Goal: Information Seeking & Learning: Learn about a topic

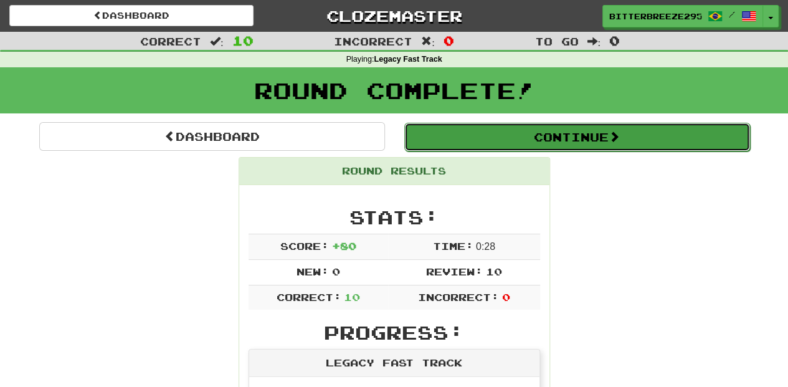
click at [455, 138] on button "Continue" at bounding box center [577, 137] width 346 height 29
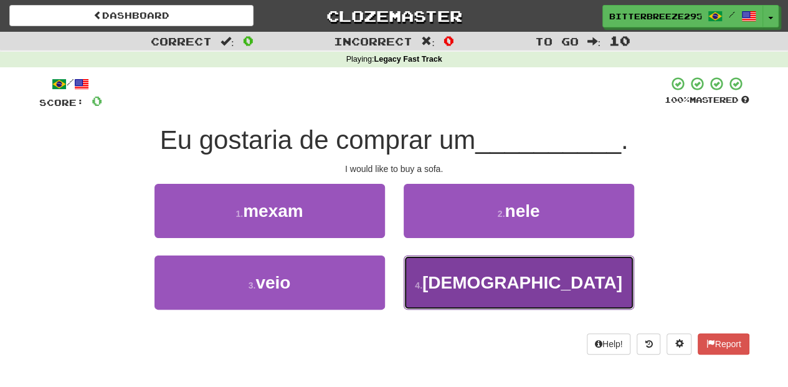
click at [434, 282] on button "4 . sofá" at bounding box center [519, 282] width 230 height 54
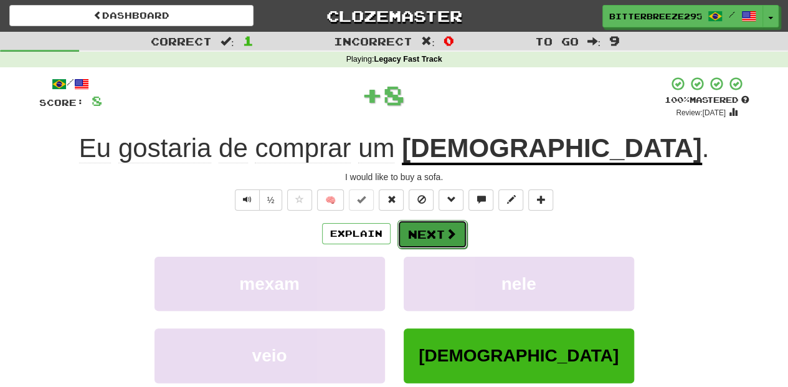
click at [402, 225] on button "Next" at bounding box center [432, 234] width 70 height 29
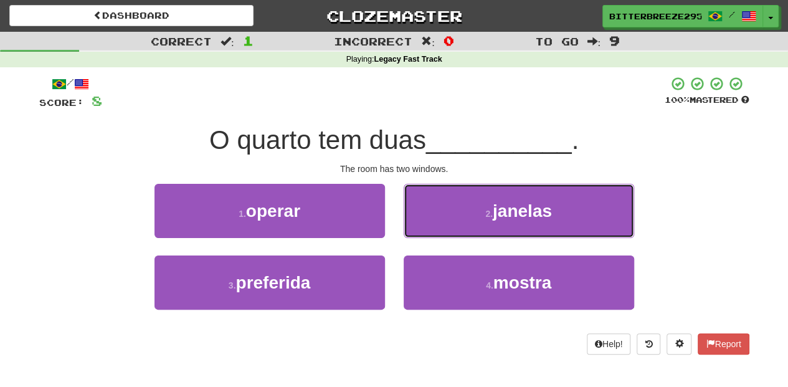
click at [435, 211] on button "2 . janelas" at bounding box center [519, 211] width 230 height 54
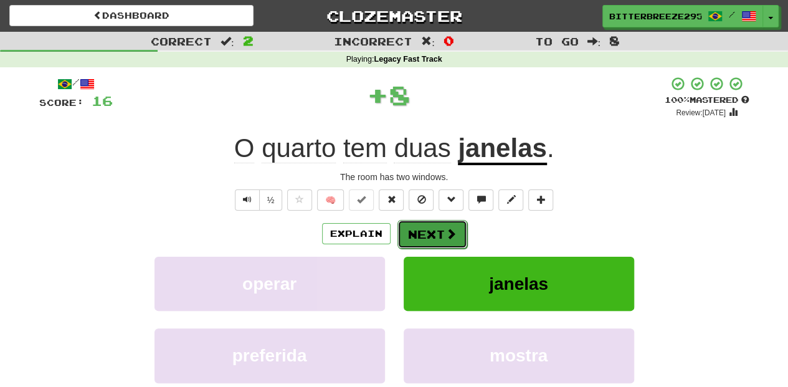
click at [424, 223] on button "Next" at bounding box center [432, 234] width 70 height 29
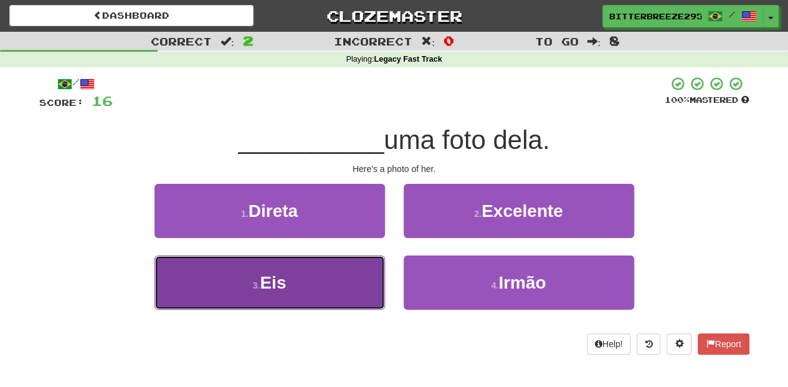
click at [319, 268] on button "3 . Eis" at bounding box center [269, 282] width 230 height 54
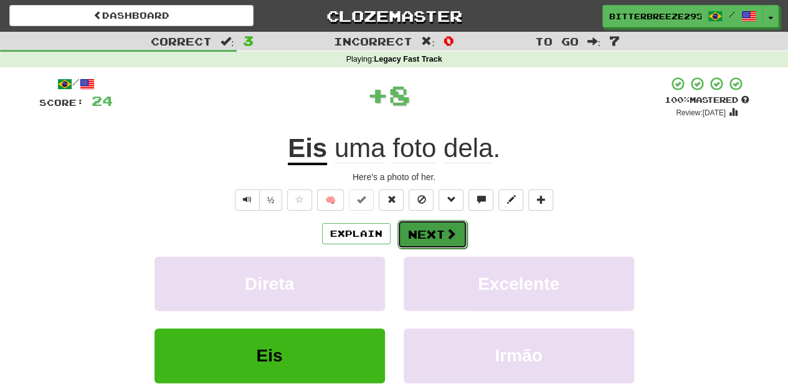
click at [417, 230] on button "Next" at bounding box center [432, 234] width 70 height 29
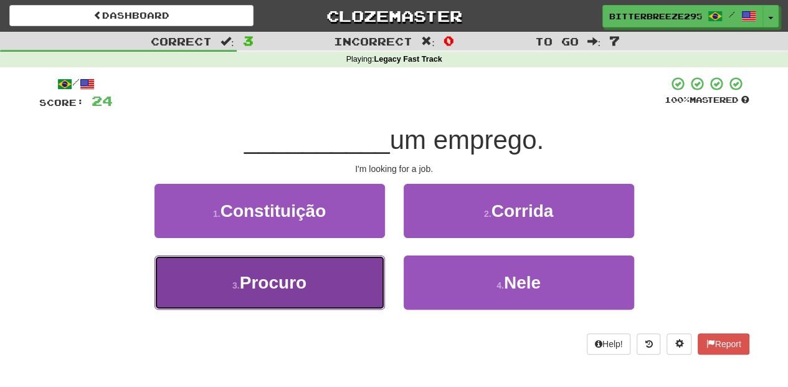
click at [315, 285] on button "3 . Procuro" at bounding box center [269, 282] width 230 height 54
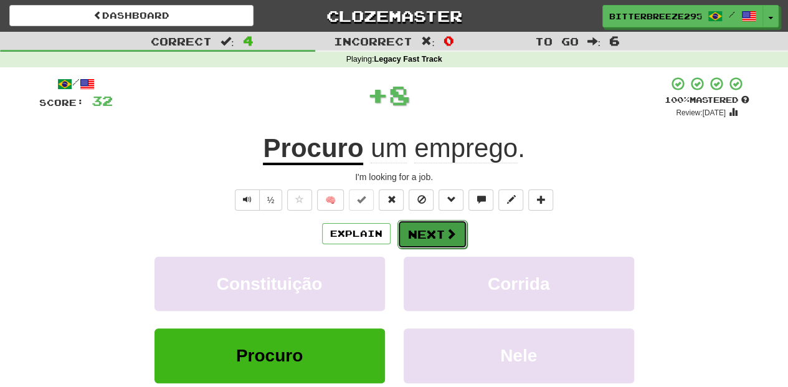
click at [410, 227] on button "Next" at bounding box center [432, 234] width 70 height 29
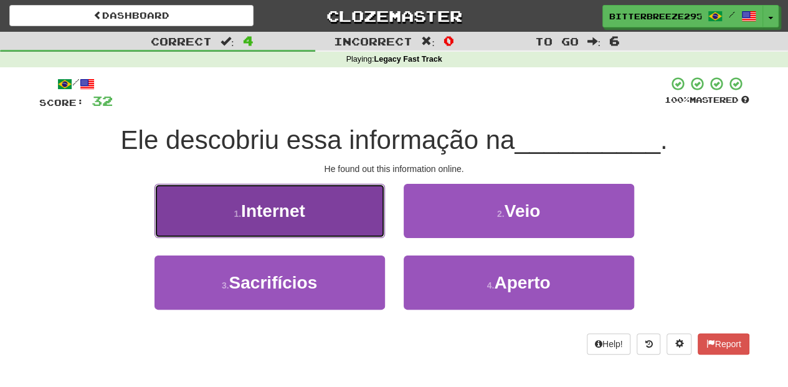
click at [320, 221] on button "1 . Internet" at bounding box center [269, 211] width 230 height 54
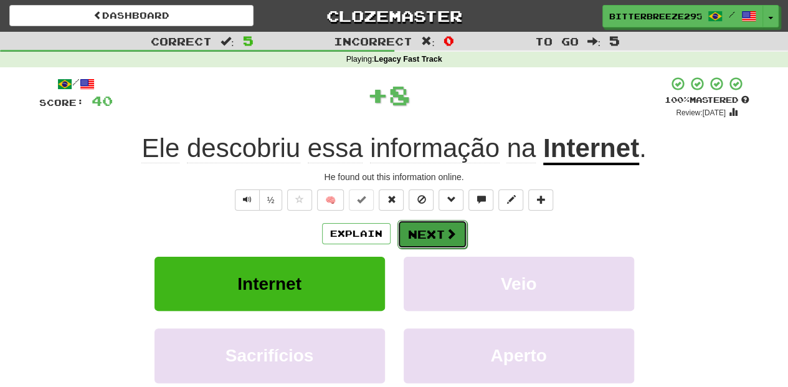
click at [437, 234] on button "Next" at bounding box center [432, 234] width 70 height 29
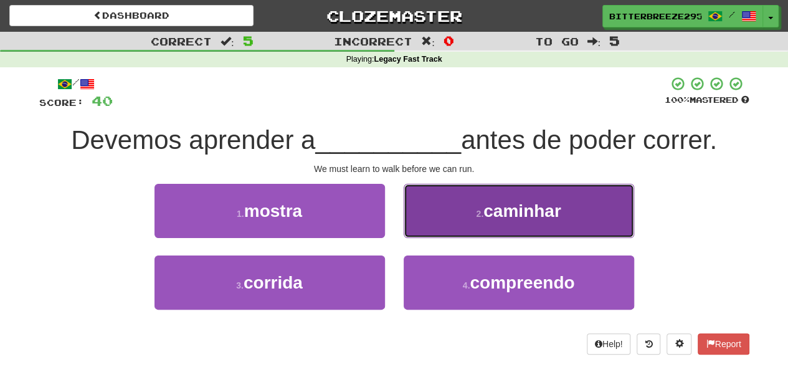
click at [427, 226] on button "2 . caminhar" at bounding box center [519, 211] width 230 height 54
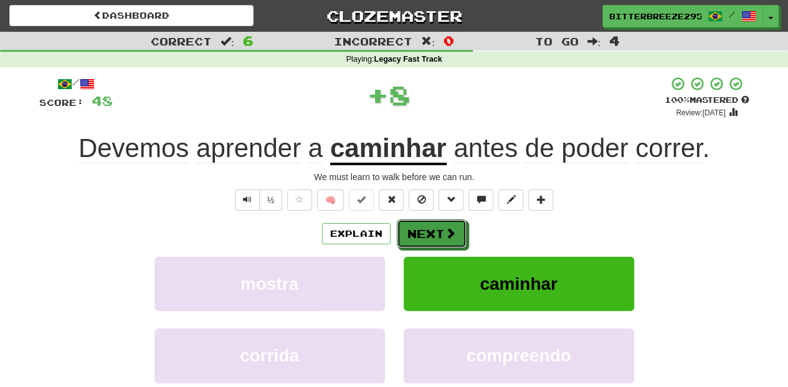
click at [421, 224] on button "Next" at bounding box center [432, 233] width 70 height 29
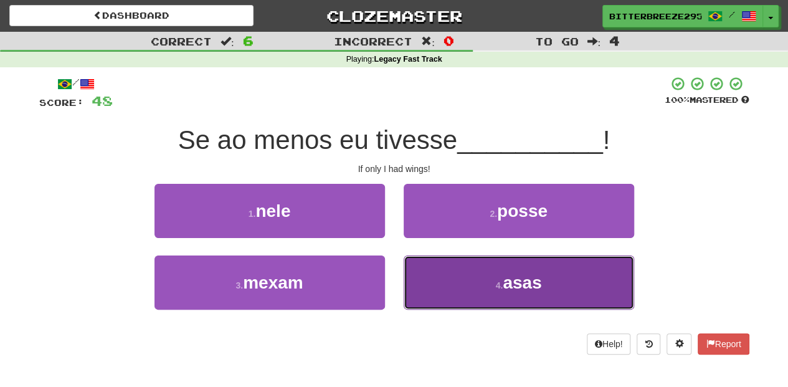
click at [439, 279] on button "4 . asas" at bounding box center [519, 282] width 230 height 54
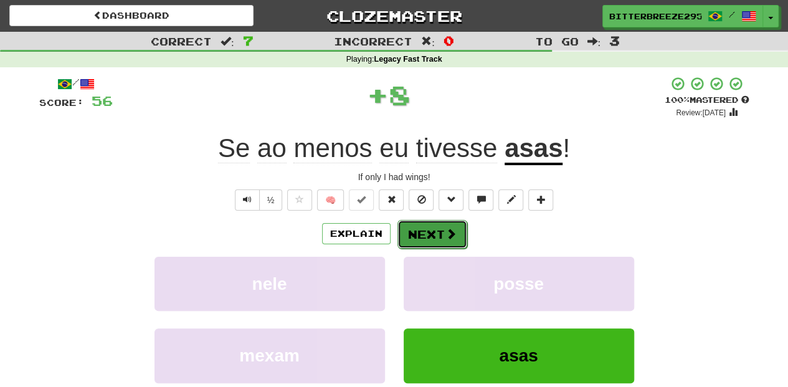
click at [418, 237] on button "Next" at bounding box center [432, 234] width 70 height 29
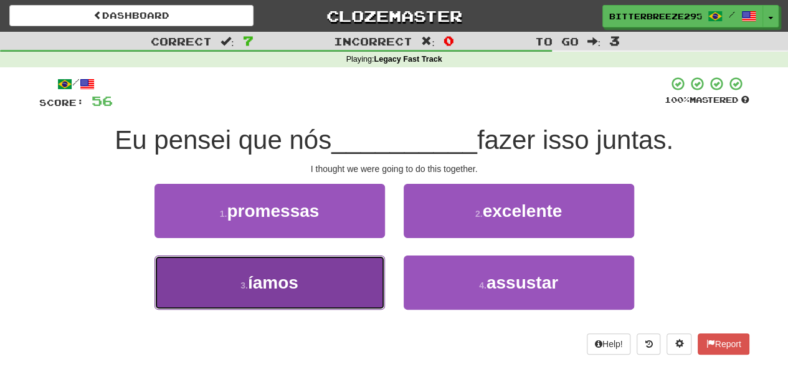
click at [343, 280] on button "3 . íamos" at bounding box center [269, 282] width 230 height 54
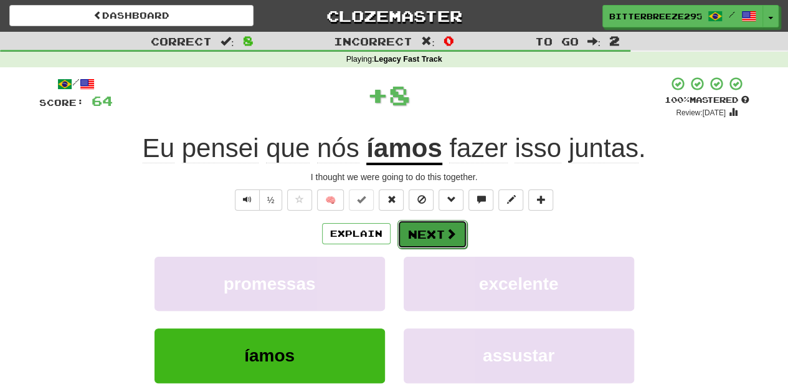
click at [429, 234] on button "Next" at bounding box center [432, 234] width 70 height 29
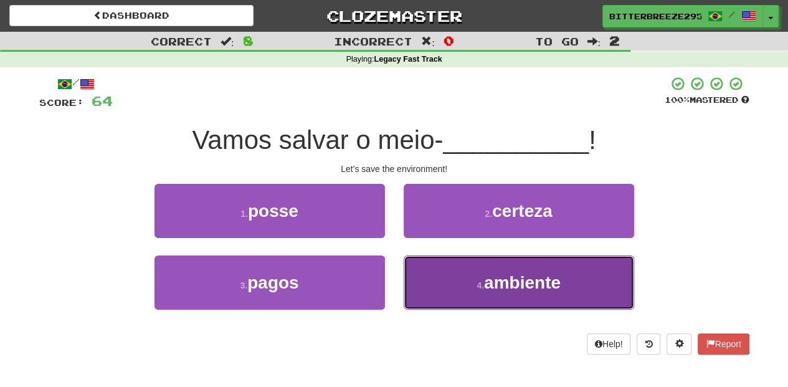
click at [439, 275] on button "4 . ambiente" at bounding box center [519, 282] width 230 height 54
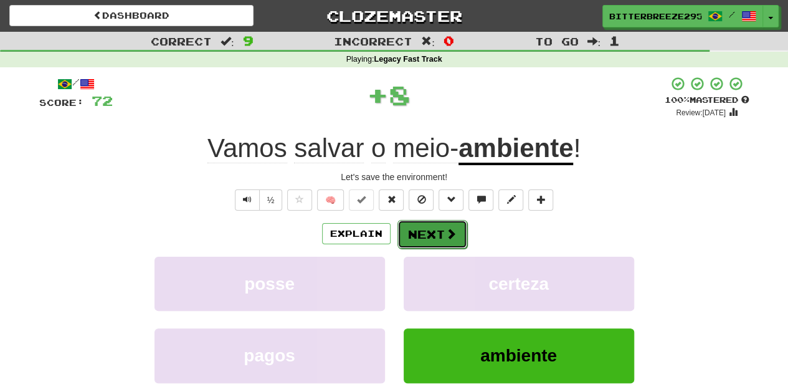
click at [427, 228] on button "Next" at bounding box center [432, 234] width 70 height 29
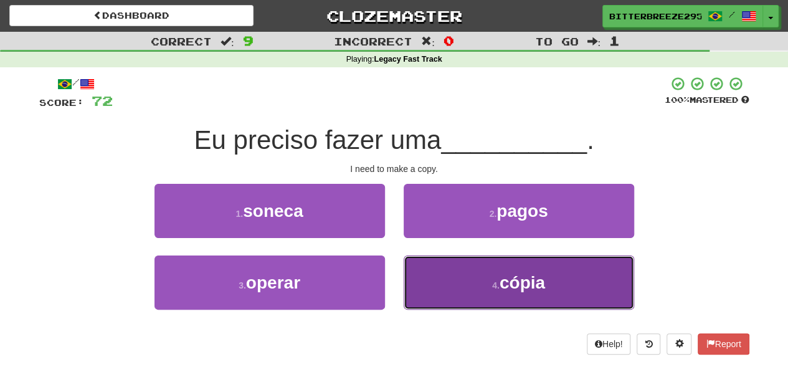
click at [441, 277] on button "4 . cópia" at bounding box center [519, 282] width 230 height 54
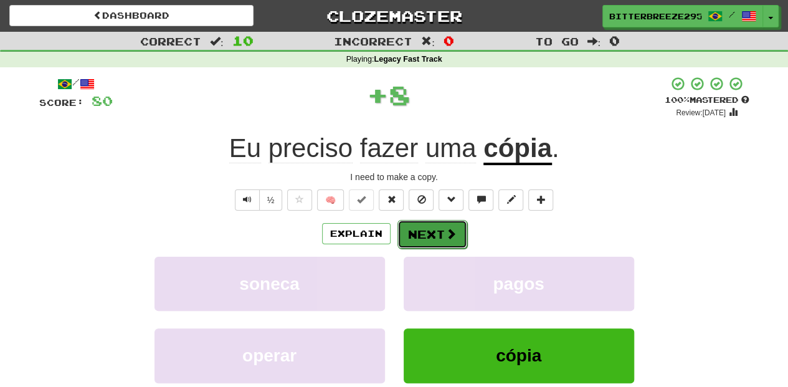
click at [427, 235] on button "Next" at bounding box center [432, 234] width 70 height 29
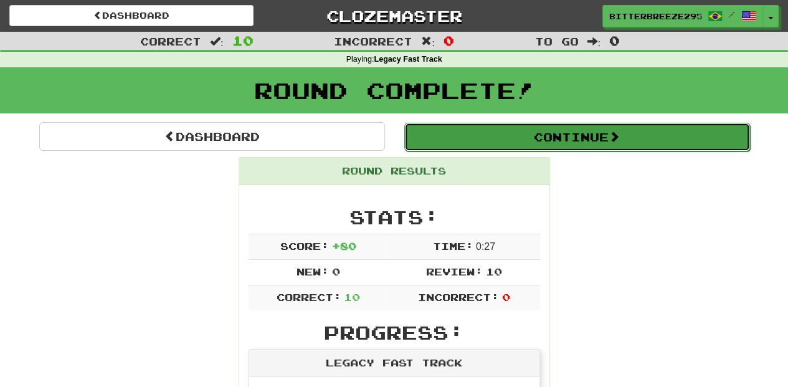
click at [465, 129] on button "Continue" at bounding box center [577, 137] width 346 height 29
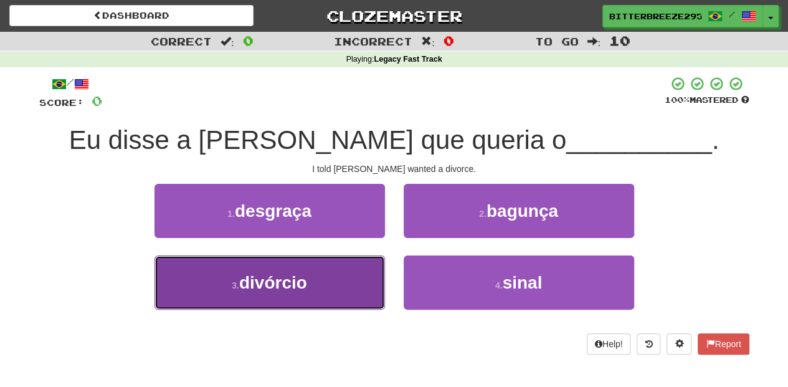
click at [351, 293] on button "3 . divórcio" at bounding box center [269, 282] width 230 height 54
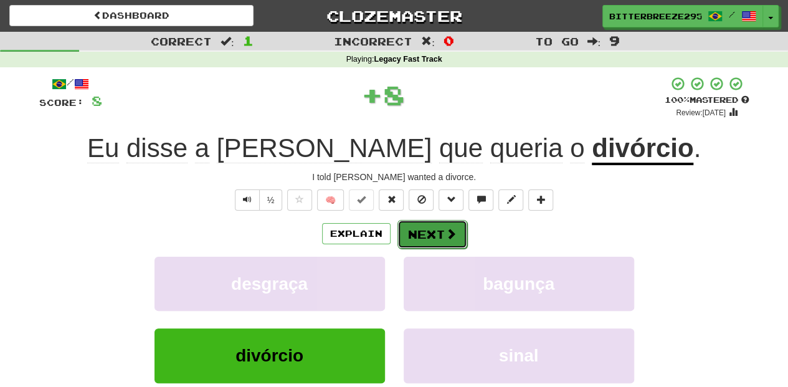
click at [432, 236] on button "Next" at bounding box center [432, 234] width 70 height 29
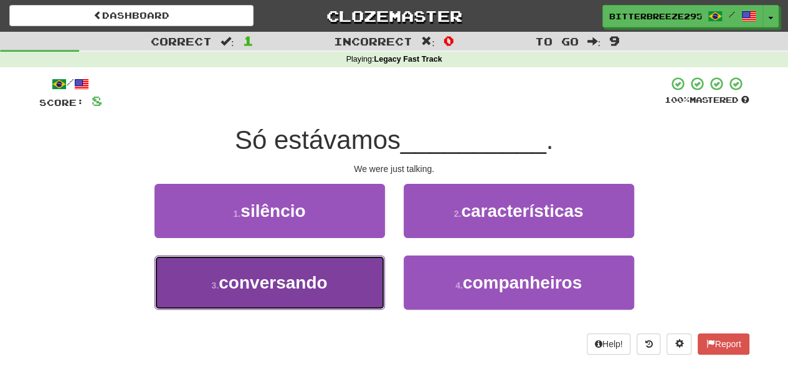
click at [358, 285] on button "3 . conversando" at bounding box center [269, 282] width 230 height 54
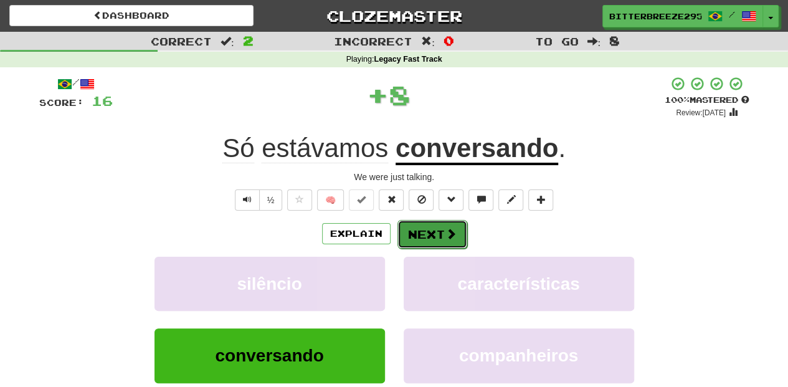
click at [432, 233] on button "Next" at bounding box center [432, 234] width 70 height 29
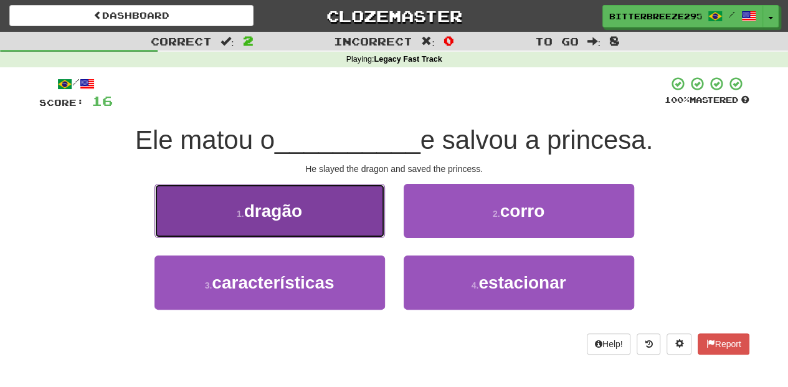
click at [367, 223] on button "1 . dragão" at bounding box center [269, 211] width 230 height 54
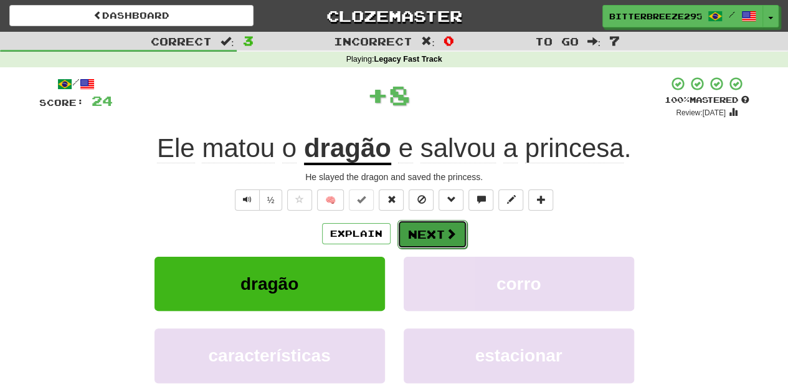
click at [418, 232] on button "Next" at bounding box center [432, 234] width 70 height 29
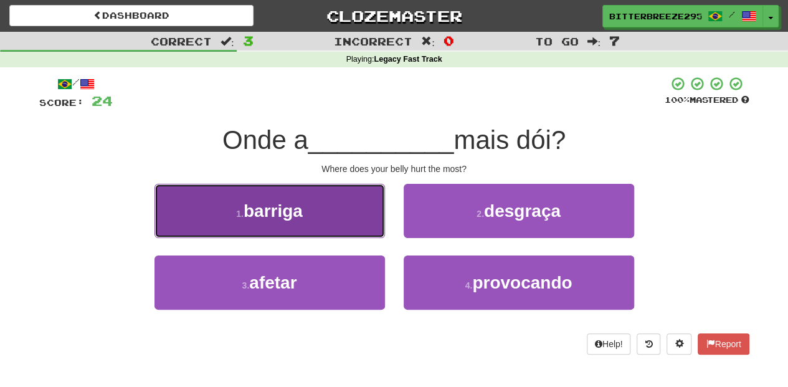
click at [365, 221] on button "1 . barriga" at bounding box center [269, 211] width 230 height 54
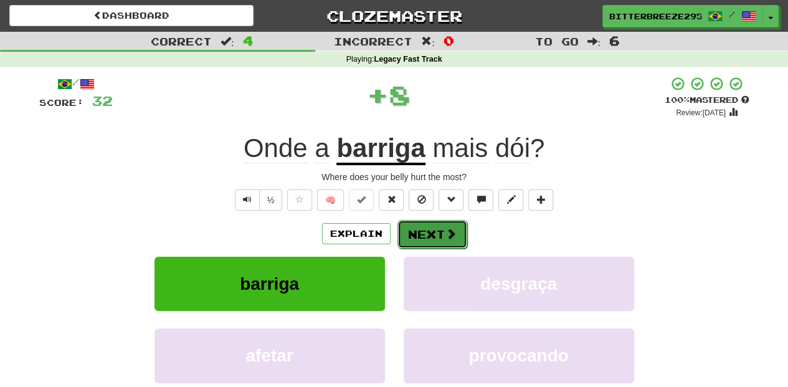
click at [419, 234] on button "Next" at bounding box center [432, 234] width 70 height 29
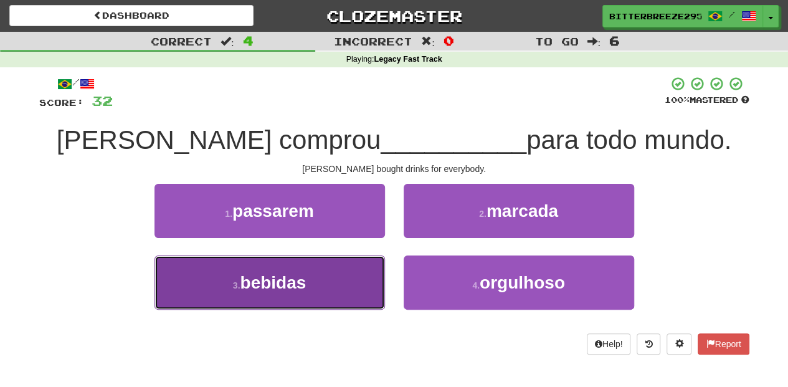
click at [381, 268] on button "3 . bebidas" at bounding box center [269, 282] width 230 height 54
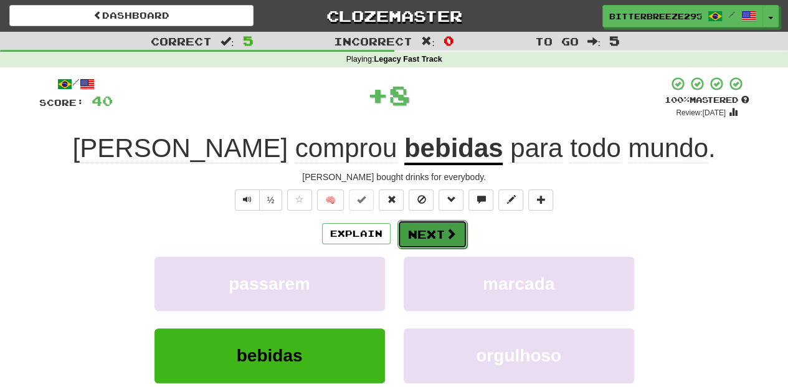
click at [412, 238] on button "Next" at bounding box center [432, 234] width 70 height 29
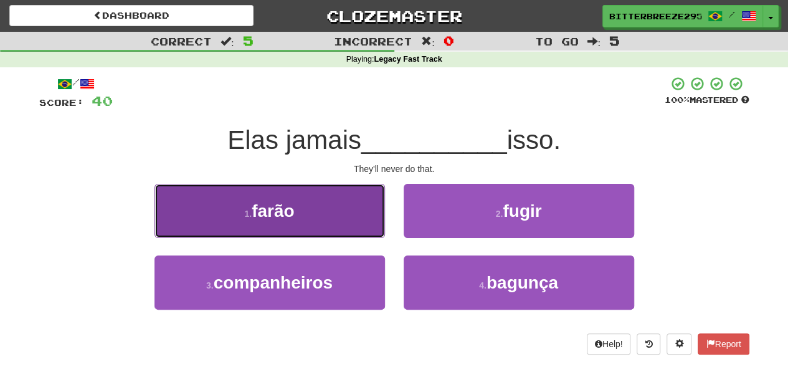
click at [349, 229] on button "1 . farão" at bounding box center [269, 211] width 230 height 54
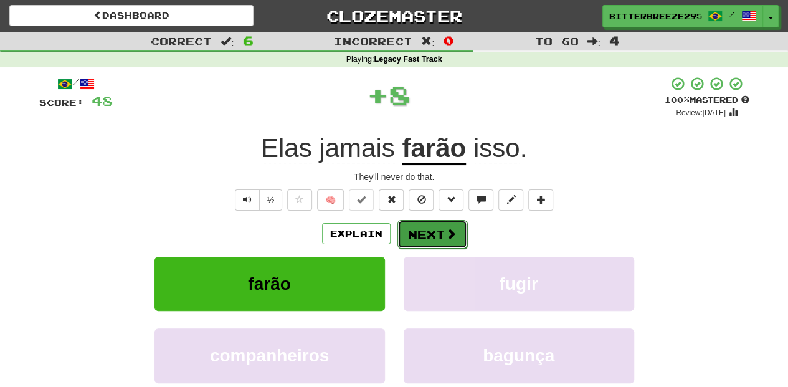
click at [411, 234] on button "Next" at bounding box center [432, 234] width 70 height 29
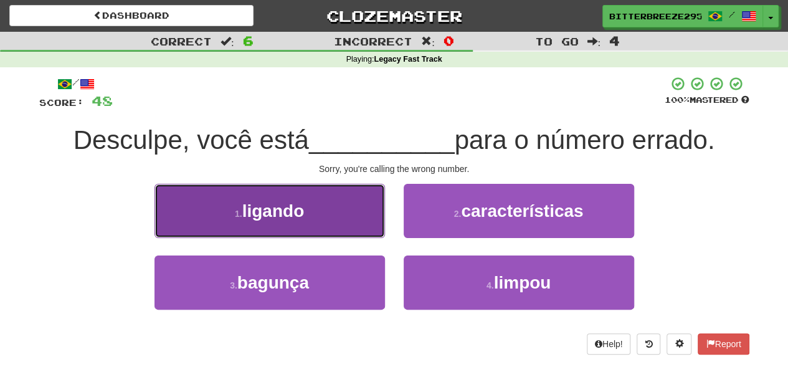
click at [355, 222] on button "1 . ligando" at bounding box center [269, 211] width 230 height 54
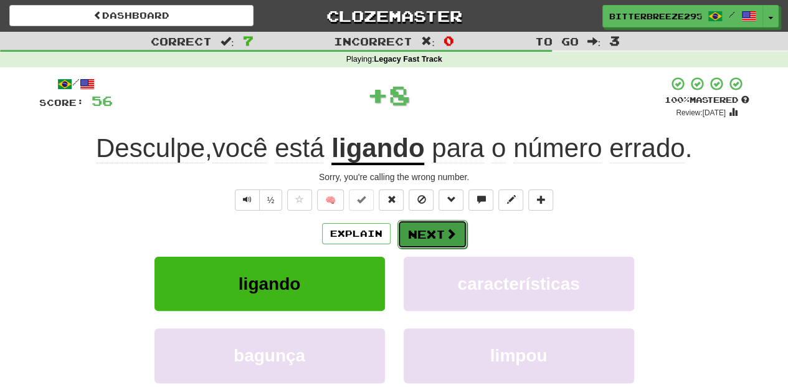
click at [410, 230] on button "Next" at bounding box center [432, 234] width 70 height 29
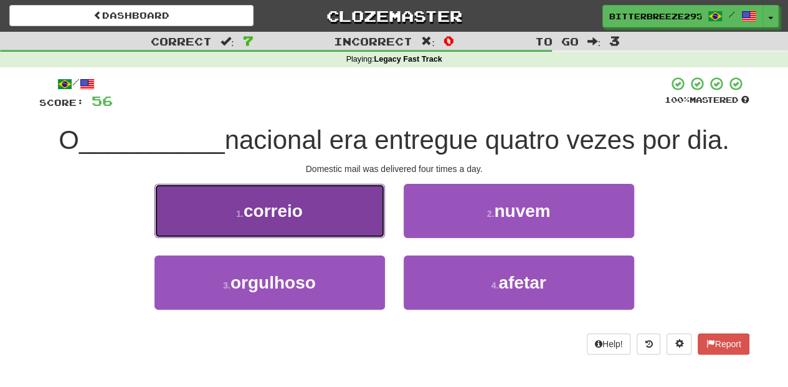
click at [353, 229] on button "1 . correio" at bounding box center [269, 211] width 230 height 54
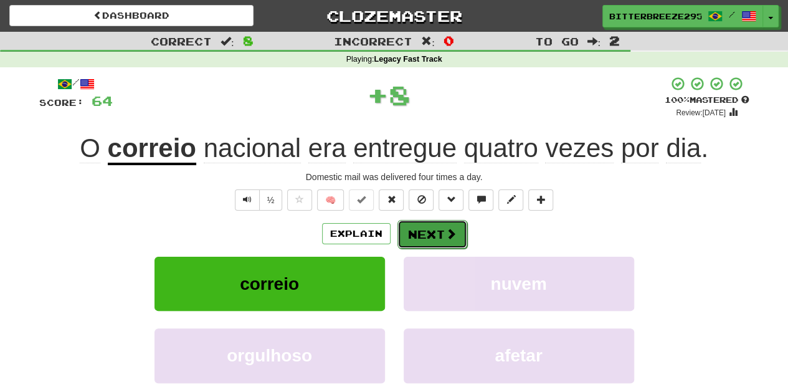
click at [430, 243] on button "Next" at bounding box center [432, 234] width 70 height 29
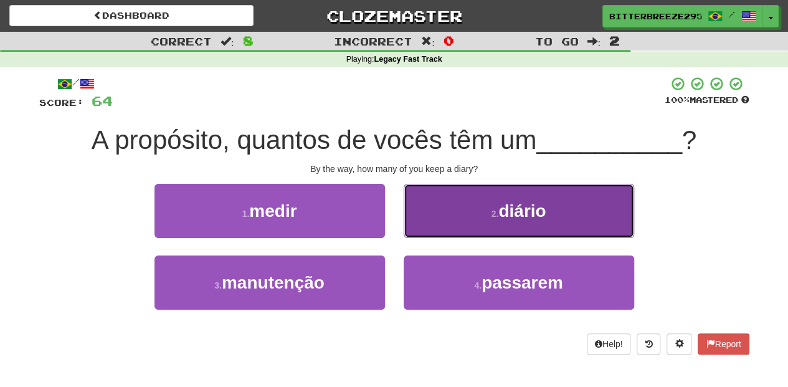
click at [443, 225] on button "2 . diário" at bounding box center [519, 211] width 230 height 54
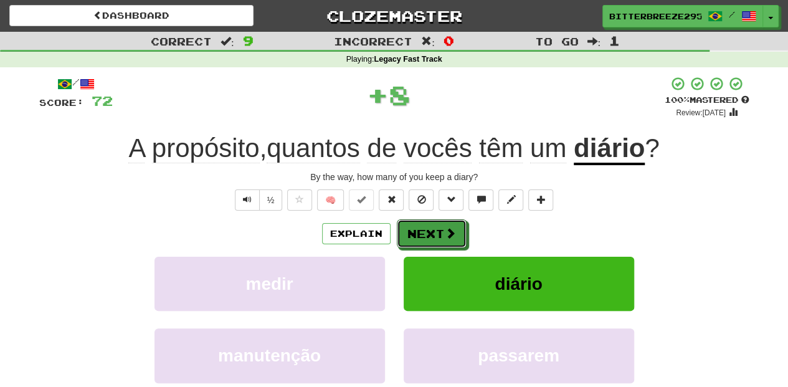
click at [437, 229] on button "Next" at bounding box center [432, 233] width 70 height 29
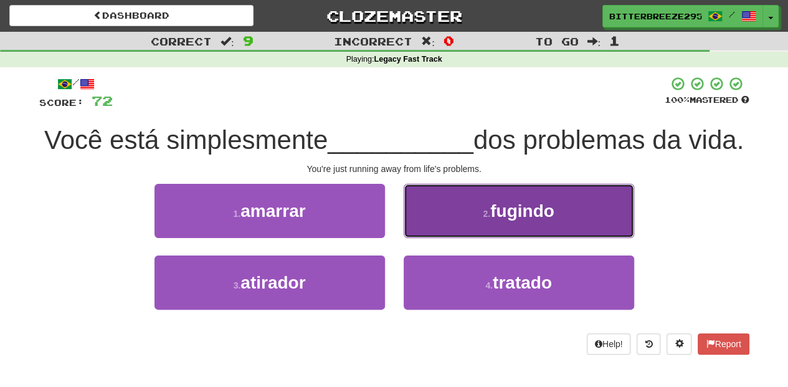
click at [430, 238] on button "2 . fugindo" at bounding box center [519, 211] width 230 height 54
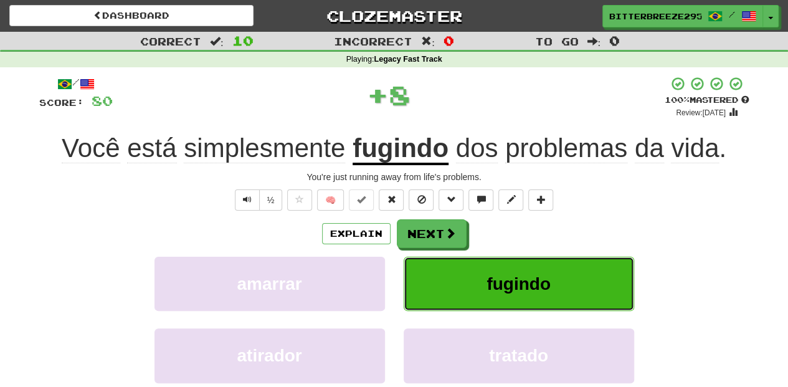
click at [430, 269] on button "fugindo" at bounding box center [519, 284] width 230 height 54
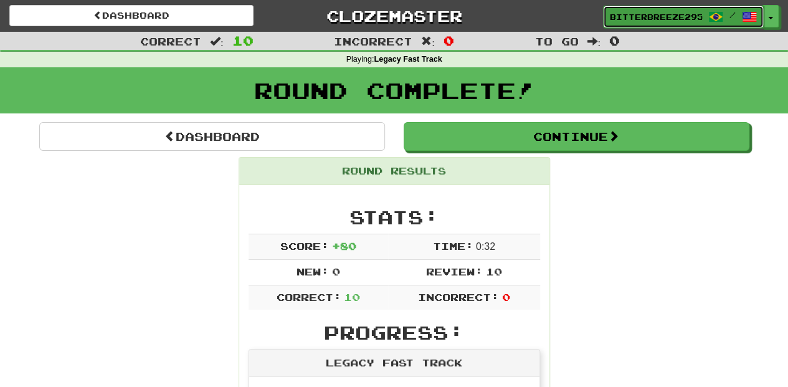
click at [639, 20] on span "BitterBreeze2956" at bounding box center [656, 16] width 92 height 11
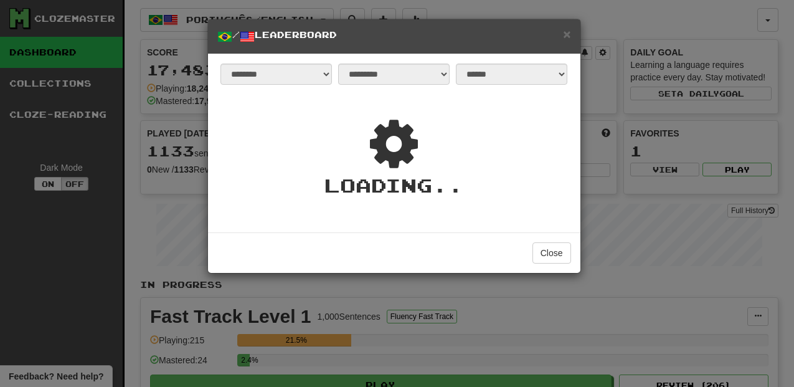
select select "**********"
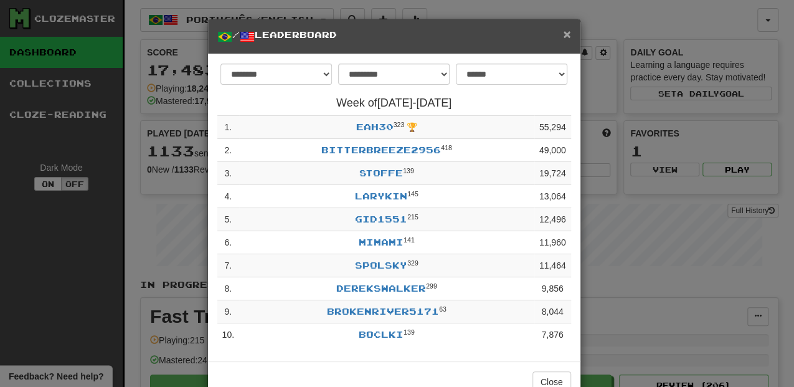
click at [567, 33] on span "×" at bounding box center [566, 34] width 7 height 14
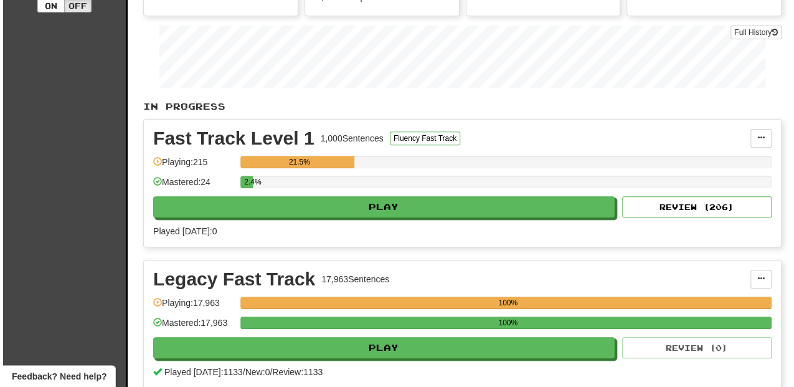
scroll to position [207, 0]
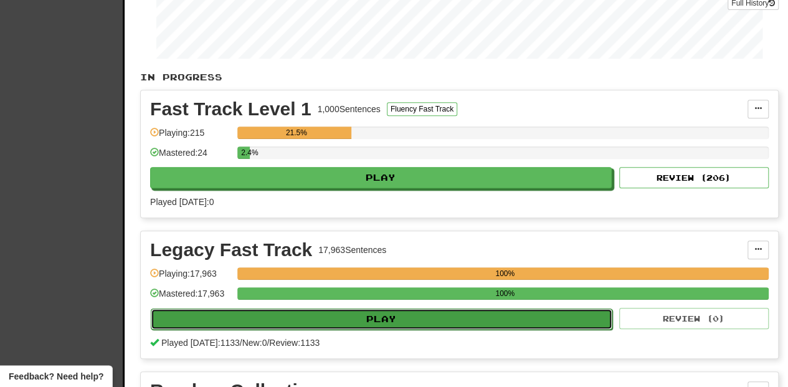
click at [375, 316] on button "Play" at bounding box center [382, 318] width 462 height 21
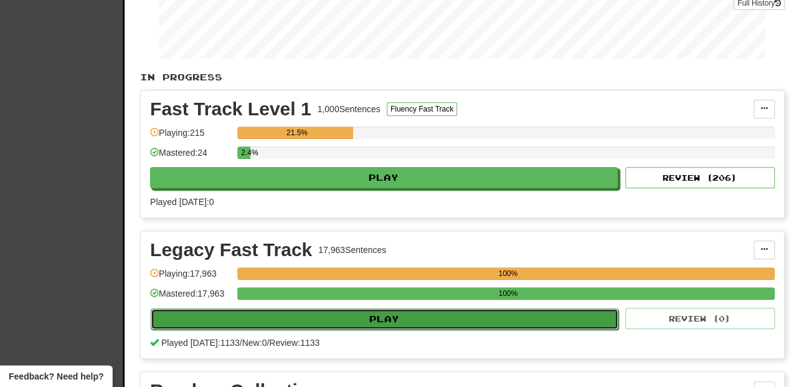
select select "**"
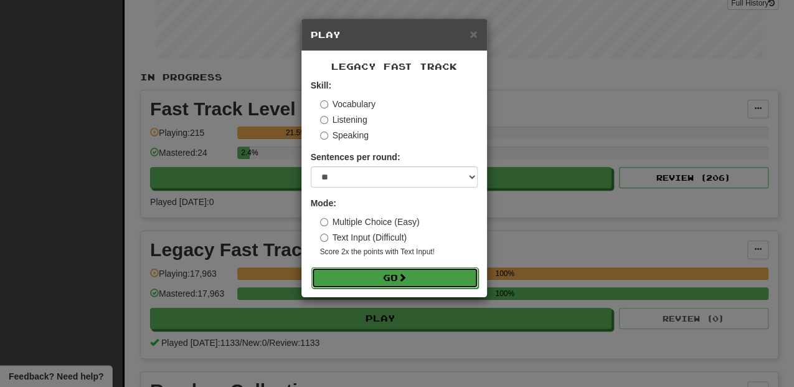
click at [363, 272] on button "Go" at bounding box center [394, 277] width 167 height 21
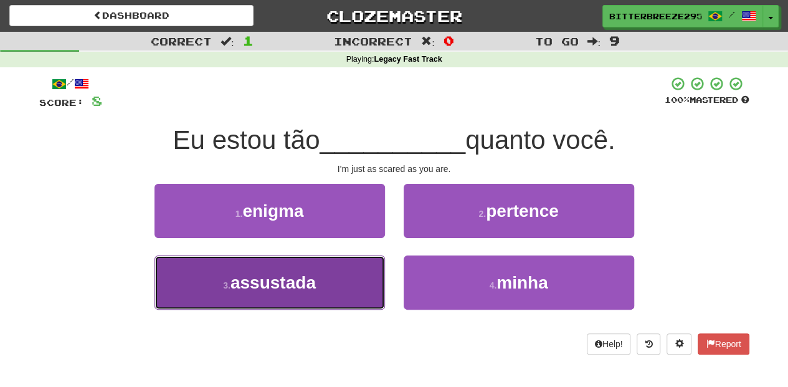
click at [353, 270] on button "3 . assustada" at bounding box center [269, 282] width 230 height 54
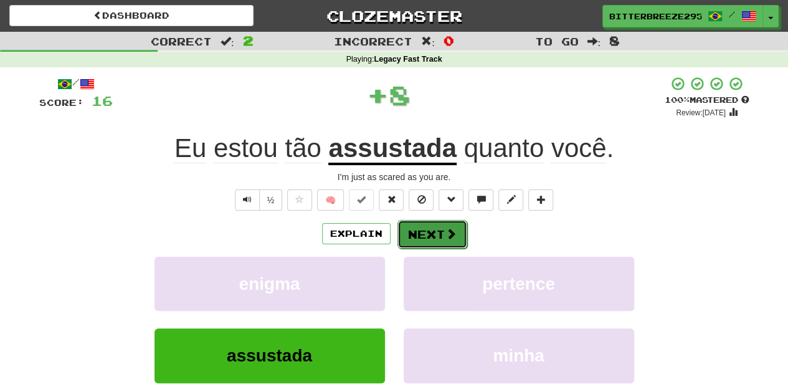
click at [443, 221] on button "Next" at bounding box center [432, 234] width 70 height 29
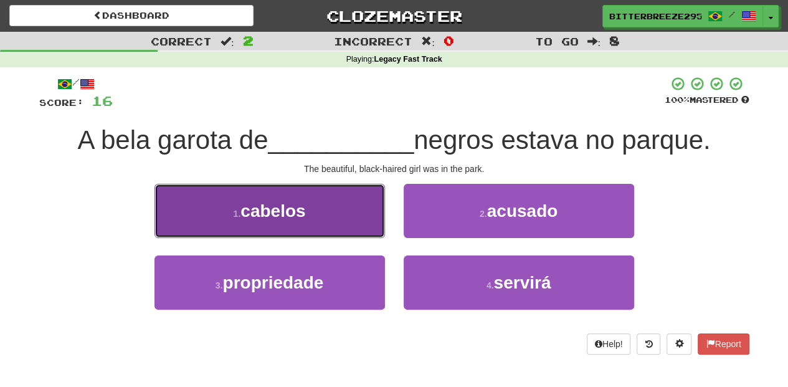
click at [361, 226] on button "1 . cabelos" at bounding box center [269, 211] width 230 height 54
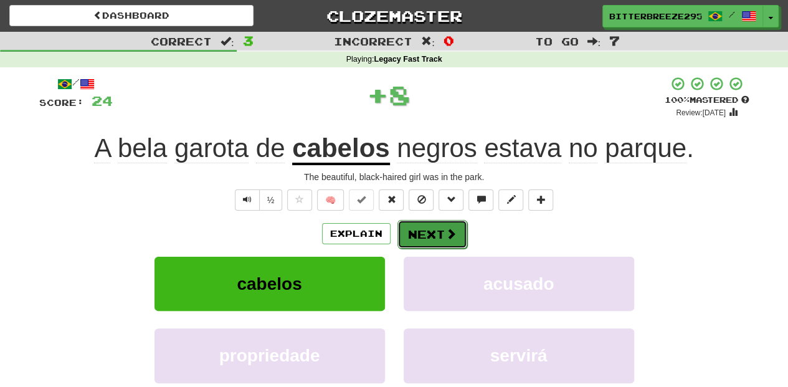
click at [424, 226] on button "Next" at bounding box center [432, 234] width 70 height 29
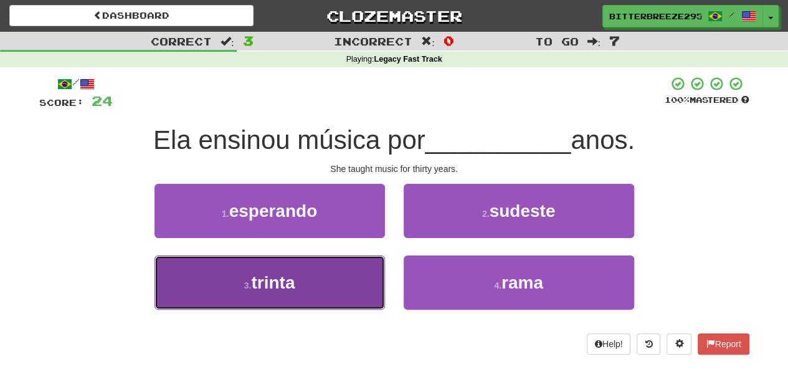
click at [364, 279] on button "3 . trinta" at bounding box center [269, 282] width 230 height 54
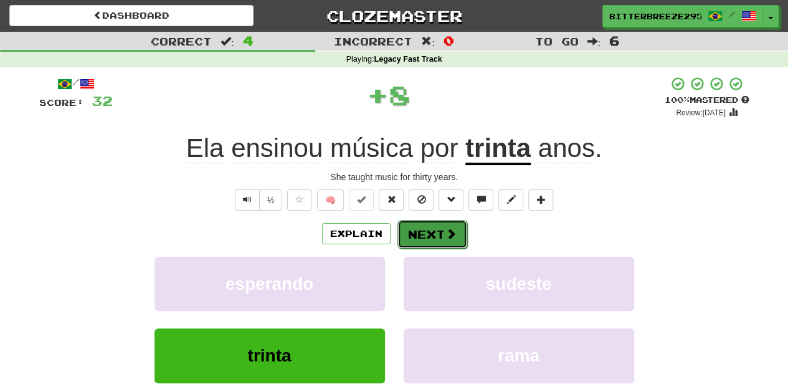
click at [406, 229] on button "Next" at bounding box center [432, 234] width 70 height 29
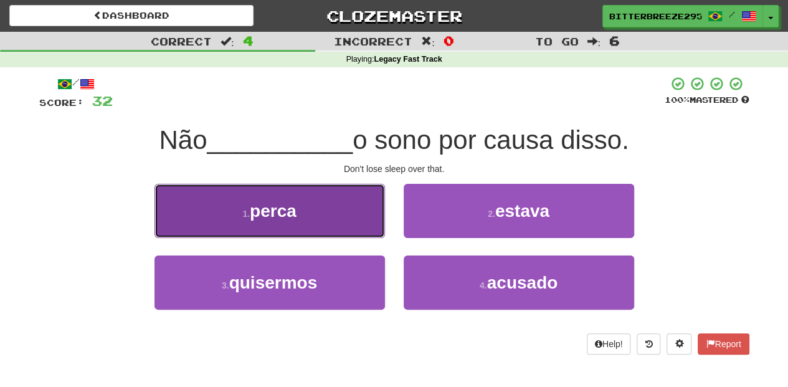
click at [347, 219] on button "1 . perca" at bounding box center [269, 211] width 230 height 54
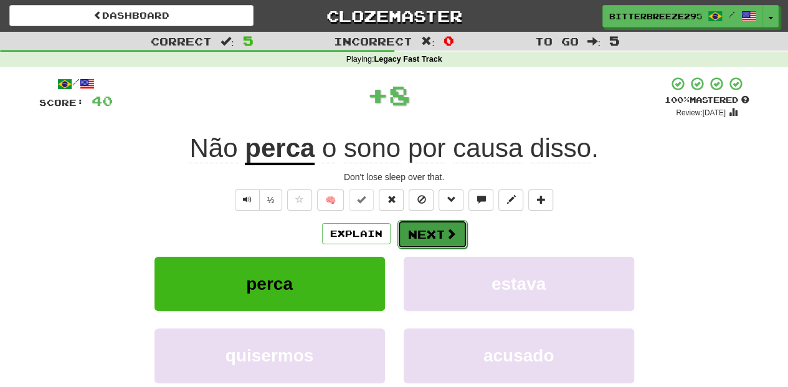
click at [411, 229] on button "Next" at bounding box center [432, 234] width 70 height 29
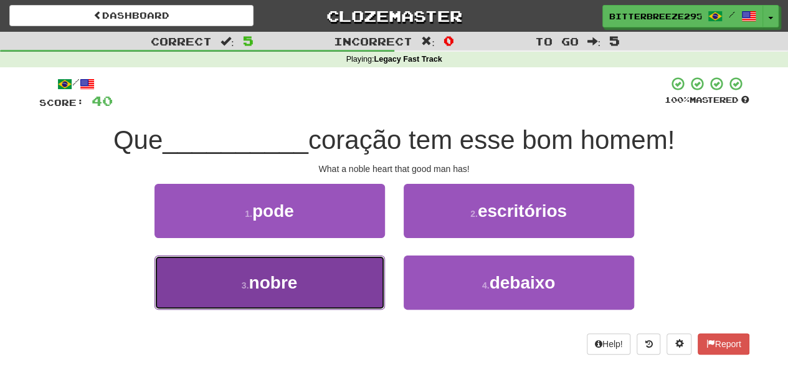
click at [331, 268] on button "3 . nobre" at bounding box center [269, 282] width 230 height 54
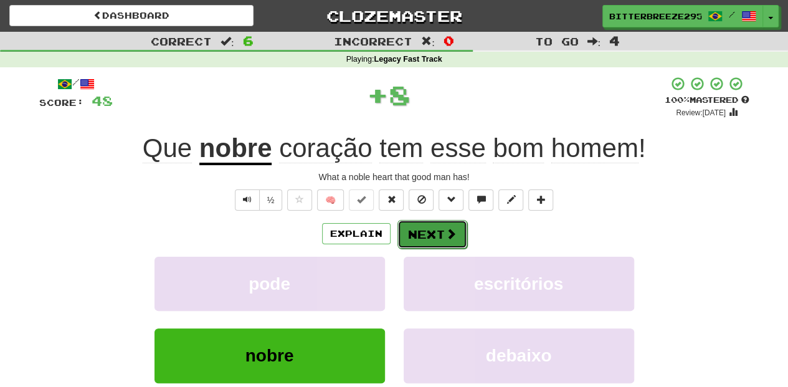
click at [419, 232] on button "Next" at bounding box center [432, 234] width 70 height 29
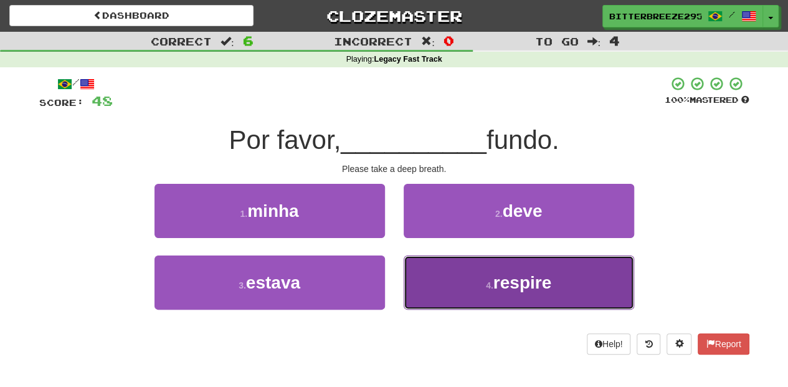
click at [443, 268] on button "4 . respire" at bounding box center [519, 282] width 230 height 54
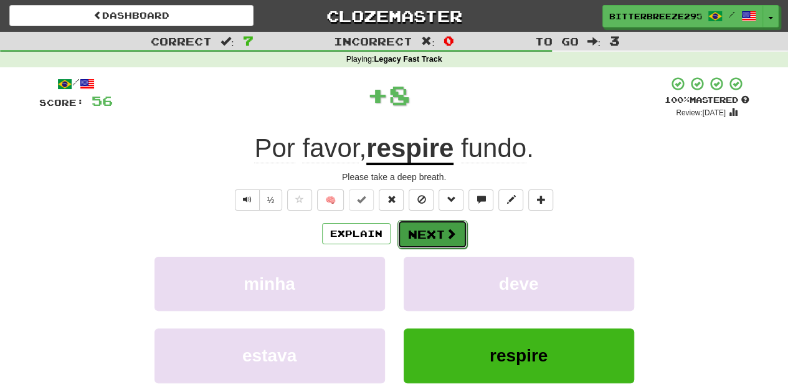
click at [434, 235] on button "Next" at bounding box center [432, 234] width 70 height 29
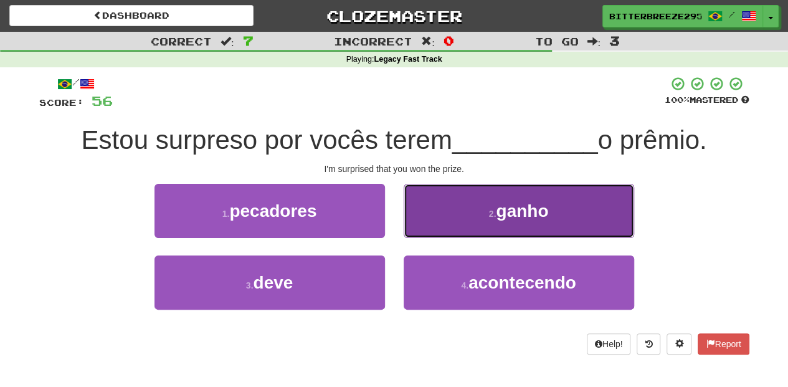
click at [439, 218] on button "2 . ganho" at bounding box center [519, 211] width 230 height 54
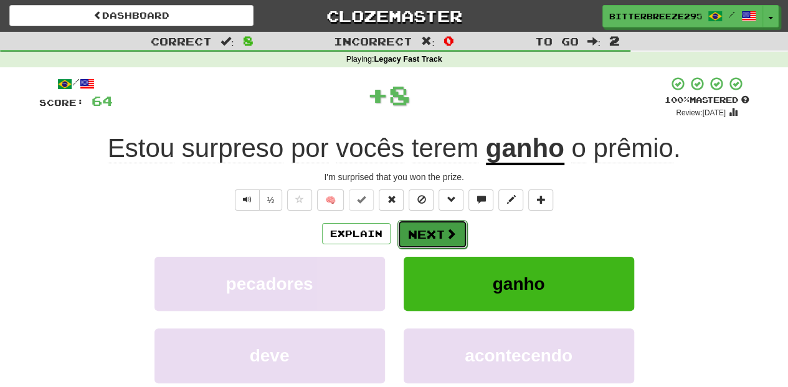
click at [432, 227] on button "Next" at bounding box center [432, 234] width 70 height 29
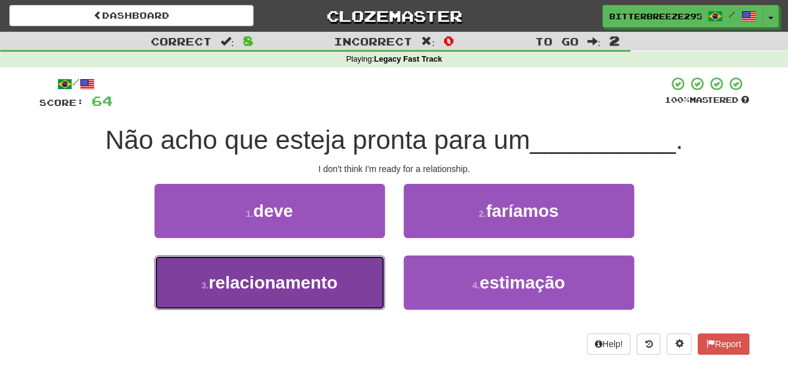
click at [351, 267] on button "3 . relacionamento" at bounding box center [269, 282] width 230 height 54
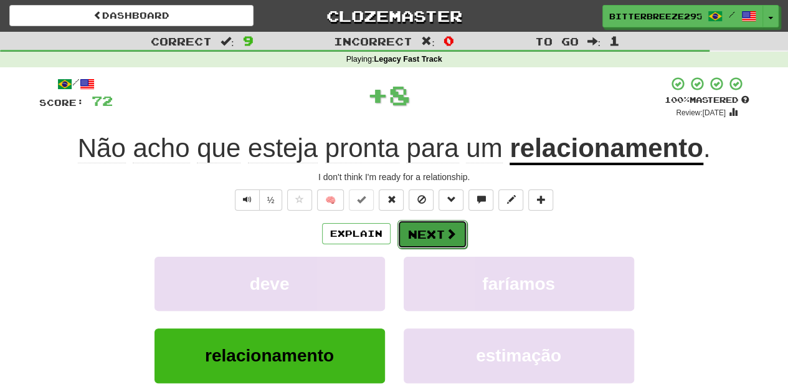
click at [429, 233] on button "Next" at bounding box center [432, 234] width 70 height 29
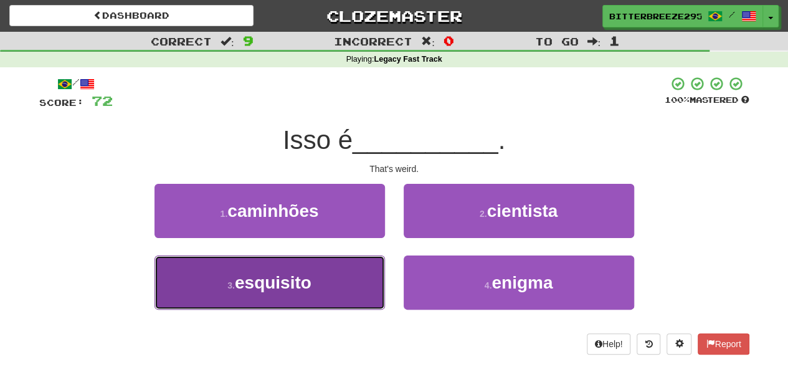
click at [340, 275] on button "3 . esquisito" at bounding box center [269, 282] width 230 height 54
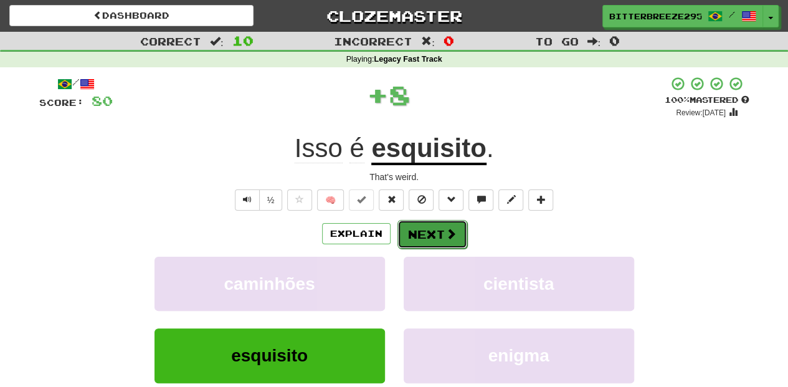
click at [409, 238] on button "Next" at bounding box center [432, 234] width 70 height 29
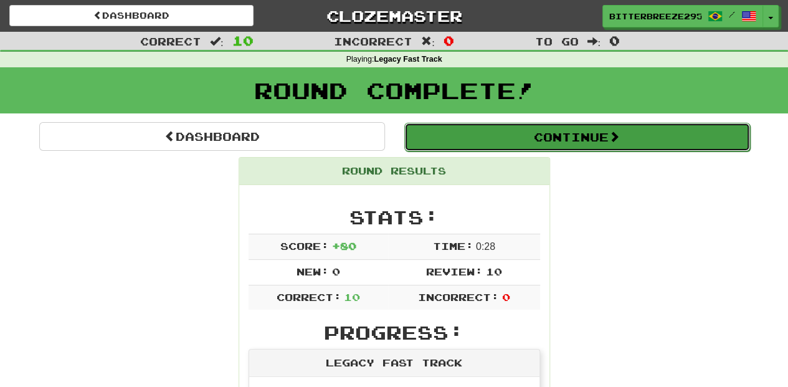
click at [495, 132] on button "Continue" at bounding box center [577, 137] width 346 height 29
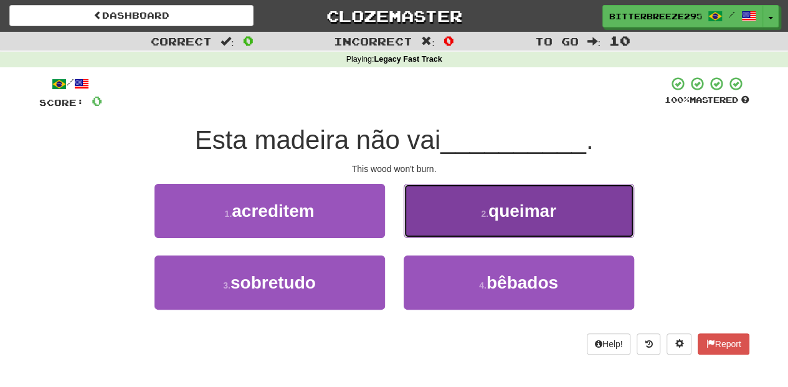
click at [430, 219] on button "2 . queimar" at bounding box center [519, 211] width 230 height 54
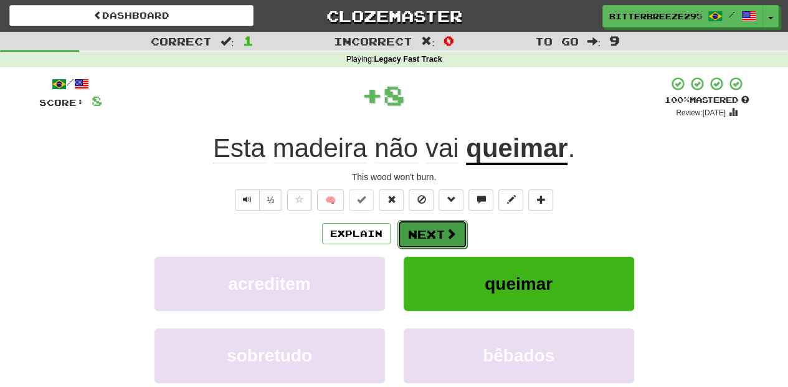
click at [425, 231] on button "Next" at bounding box center [432, 234] width 70 height 29
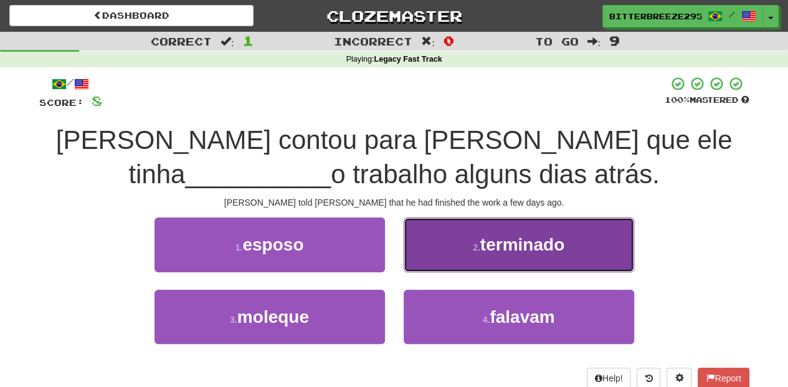
click at [450, 256] on button "2 . terminado" at bounding box center [519, 244] width 230 height 54
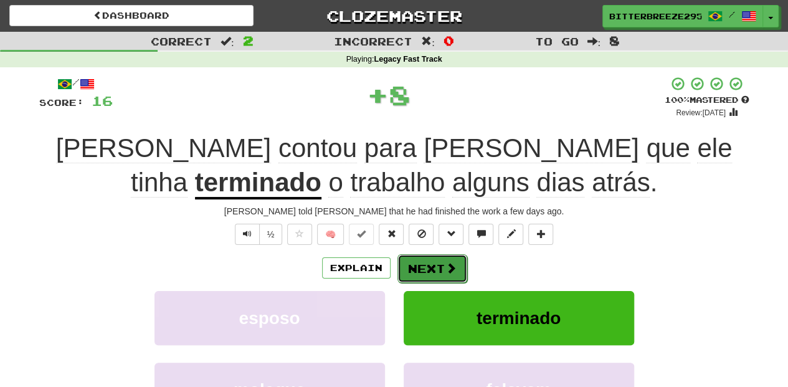
click at [432, 260] on button "Next" at bounding box center [432, 268] width 70 height 29
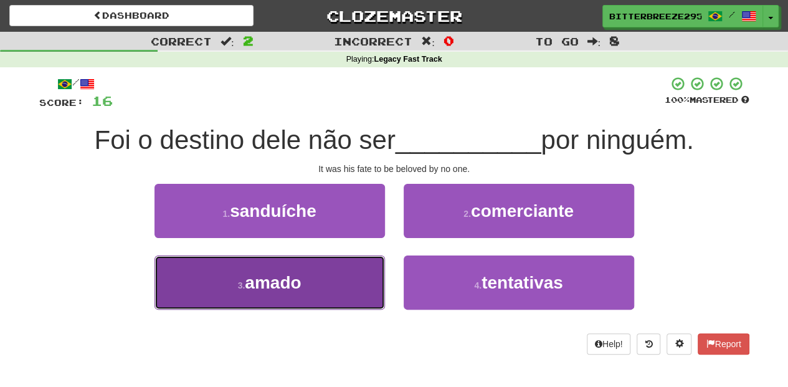
click at [340, 295] on button "3 . amado" at bounding box center [269, 282] width 230 height 54
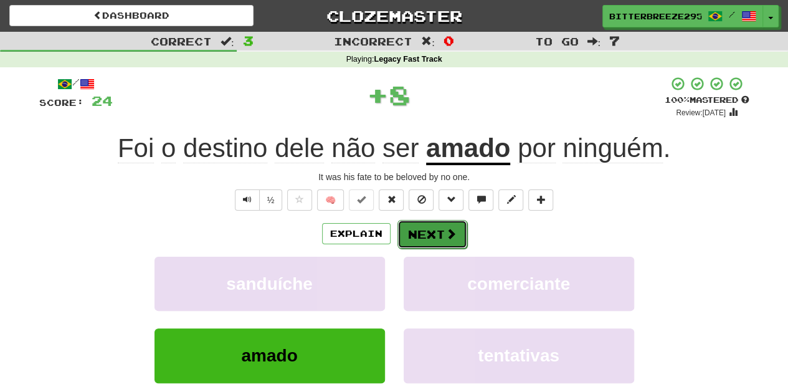
click at [424, 231] on button "Next" at bounding box center [432, 234] width 70 height 29
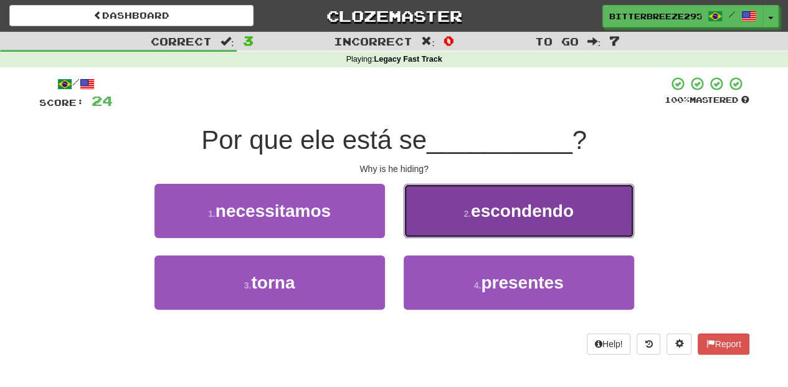
click at [437, 224] on button "2 . escondendo" at bounding box center [519, 211] width 230 height 54
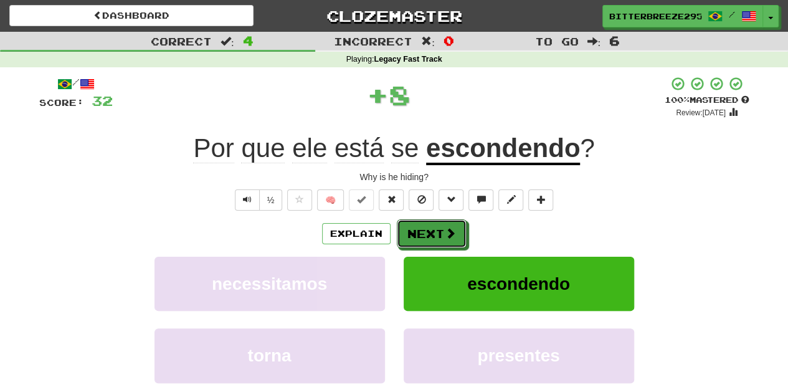
click at [436, 225] on button "Next" at bounding box center [432, 233] width 70 height 29
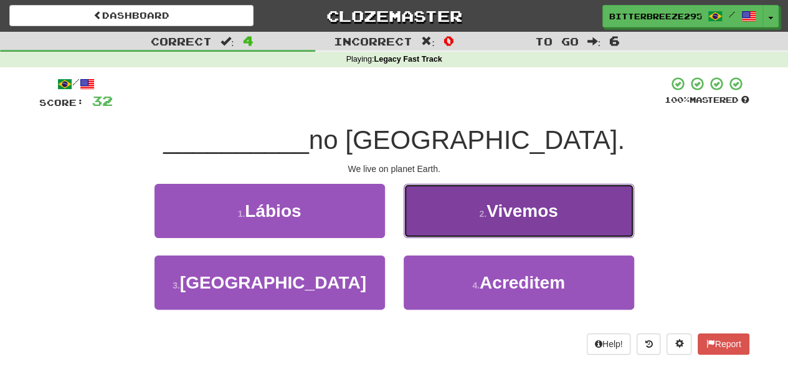
click at [431, 225] on button "2 . Vivemos" at bounding box center [519, 211] width 230 height 54
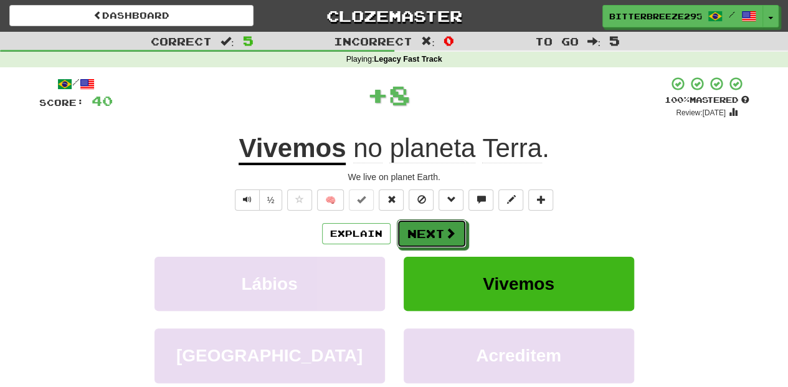
click at [431, 225] on button "Next" at bounding box center [432, 233] width 70 height 29
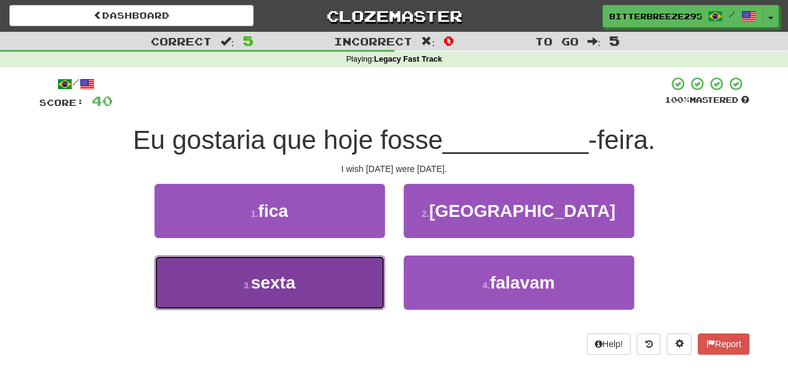
click at [338, 295] on button "3 . sexta" at bounding box center [269, 282] width 230 height 54
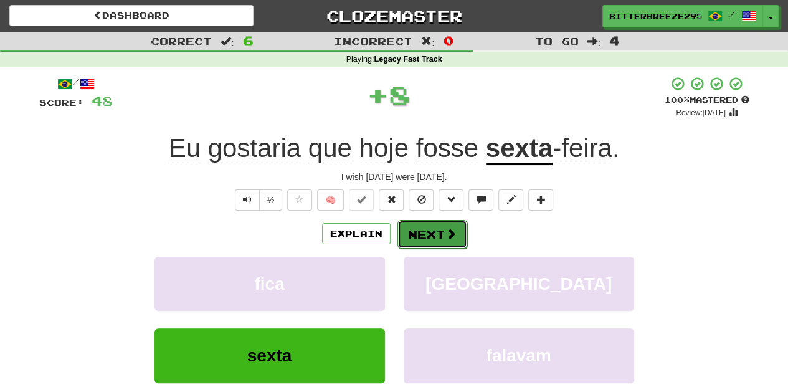
click at [409, 239] on button "Next" at bounding box center [432, 234] width 70 height 29
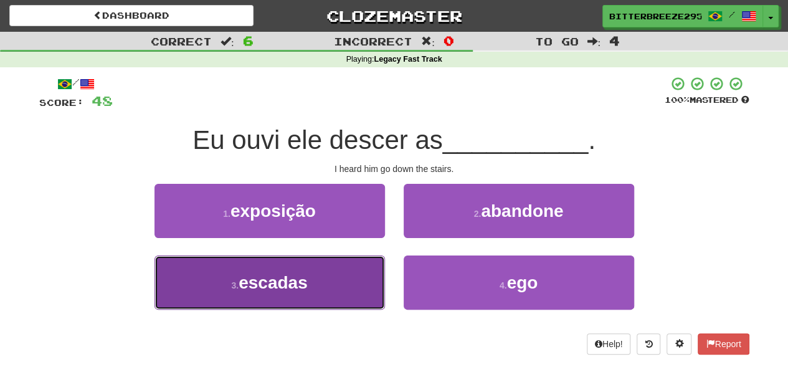
click at [364, 279] on button "3 . escadas" at bounding box center [269, 282] width 230 height 54
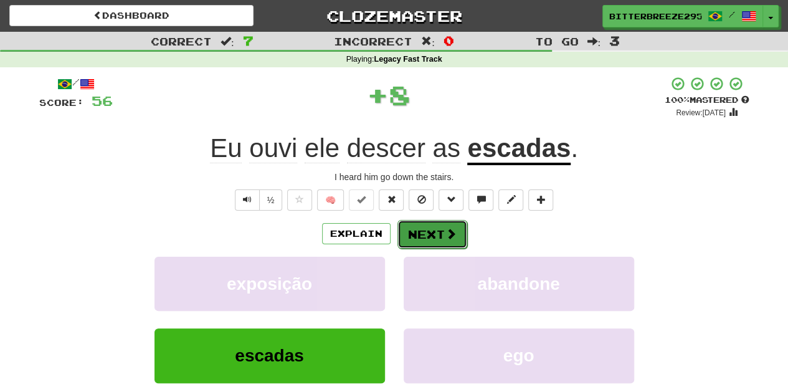
click at [425, 235] on button "Next" at bounding box center [432, 234] width 70 height 29
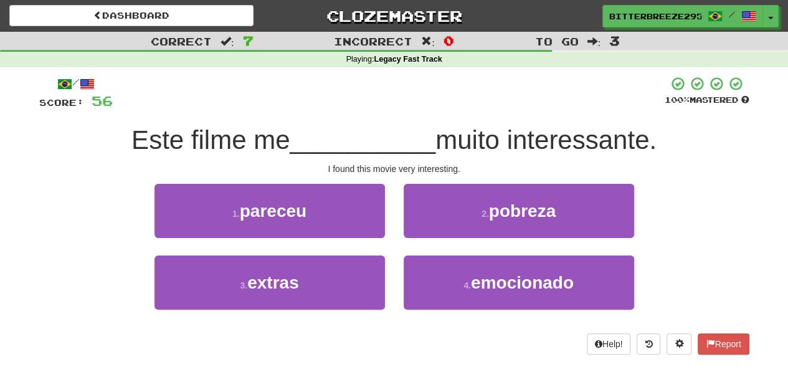
click at [348, 239] on div "1 . pareceu" at bounding box center [269, 220] width 249 height 72
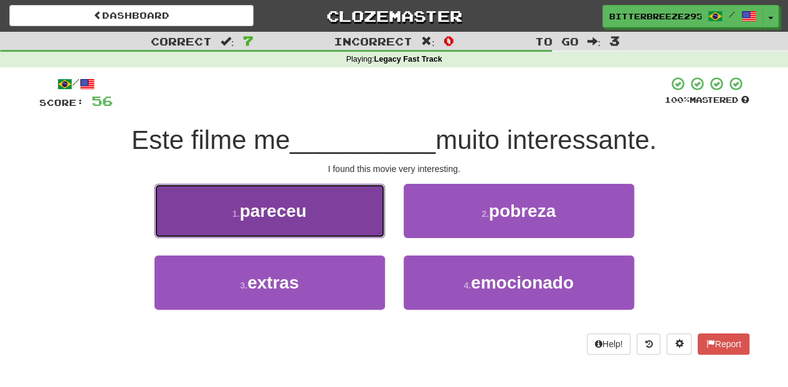
click at [361, 232] on button "1 . pareceu" at bounding box center [269, 211] width 230 height 54
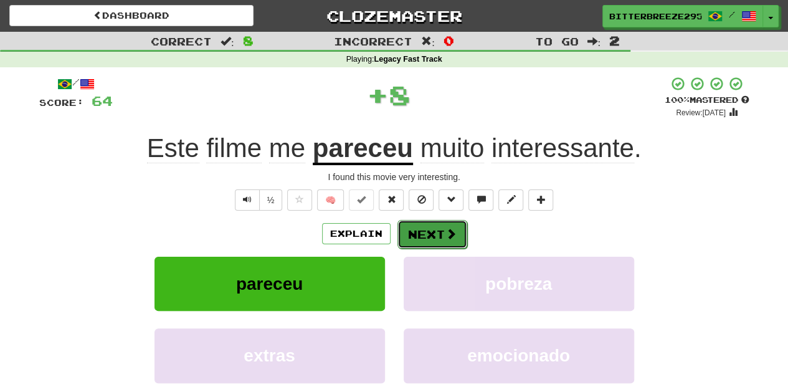
click at [420, 237] on button "Next" at bounding box center [432, 234] width 70 height 29
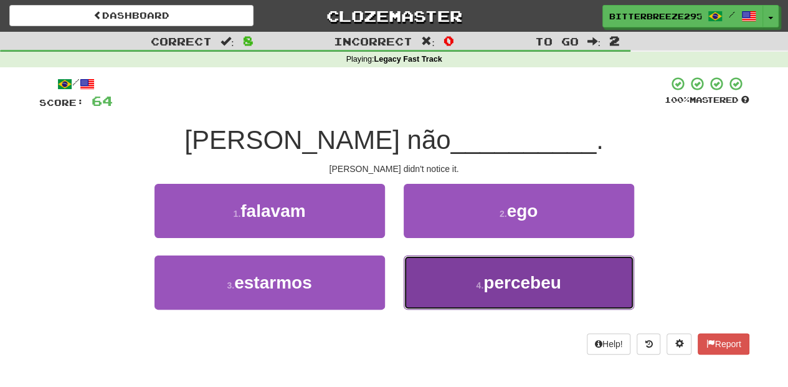
click at [429, 291] on button "4 . percebeu" at bounding box center [519, 282] width 230 height 54
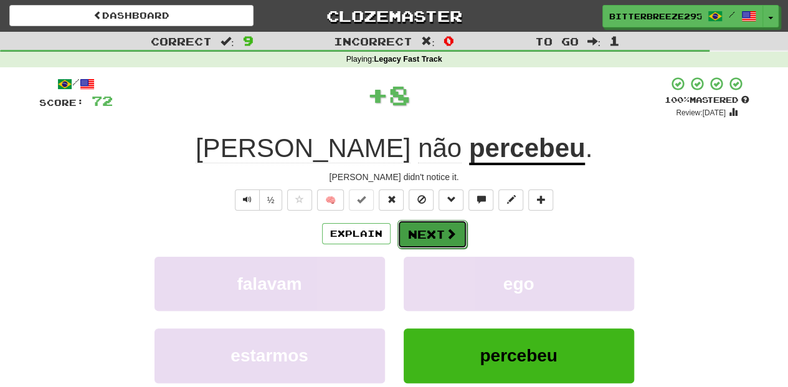
click at [438, 233] on button "Next" at bounding box center [432, 234] width 70 height 29
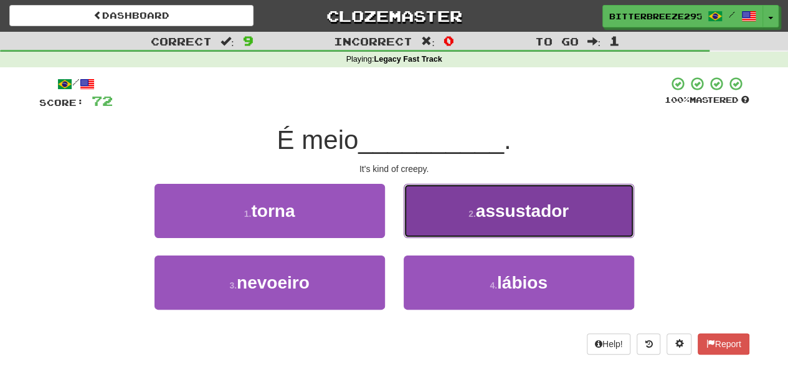
click at [430, 226] on button "2 . assustador" at bounding box center [519, 211] width 230 height 54
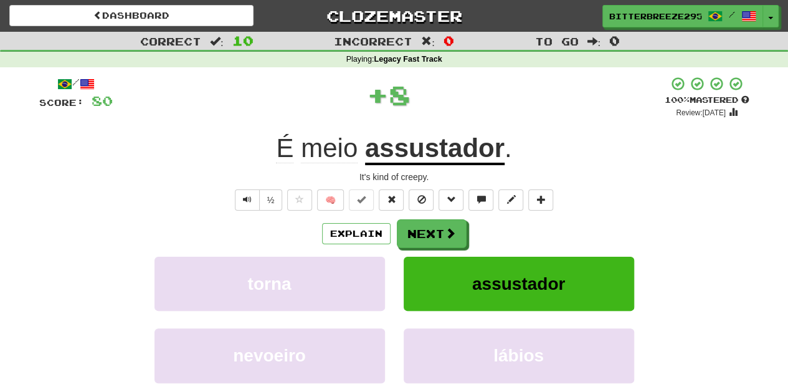
click at [430, 226] on button "Next" at bounding box center [432, 233] width 70 height 29
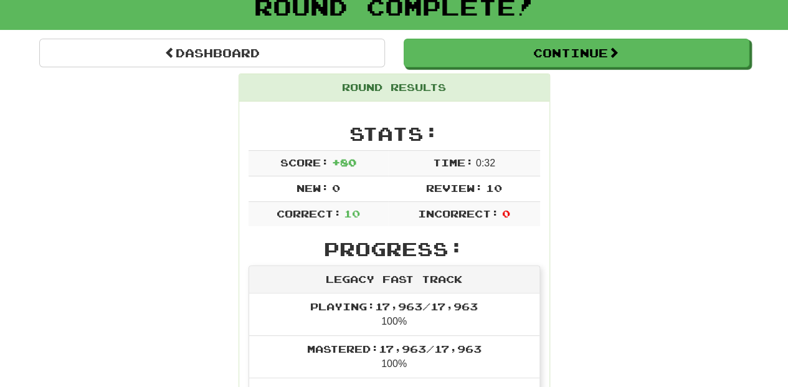
scroll to position [83, 0]
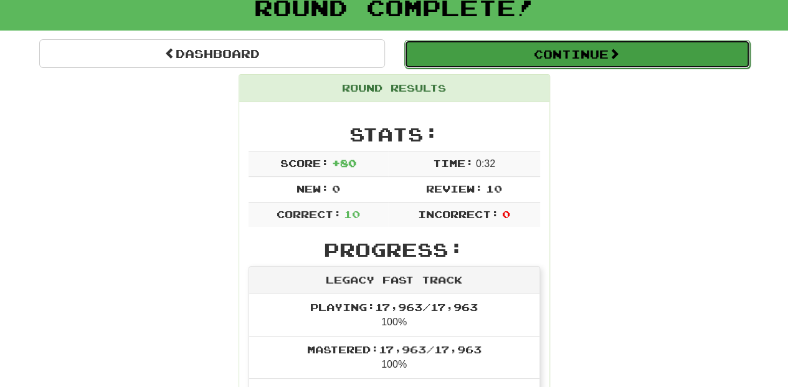
click at [479, 57] on button "Continue" at bounding box center [577, 54] width 346 height 29
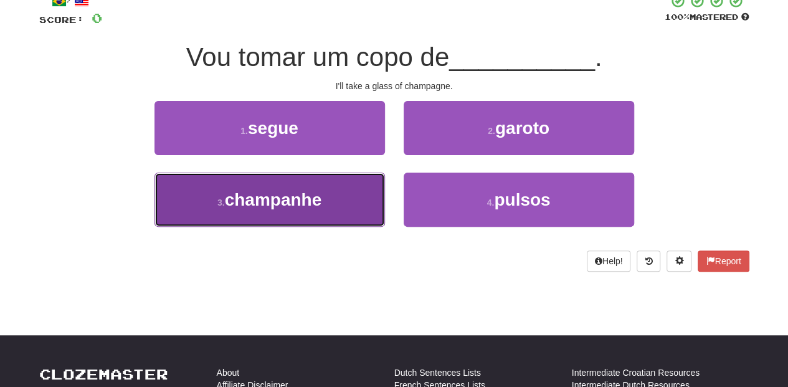
click at [346, 211] on button "3 . champanhe" at bounding box center [269, 200] width 230 height 54
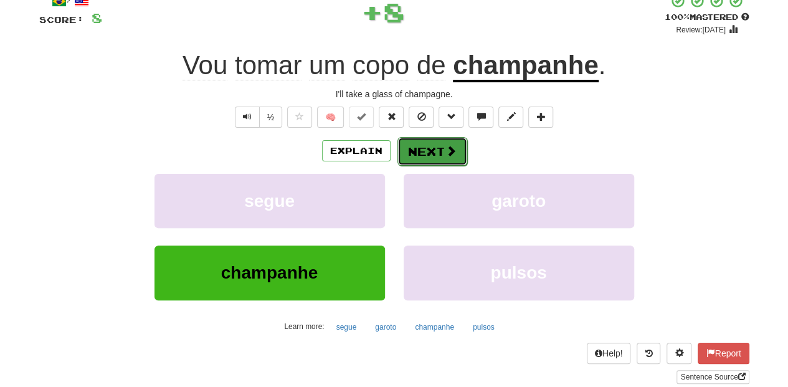
click at [413, 141] on button "Next" at bounding box center [432, 151] width 70 height 29
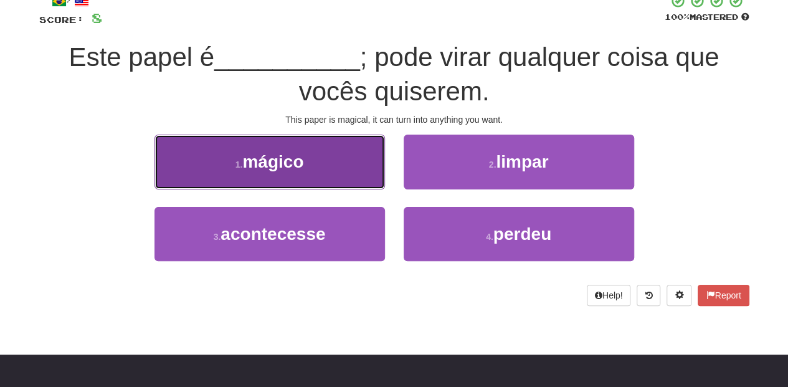
click at [327, 183] on button "1 . mágico" at bounding box center [269, 162] width 230 height 54
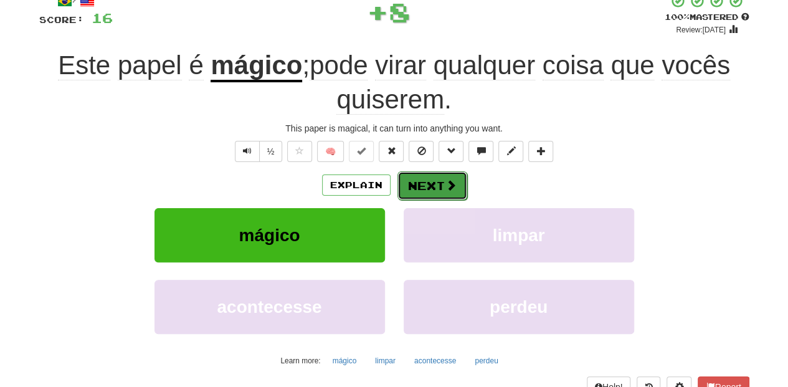
click at [442, 181] on button "Next" at bounding box center [432, 185] width 70 height 29
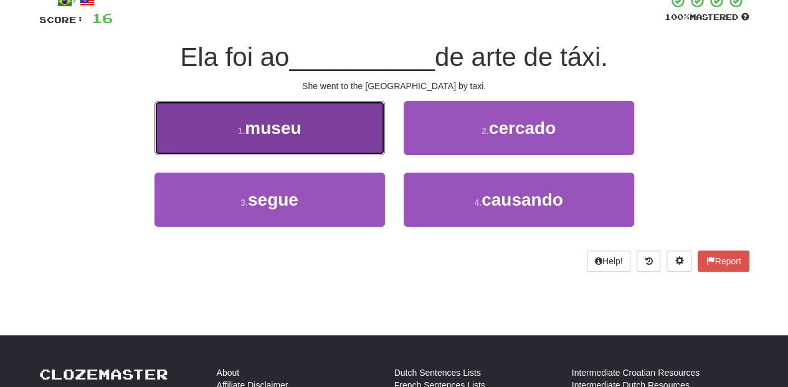
click at [340, 147] on button "1 . museu" at bounding box center [269, 128] width 230 height 54
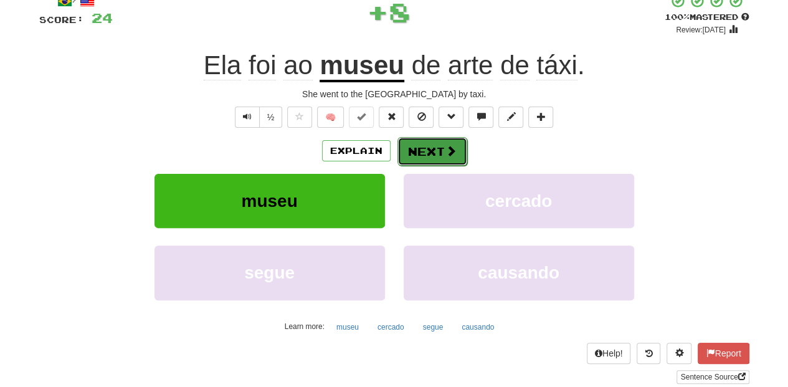
click at [415, 149] on button "Next" at bounding box center [432, 151] width 70 height 29
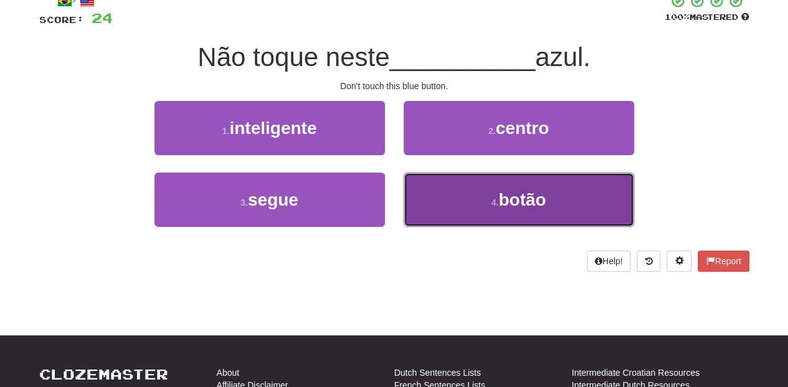
click at [444, 184] on button "4 . botão" at bounding box center [519, 200] width 230 height 54
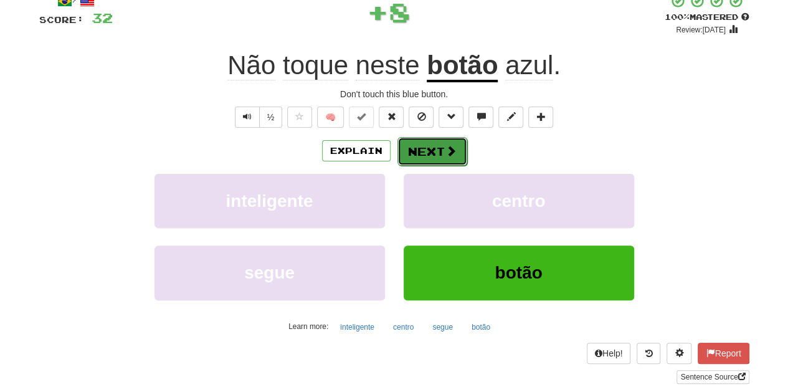
click at [434, 149] on button "Next" at bounding box center [432, 151] width 70 height 29
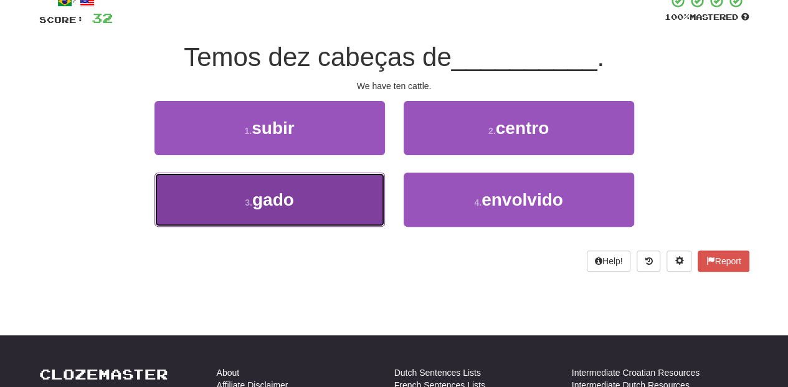
click at [359, 206] on button "3 . gado" at bounding box center [269, 200] width 230 height 54
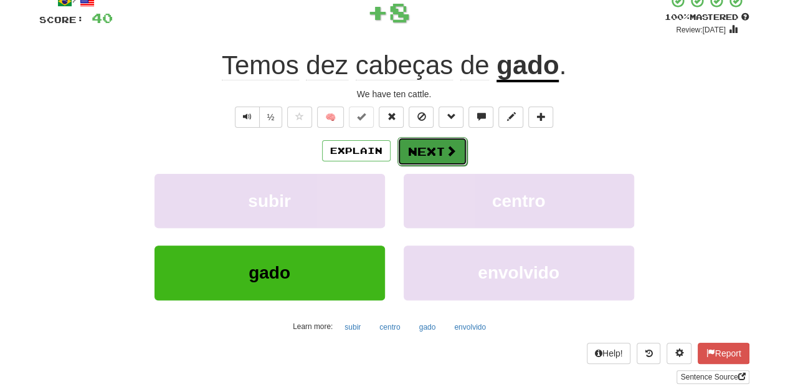
click at [414, 153] on button "Next" at bounding box center [432, 151] width 70 height 29
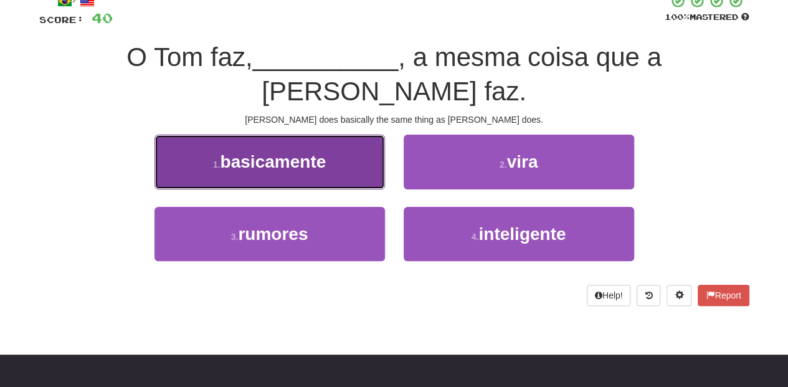
click at [353, 142] on button "1 . basicamente" at bounding box center [269, 162] width 230 height 54
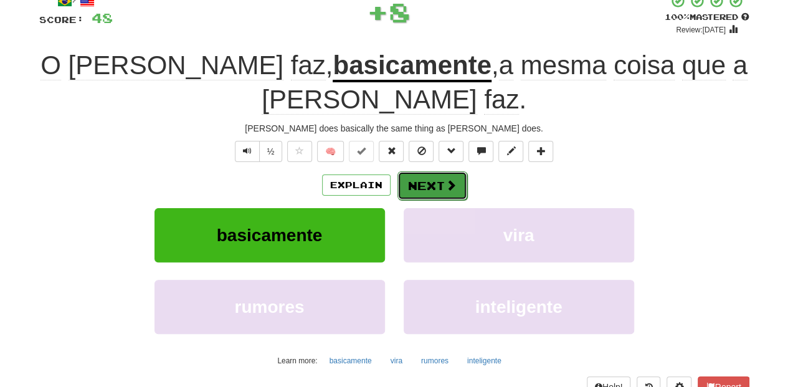
click at [429, 171] on button "Next" at bounding box center [432, 185] width 70 height 29
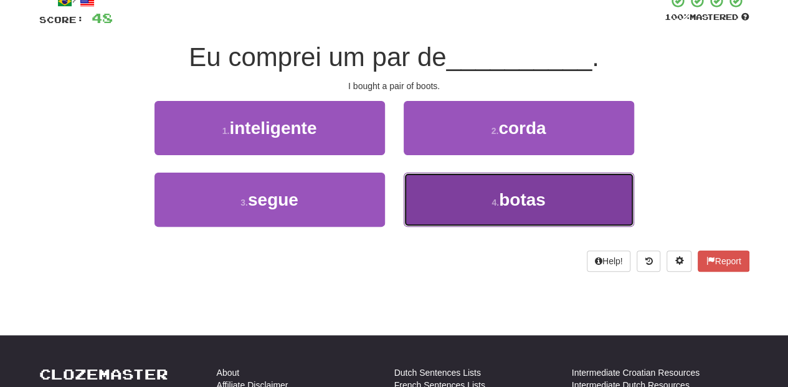
click at [437, 181] on button "4 . botas" at bounding box center [519, 200] width 230 height 54
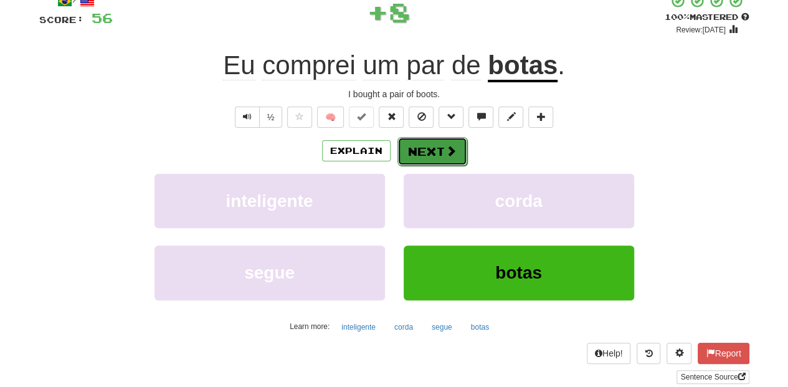
click at [421, 152] on button "Next" at bounding box center [432, 151] width 70 height 29
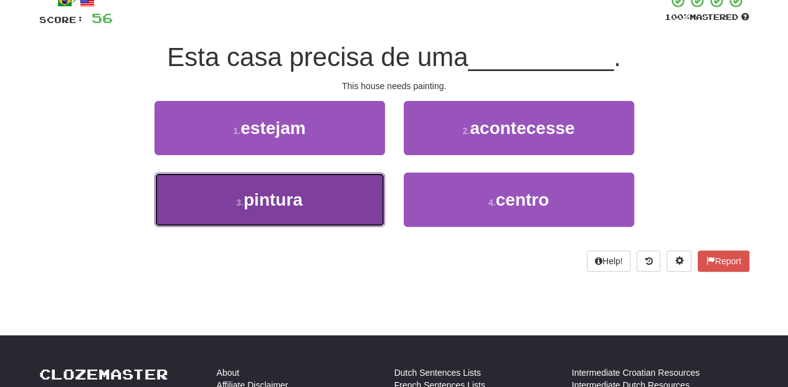
click at [371, 193] on button "3 . pintura" at bounding box center [269, 200] width 230 height 54
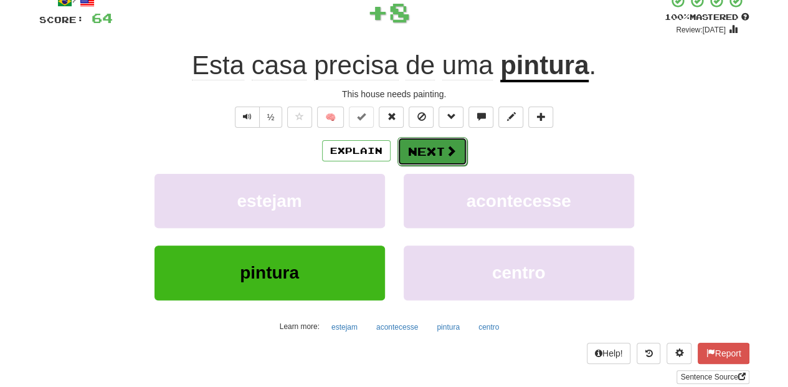
click at [430, 153] on button "Next" at bounding box center [432, 151] width 70 height 29
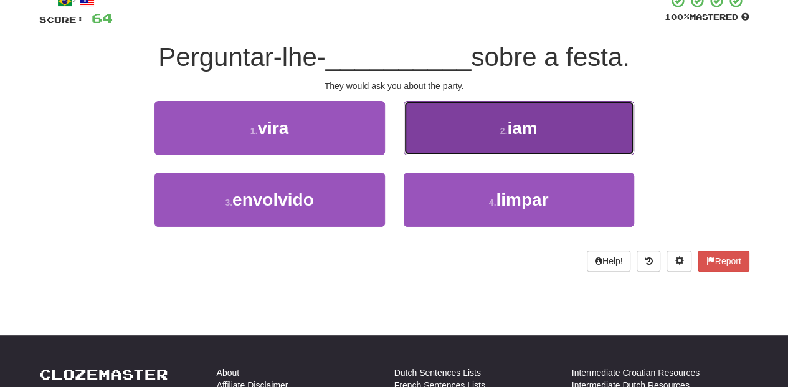
click at [431, 135] on button "2 . iam" at bounding box center [519, 128] width 230 height 54
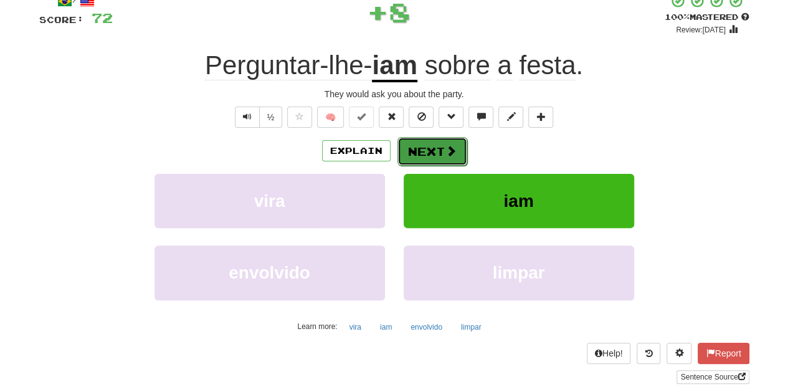
click at [430, 141] on button "Next" at bounding box center [432, 151] width 70 height 29
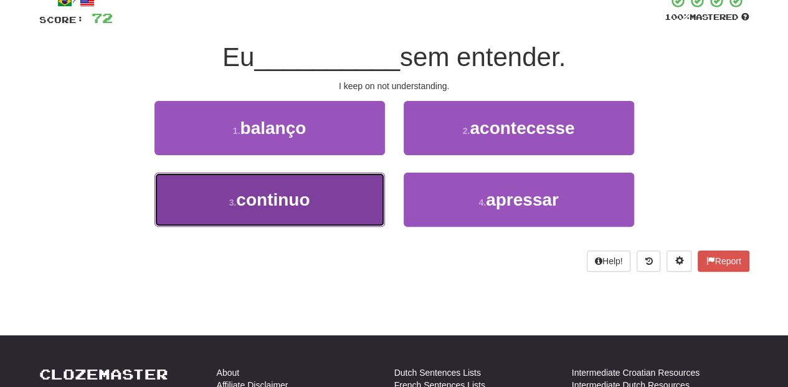
click at [354, 198] on button "3 . continuo" at bounding box center [269, 200] width 230 height 54
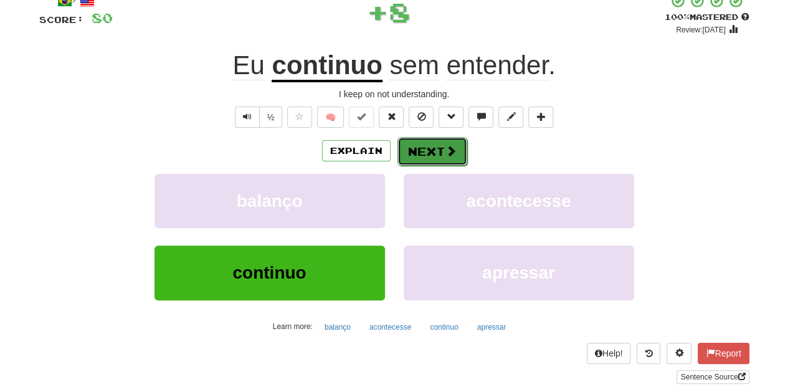
click at [420, 158] on button "Next" at bounding box center [432, 151] width 70 height 29
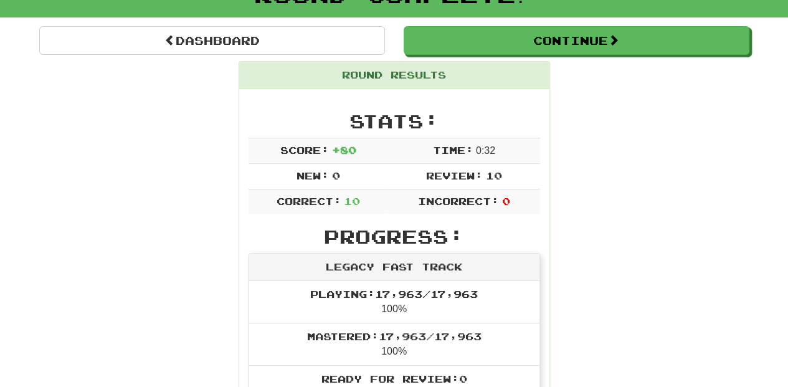
scroll to position [96, 0]
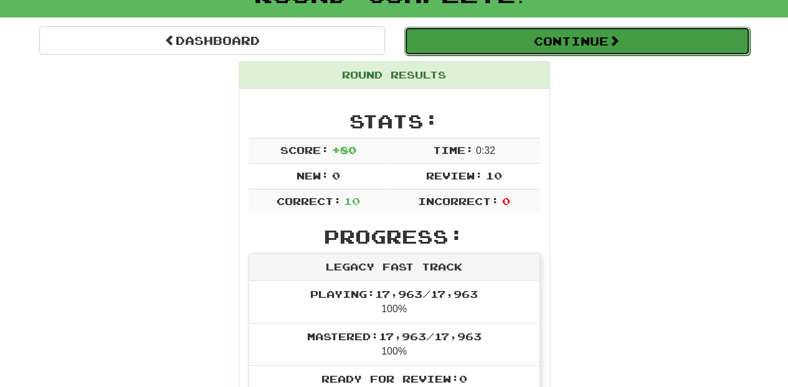
click at [471, 43] on button "Continue" at bounding box center [577, 41] width 346 height 29
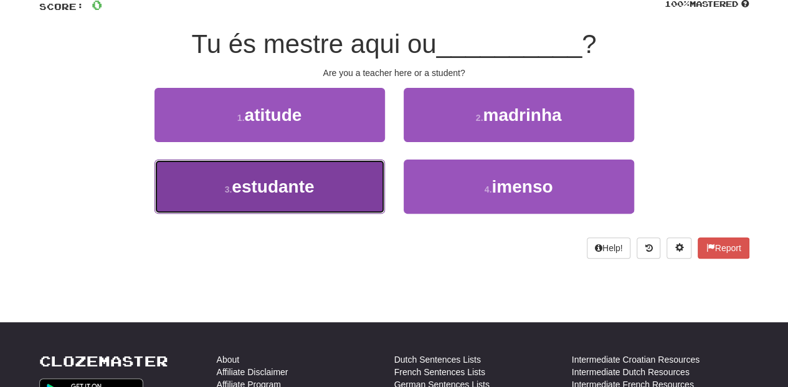
click at [300, 184] on span "estudante" at bounding box center [273, 186] width 82 height 19
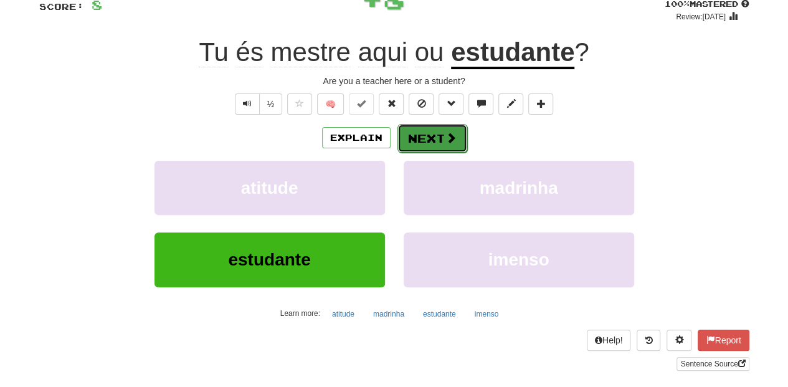
click at [406, 132] on button "Next" at bounding box center [432, 138] width 70 height 29
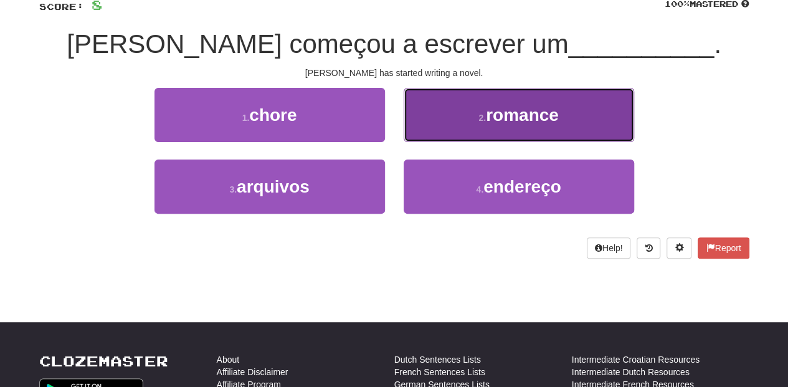
click at [410, 123] on button "2 . romance" at bounding box center [519, 115] width 230 height 54
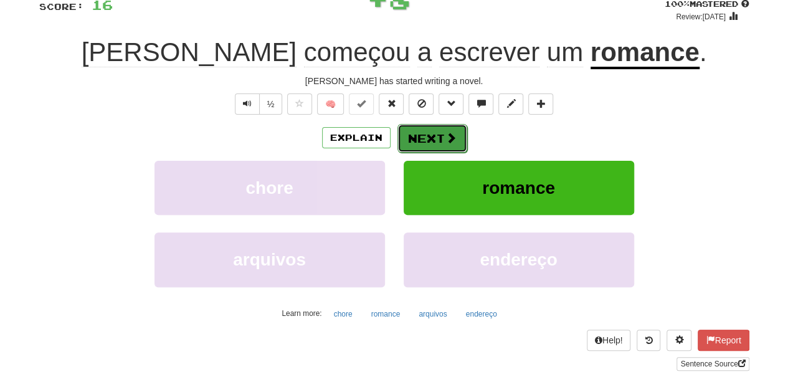
click at [416, 142] on button "Next" at bounding box center [432, 138] width 70 height 29
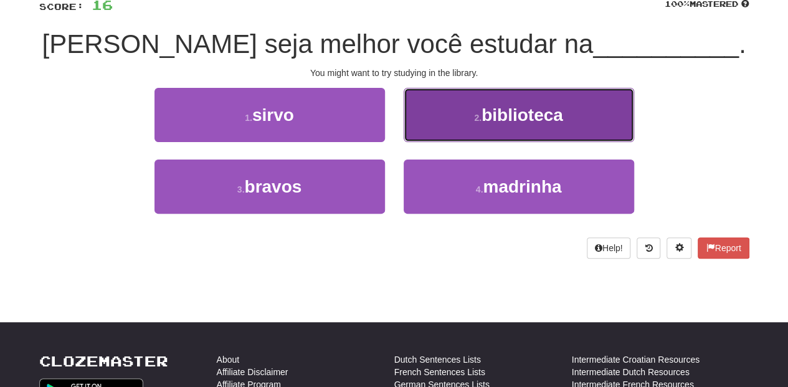
click at [428, 115] on button "2 . biblioteca" at bounding box center [519, 115] width 230 height 54
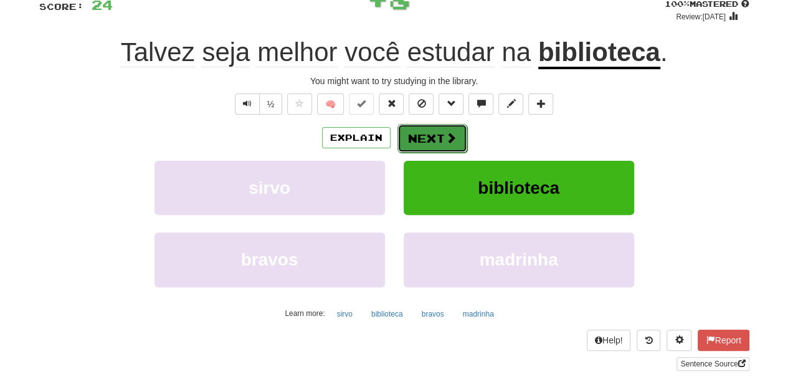
click at [422, 140] on button "Next" at bounding box center [432, 138] width 70 height 29
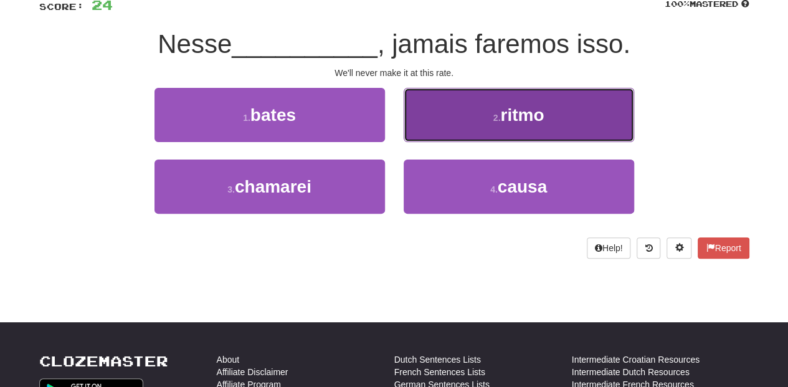
click at [435, 125] on button "2 . ritmo" at bounding box center [519, 115] width 230 height 54
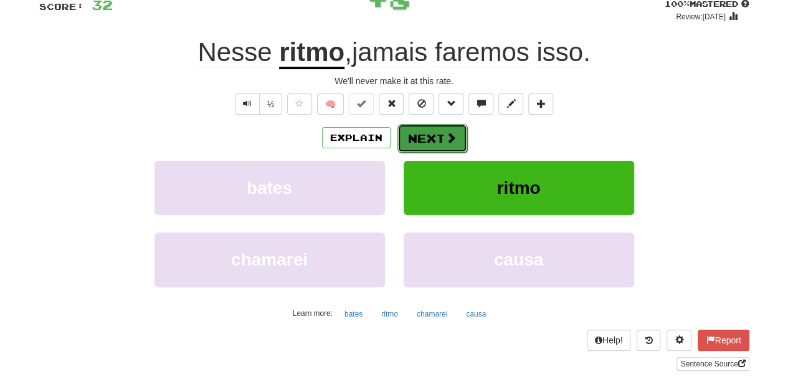
click at [432, 139] on button "Next" at bounding box center [432, 138] width 70 height 29
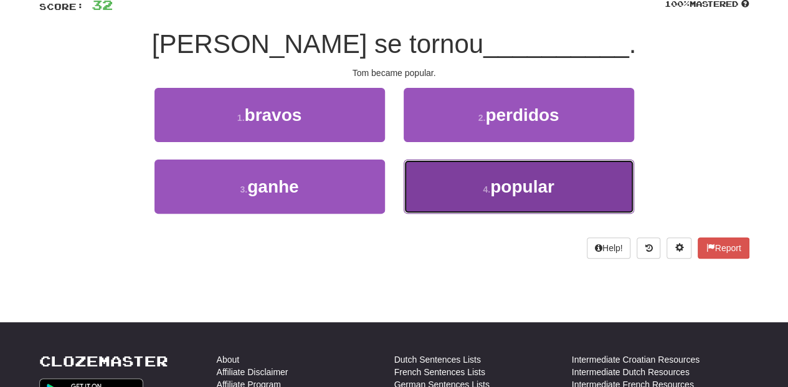
click at [441, 174] on button "4 . popular" at bounding box center [519, 186] width 230 height 54
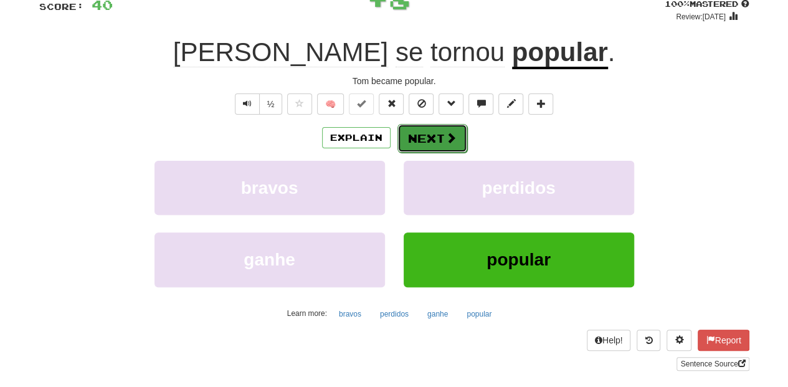
click at [424, 133] on button "Next" at bounding box center [432, 138] width 70 height 29
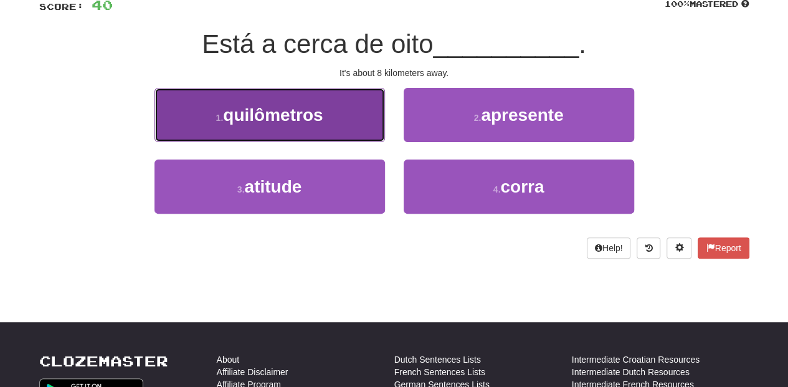
click at [339, 128] on button "1 . quilômetros" at bounding box center [269, 115] width 230 height 54
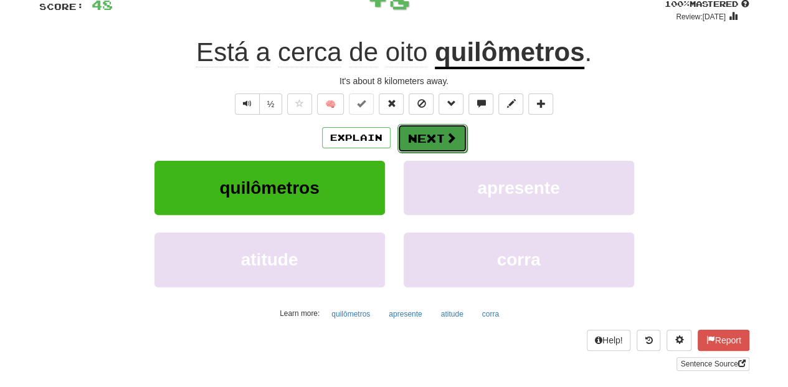
click at [445, 136] on span at bounding box center [450, 137] width 11 height 11
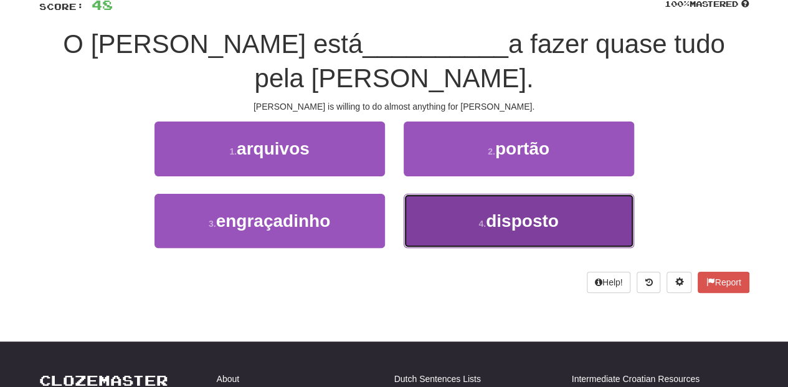
click at [465, 194] on button "4 . disposto" at bounding box center [519, 221] width 230 height 54
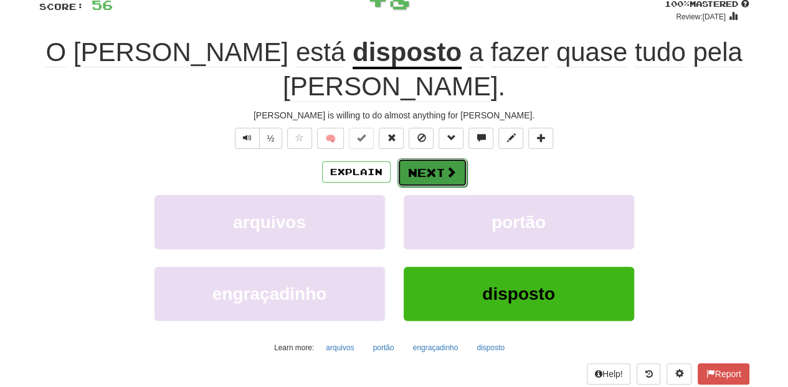
click at [425, 158] on button "Next" at bounding box center [432, 172] width 70 height 29
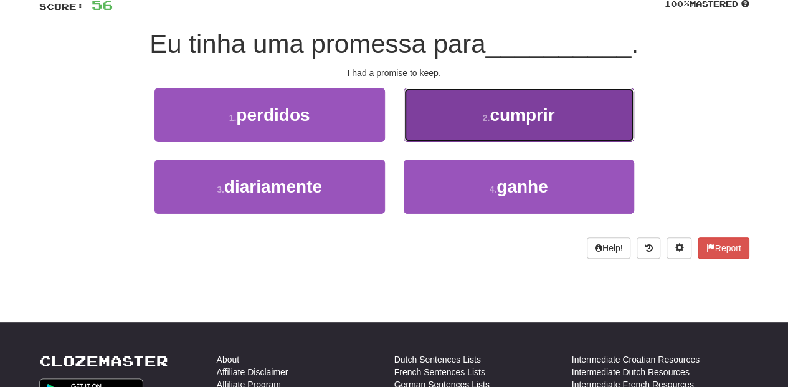
click at [445, 130] on button "2 . cumprir" at bounding box center [519, 115] width 230 height 54
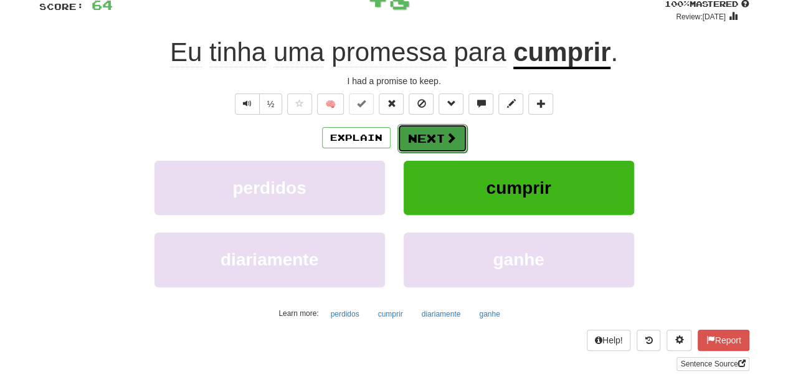
click at [440, 140] on button "Next" at bounding box center [432, 138] width 70 height 29
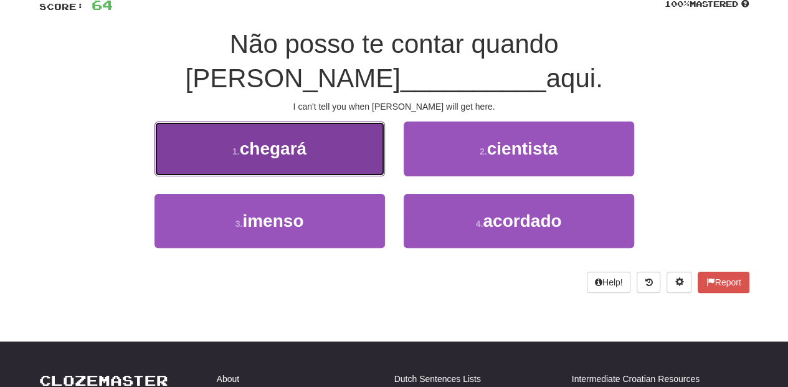
click at [338, 132] on button "1 . chegará" at bounding box center [269, 148] width 230 height 54
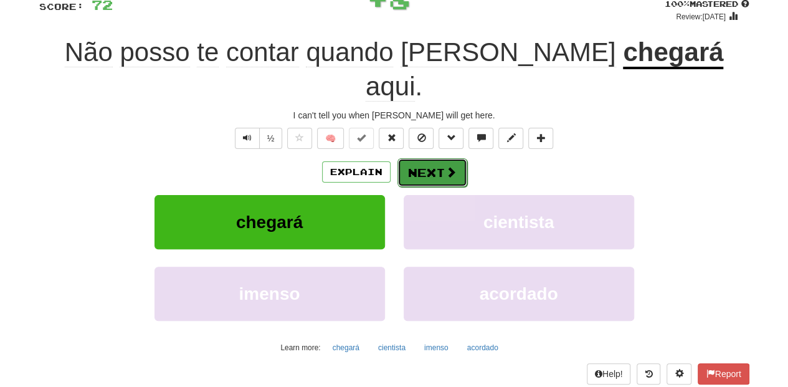
click at [453, 166] on span at bounding box center [450, 171] width 11 height 11
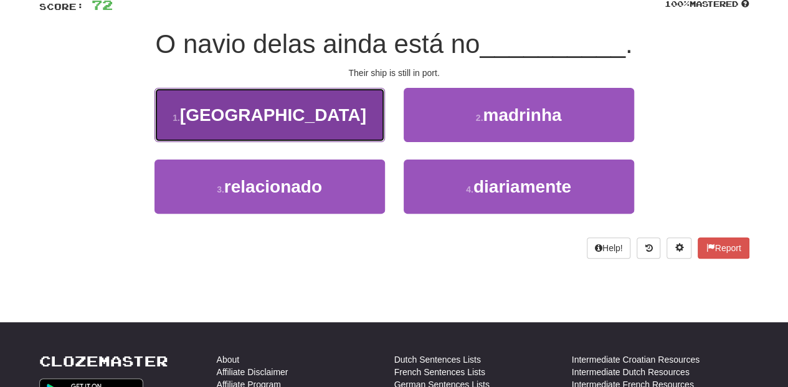
click at [338, 128] on button "1 . porto" at bounding box center [269, 115] width 230 height 54
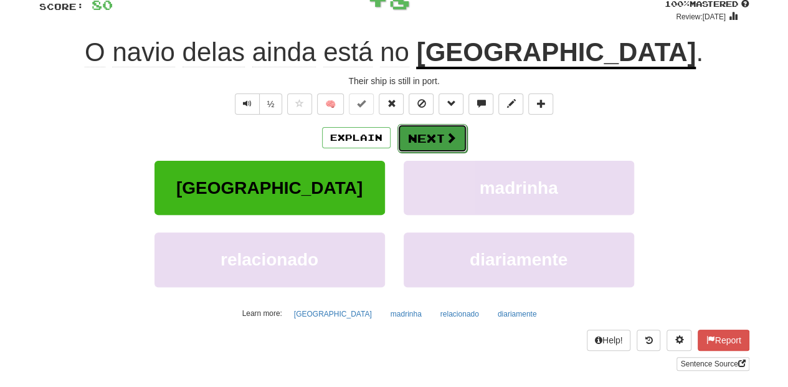
click at [433, 138] on button "Next" at bounding box center [432, 138] width 70 height 29
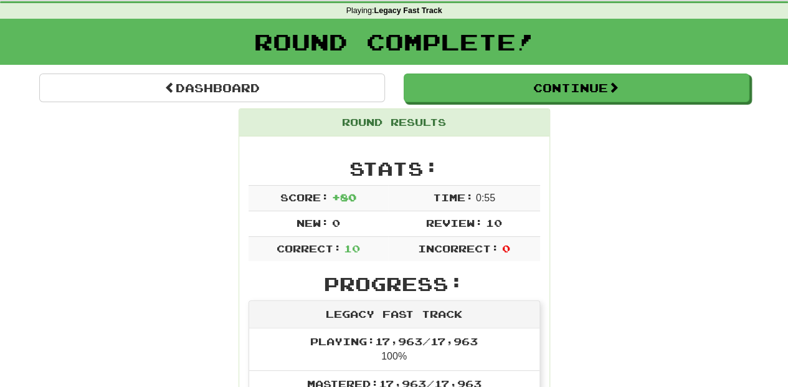
scroll to position [26, 0]
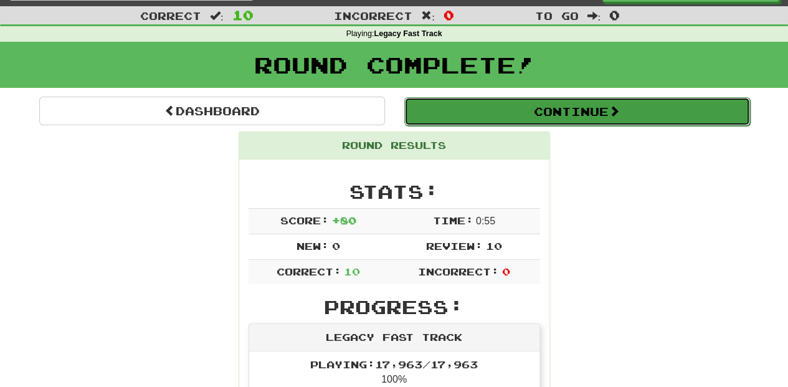
click at [477, 109] on button "Continue" at bounding box center [577, 111] width 346 height 29
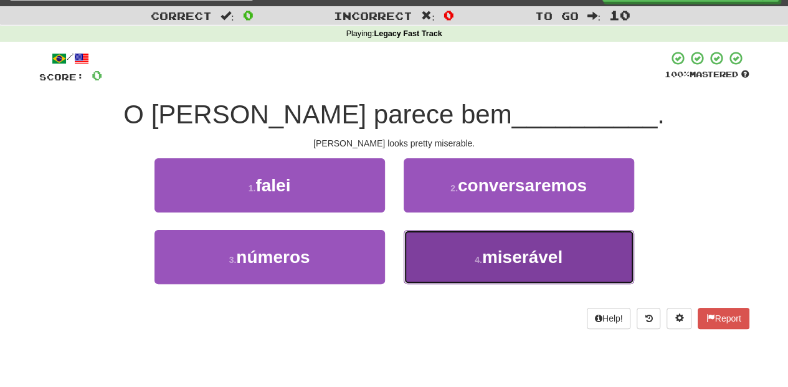
click at [442, 266] on button "4 . miserável" at bounding box center [519, 257] width 230 height 54
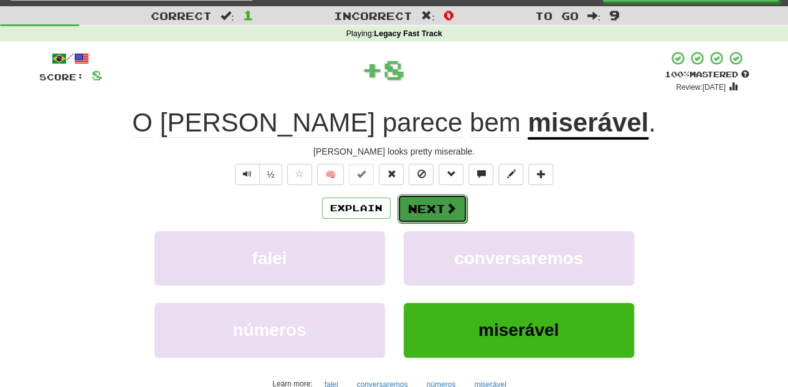
click at [419, 211] on button "Next" at bounding box center [432, 208] width 70 height 29
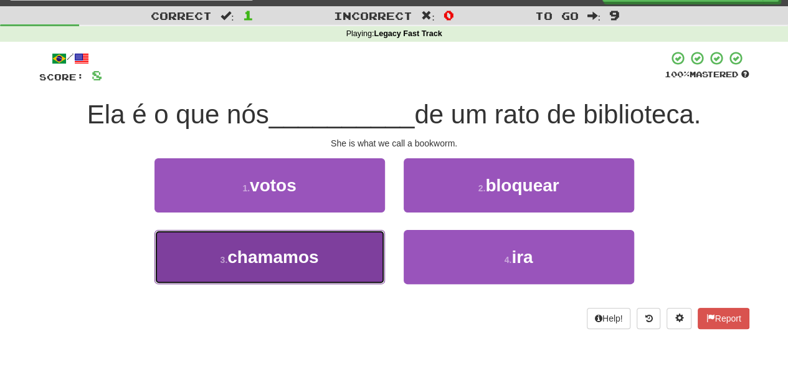
click at [331, 267] on button "3 . chamamos" at bounding box center [269, 257] width 230 height 54
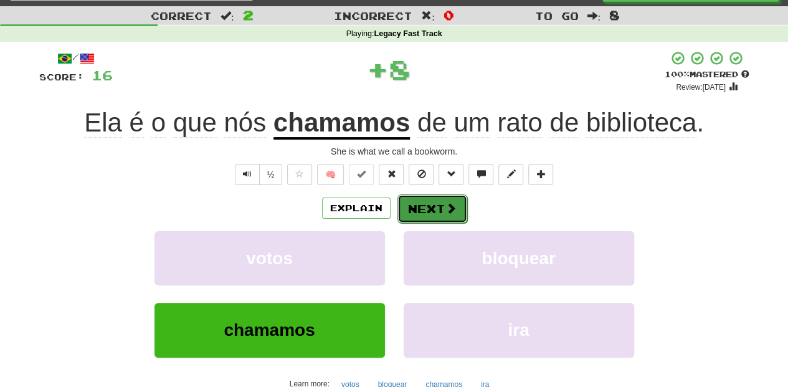
click at [417, 201] on button "Next" at bounding box center [432, 208] width 70 height 29
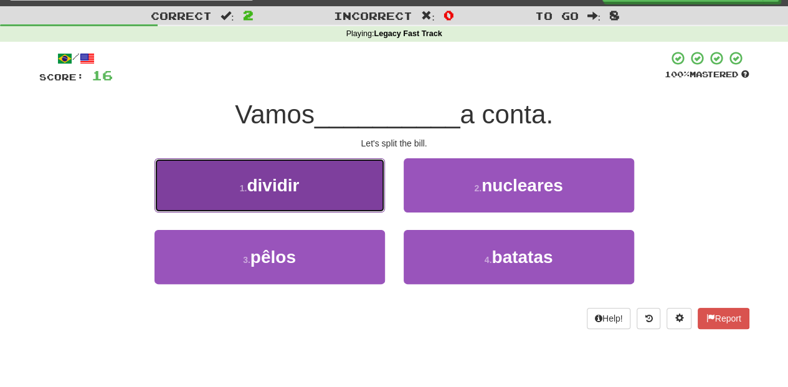
click at [361, 206] on button "1 . dividir" at bounding box center [269, 185] width 230 height 54
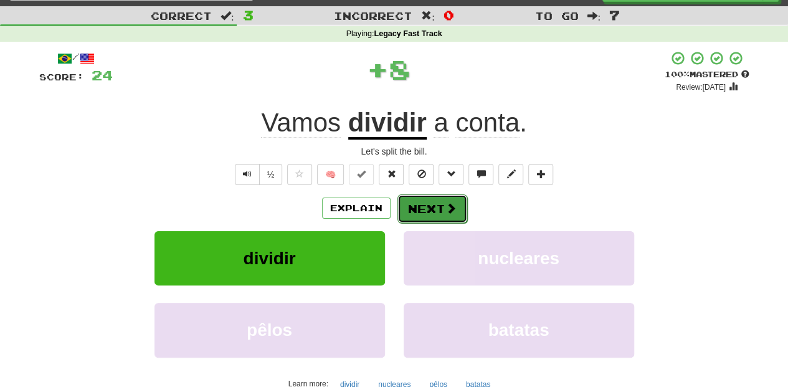
click at [424, 217] on button "Next" at bounding box center [432, 208] width 70 height 29
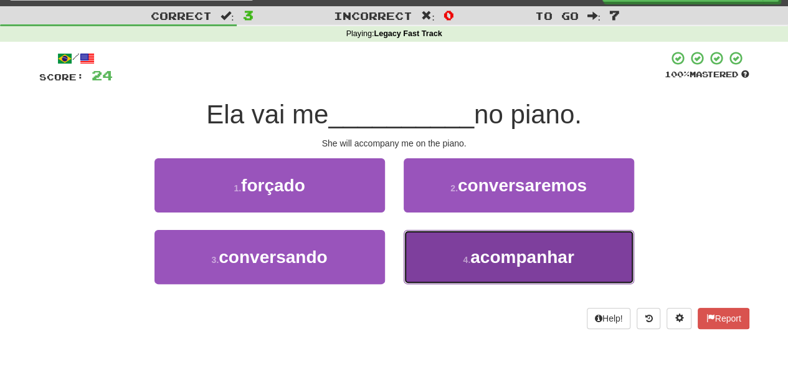
click at [429, 244] on button "4 . acompanhar" at bounding box center [519, 257] width 230 height 54
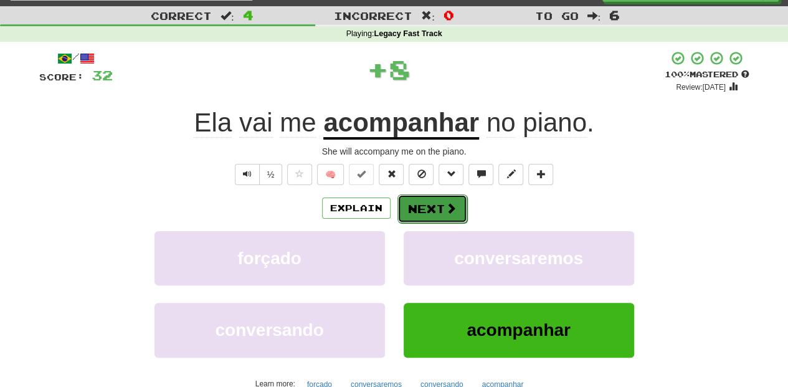
click at [415, 214] on button "Next" at bounding box center [432, 208] width 70 height 29
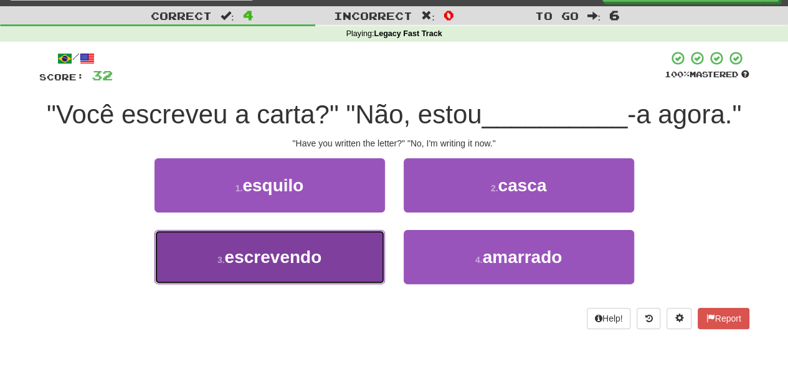
click at [353, 265] on button "3 . escrevendo" at bounding box center [269, 257] width 230 height 54
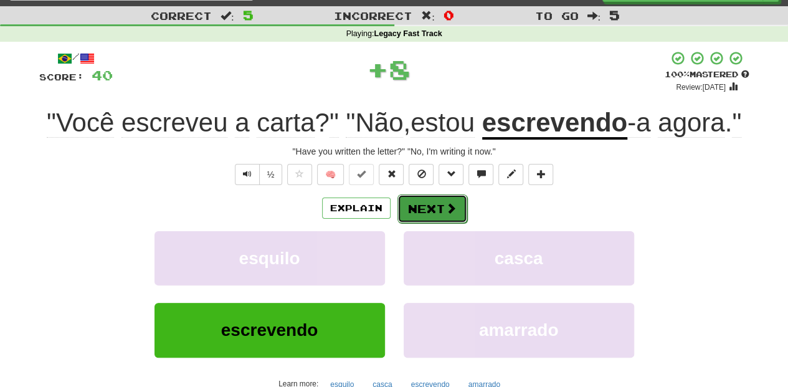
click at [409, 212] on button "Next" at bounding box center [432, 208] width 70 height 29
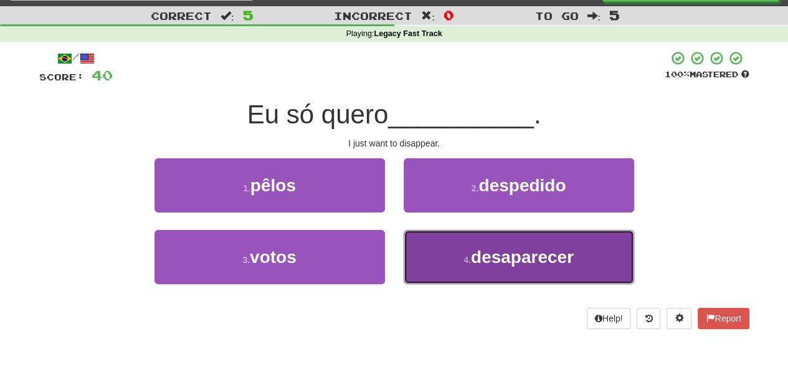
click at [436, 245] on button "4 . desaparecer" at bounding box center [519, 257] width 230 height 54
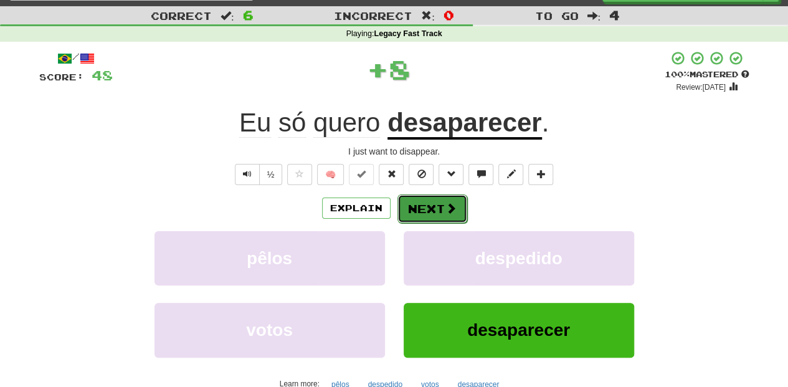
click at [434, 211] on button "Next" at bounding box center [432, 208] width 70 height 29
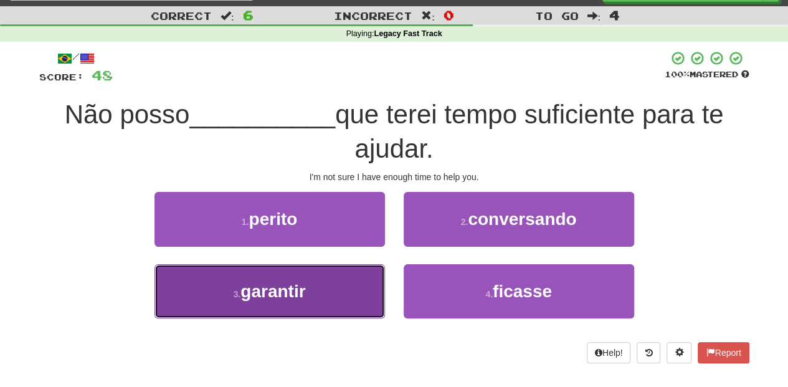
click at [338, 283] on button "3 . garantir" at bounding box center [269, 291] width 230 height 54
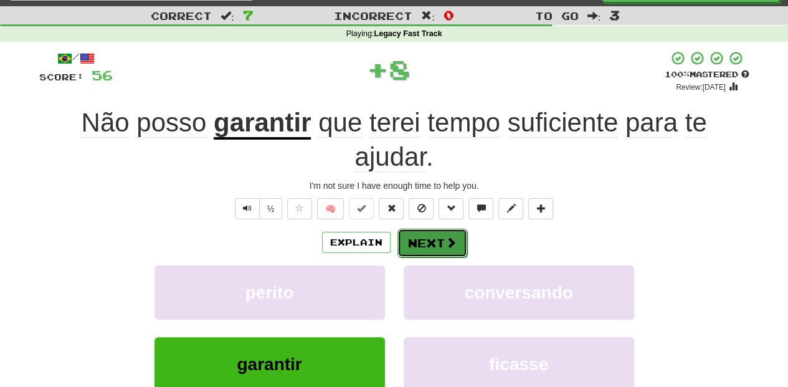
click at [406, 240] on button "Next" at bounding box center [432, 243] width 70 height 29
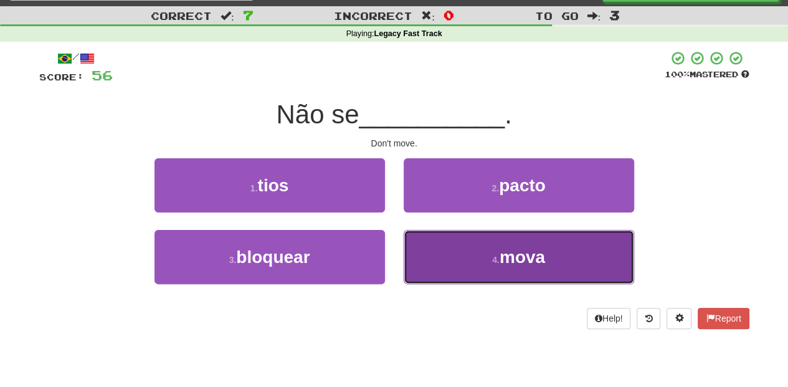
click at [446, 261] on button "4 . mova" at bounding box center [519, 257] width 230 height 54
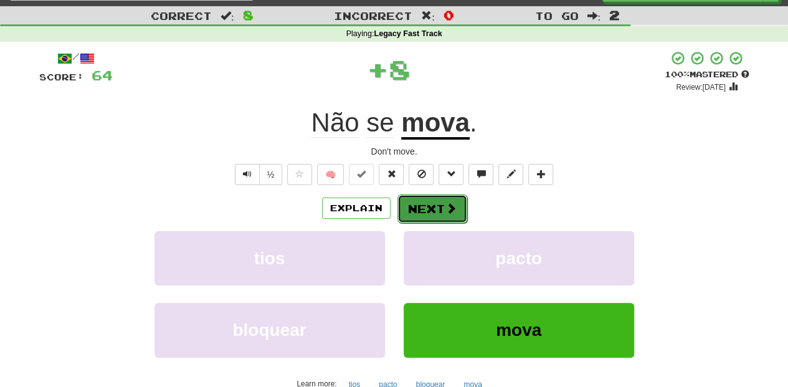
click at [437, 212] on button "Next" at bounding box center [432, 208] width 70 height 29
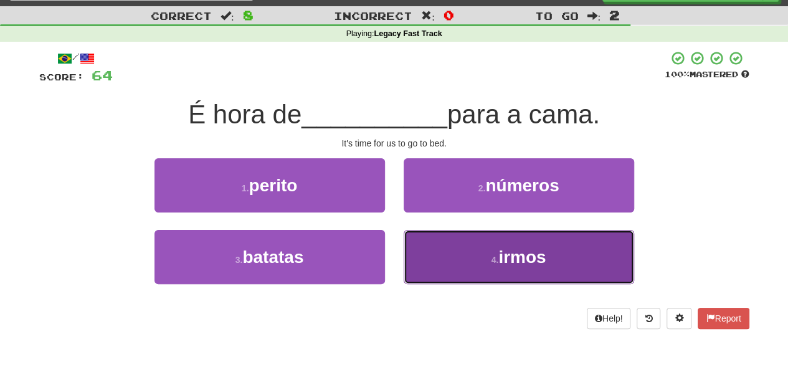
click at [442, 242] on button "4 . irmos" at bounding box center [519, 257] width 230 height 54
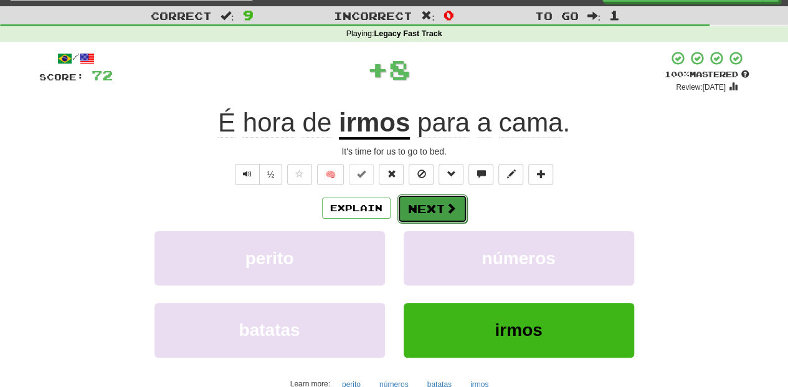
click at [435, 213] on button "Next" at bounding box center [432, 208] width 70 height 29
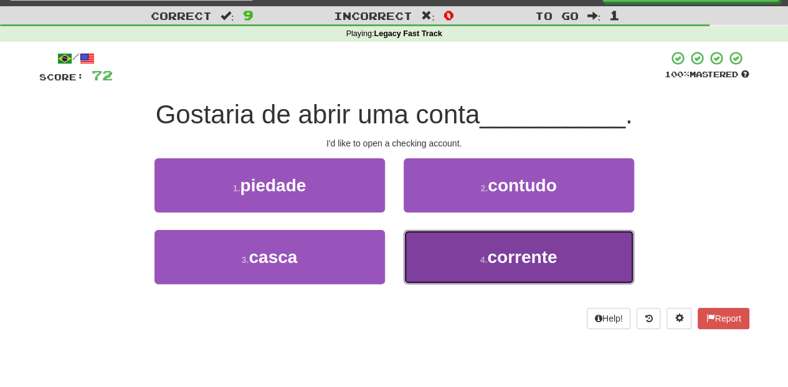
click at [440, 250] on button "4 . corrente" at bounding box center [519, 257] width 230 height 54
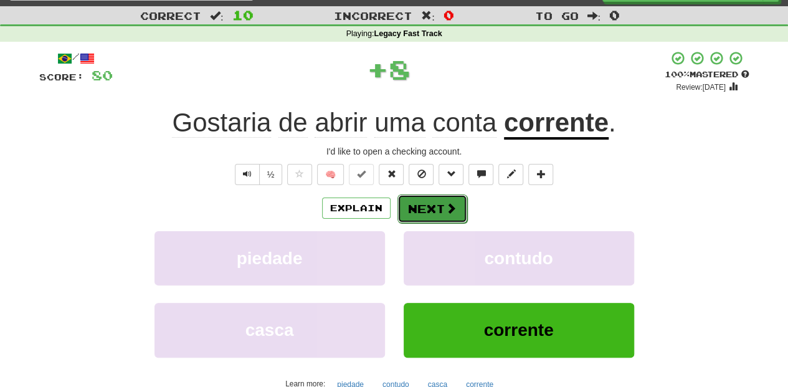
click at [430, 201] on button "Next" at bounding box center [432, 208] width 70 height 29
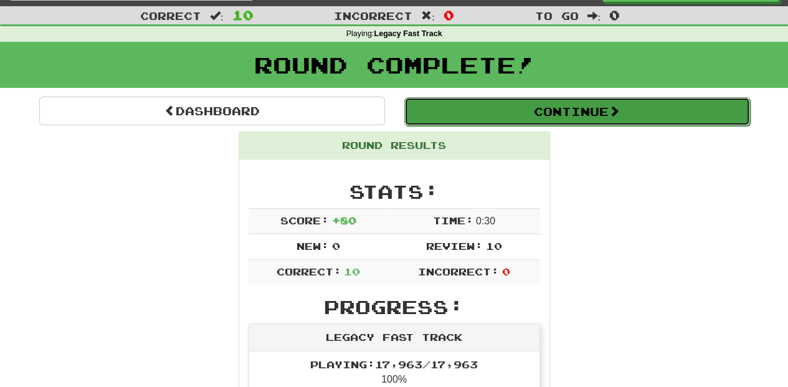
click at [476, 105] on button "Continue" at bounding box center [577, 111] width 346 height 29
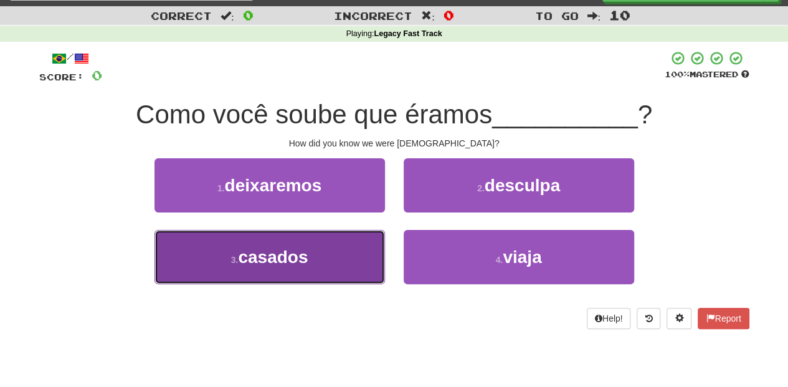
click at [328, 263] on button "3 . casados" at bounding box center [269, 257] width 230 height 54
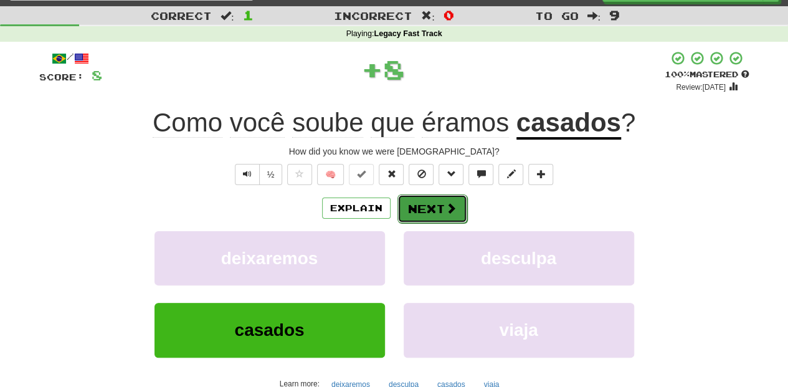
click at [422, 204] on button "Next" at bounding box center [432, 208] width 70 height 29
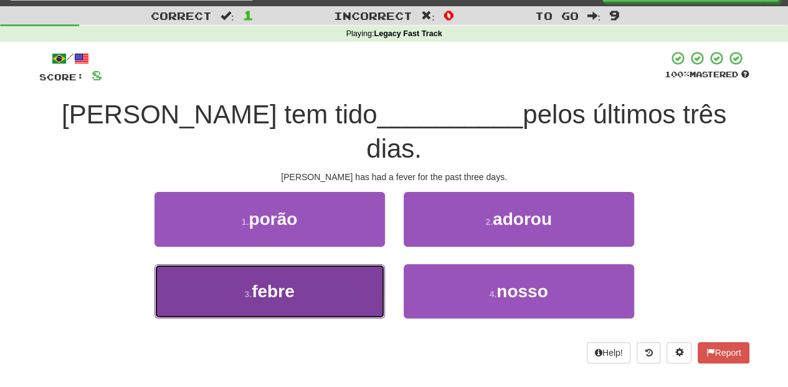
click at [337, 264] on button "3 . febre" at bounding box center [269, 291] width 230 height 54
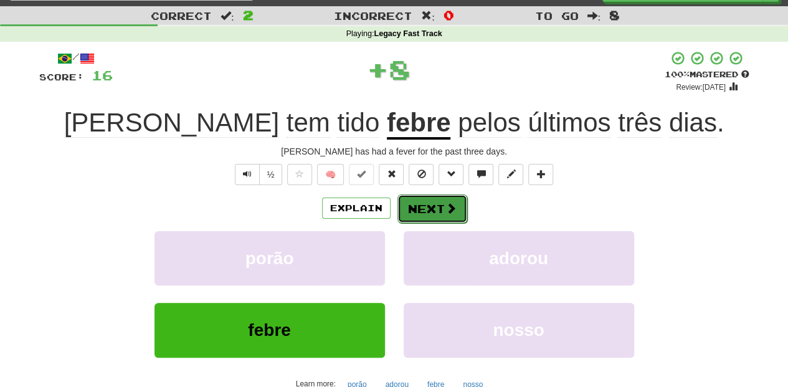
click at [422, 208] on button "Next" at bounding box center [432, 208] width 70 height 29
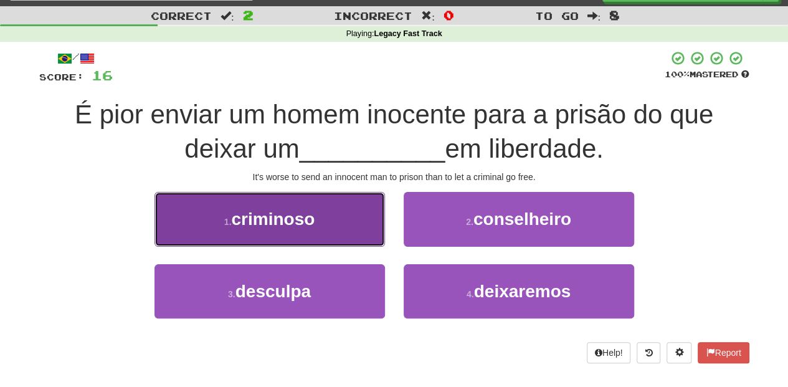
click at [353, 232] on button "1 . criminoso" at bounding box center [269, 219] width 230 height 54
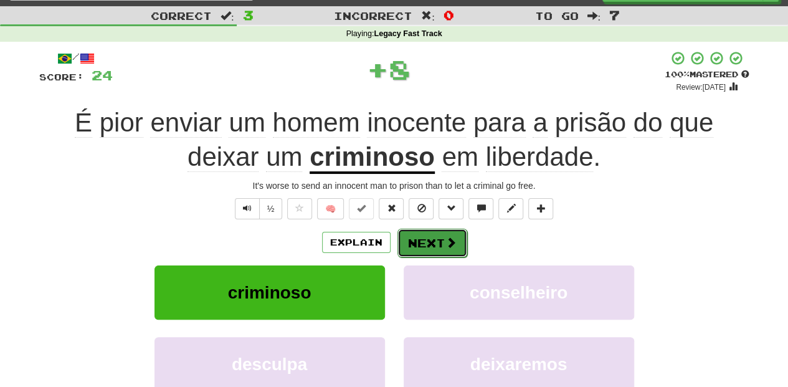
click at [419, 240] on button "Next" at bounding box center [432, 243] width 70 height 29
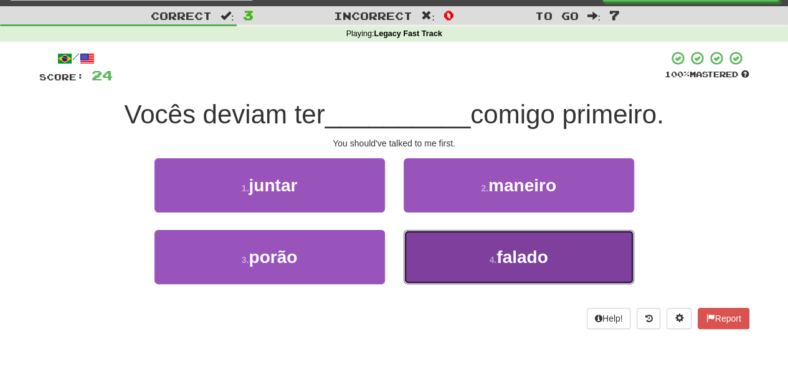
click at [424, 265] on button "4 . falado" at bounding box center [519, 257] width 230 height 54
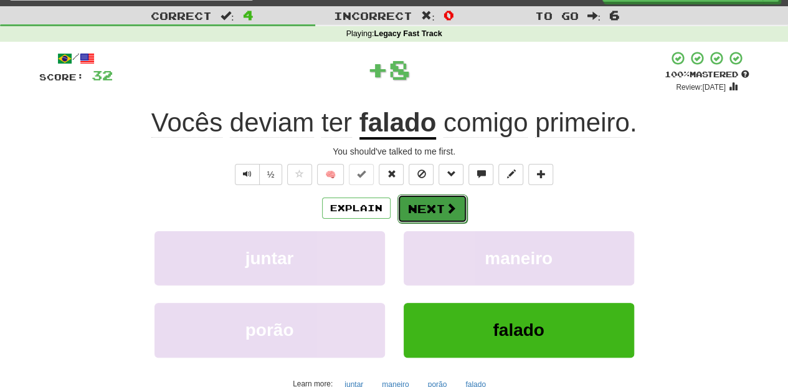
click at [434, 209] on button "Next" at bounding box center [432, 208] width 70 height 29
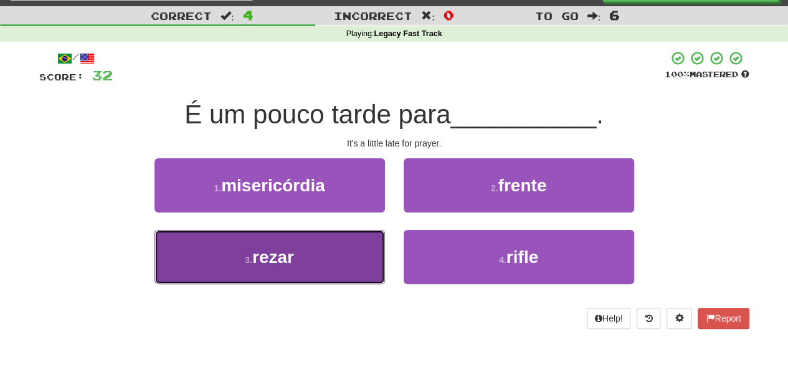
click at [345, 255] on button "3 . rezar" at bounding box center [269, 257] width 230 height 54
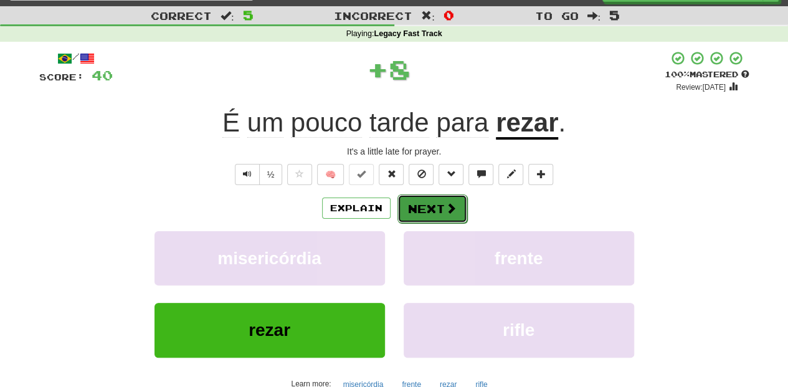
click at [434, 203] on button "Next" at bounding box center [432, 208] width 70 height 29
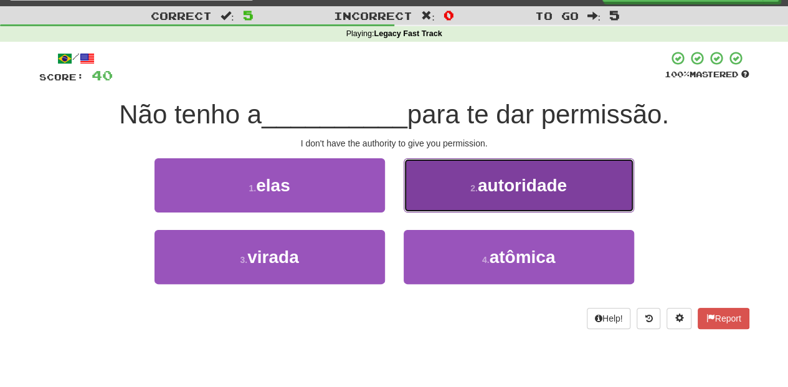
click at [453, 203] on button "2 . autoridade" at bounding box center [519, 185] width 230 height 54
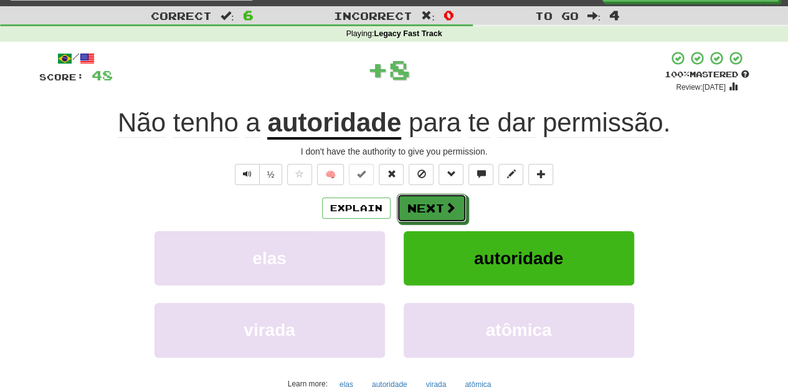
click at [453, 203] on span at bounding box center [450, 207] width 11 height 11
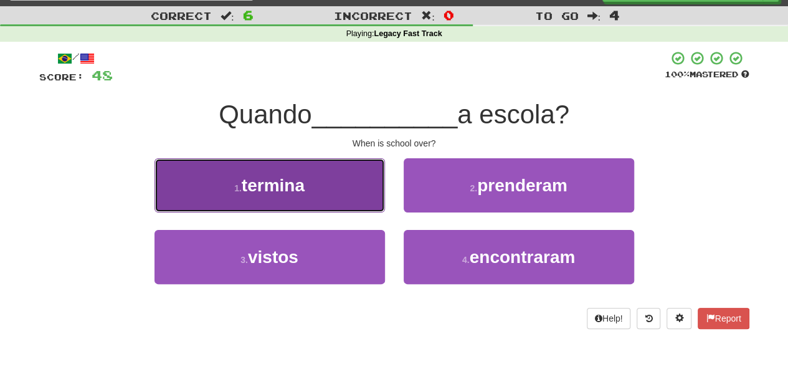
click at [349, 201] on button "1 . termina" at bounding box center [269, 185] width 230 height 54
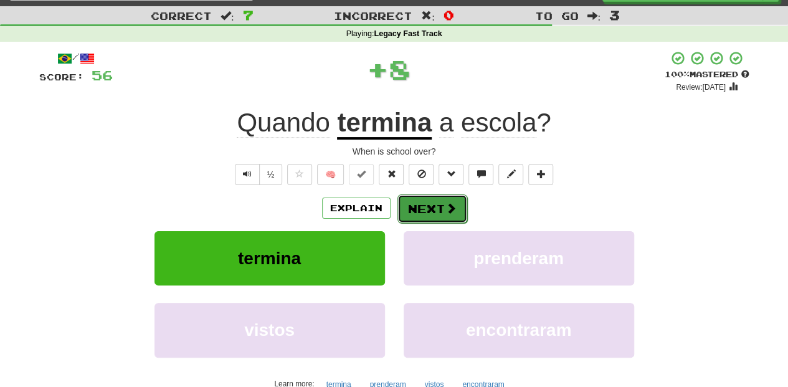
click at [417, 206] on button "Next" at bounding box center [432, 208] width 70 height 29
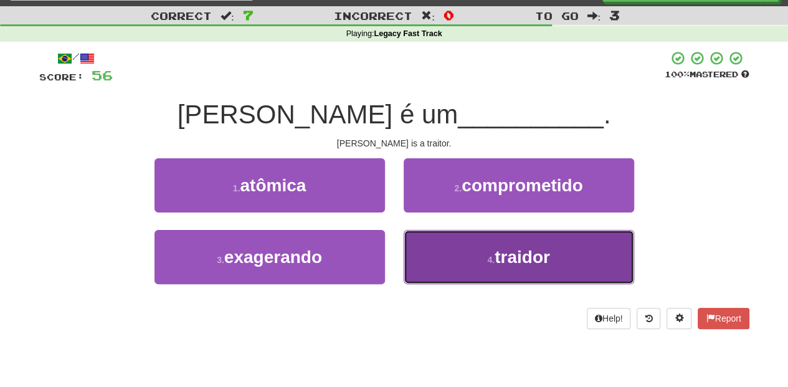
click at [442, 263] on button "4 . traidor" at bounding box center [519, 257] width 230 height 54
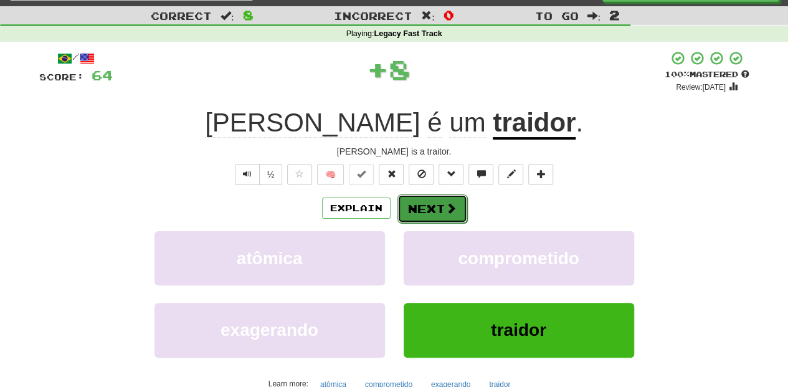
click at [440, 210] on button "Next" at bounding box center [432, 208] width 70 height 29
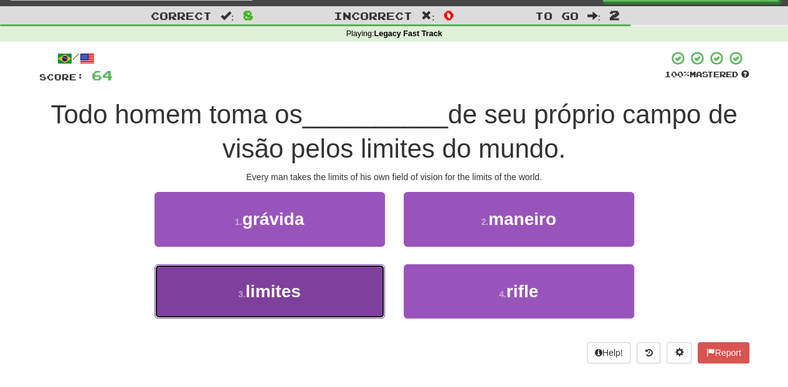
click at [367, 294] on button "3 . limites" at bounding box center [269, 291] width 230 height 54
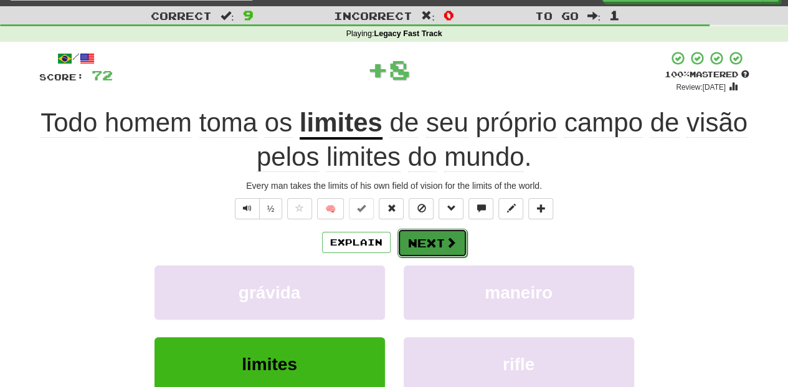
click at [425, 240] on button "Next" at bounding box center [432, 243] width 70 height 29
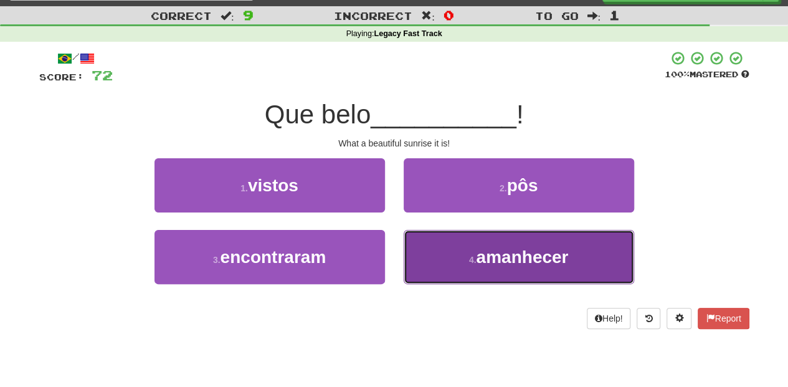
click at [441, 255] on button "4 . amanhecer" at bounding box center [519, 257] width 230 height 54
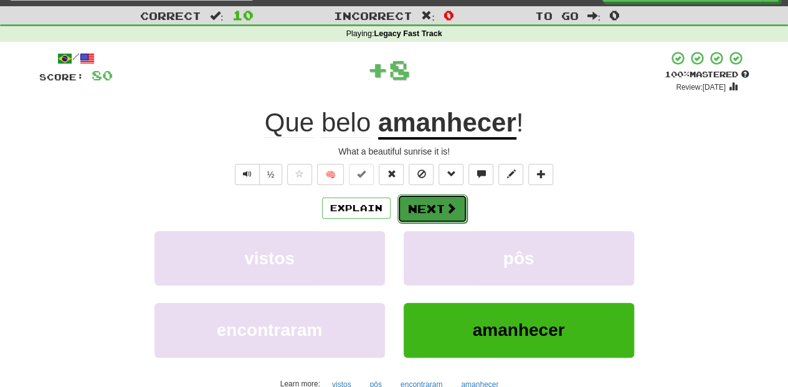
click at [434, 215] on button "Next" at bounding box center [432, 208] width 70 height 29
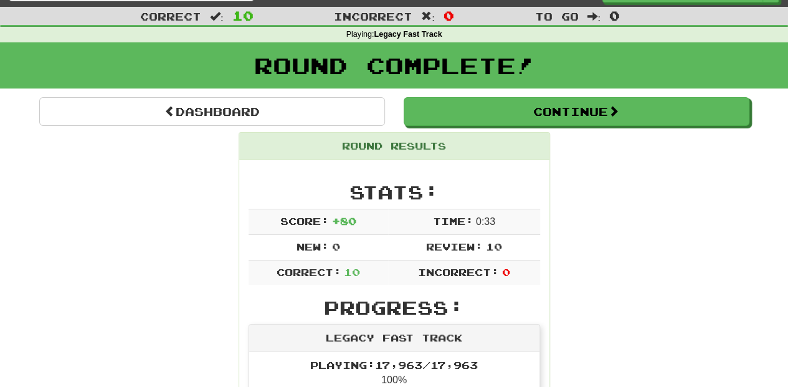
scroll to position [0, 0]
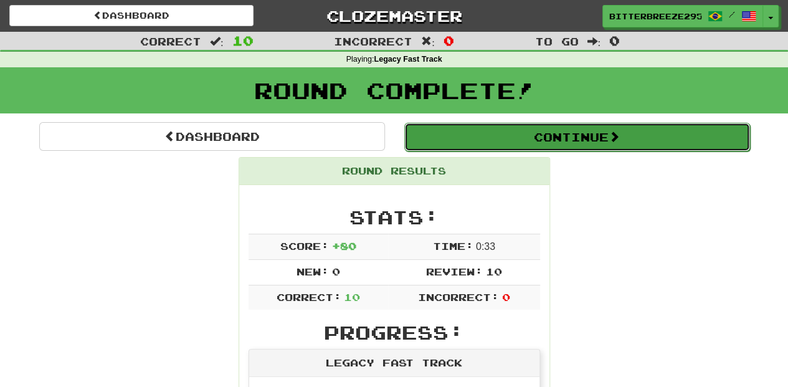
click at [482, 137] on button "Continue" at bounding box center [577, 137] width 346 height 29
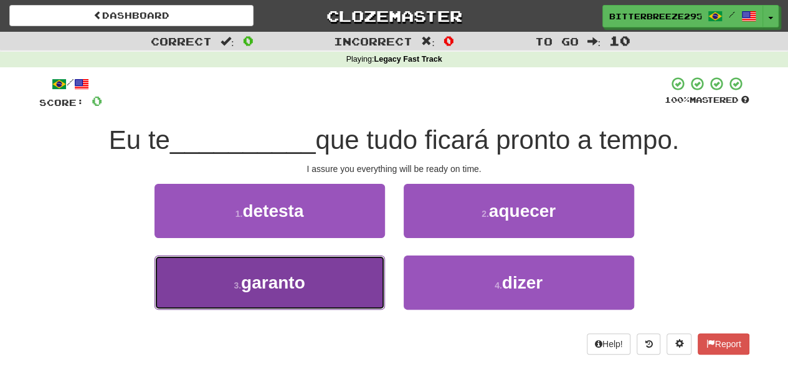
click at [358, 280] on button "3 . garanto" at bounding box center [269, 282] width 230 height 54
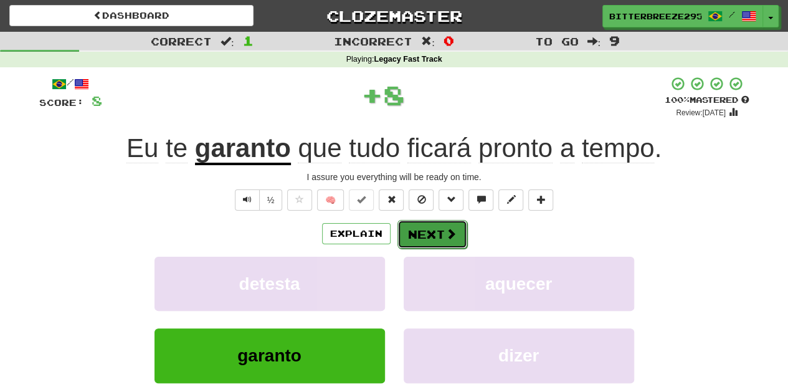
click at [436, 232] on button "Next" at bounding box center [432, 234] width 70 height 29
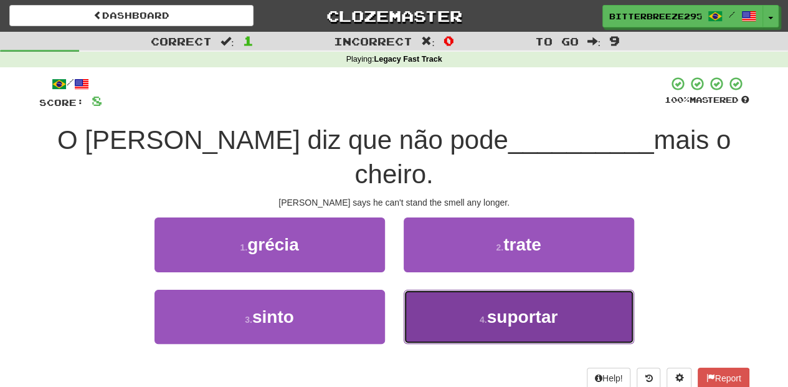
click at [454, 290] on button "4 . suportar" at bounding box center [519, 317] width 230 height 54
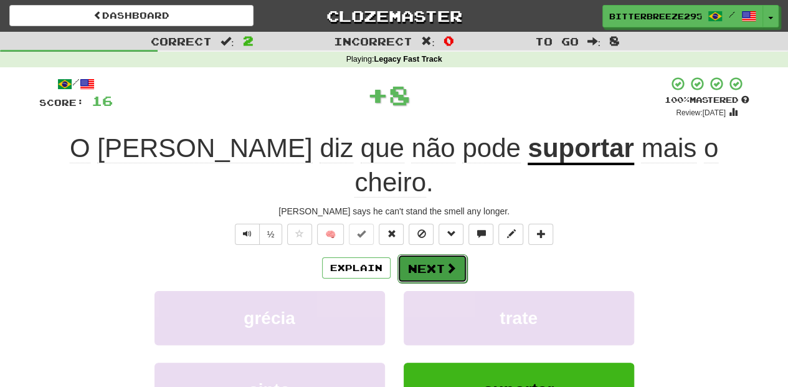
click at [429, 254] on button "Next" at bounding box center [432, 268] width 70 height 29
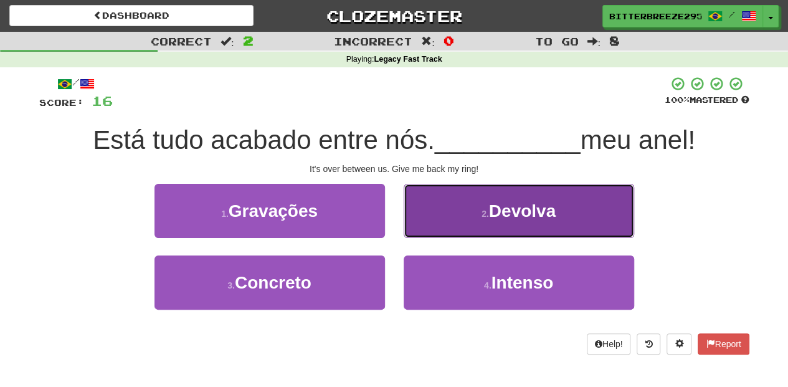
click at [447, 216] on button "2 . Devolva" at bounding box center [519, 211] width 230 height 54
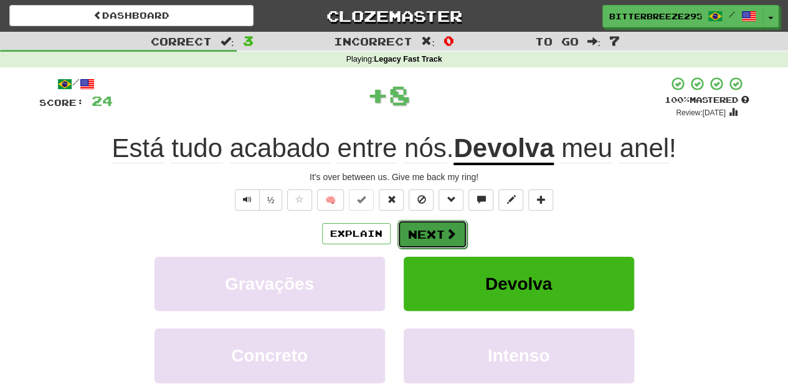
click at [432, 228] on button "Next" at bounding box center [432, 234] width 70 height 29
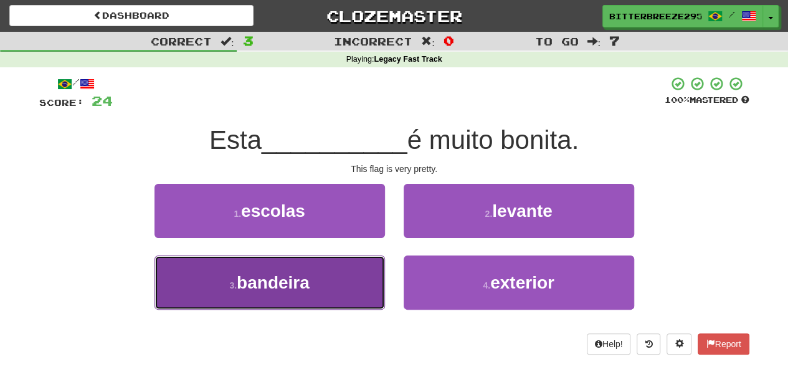
click at [339, 280] on button "3 . bandeira" at bounding box center [269, 282] width 230 height 54
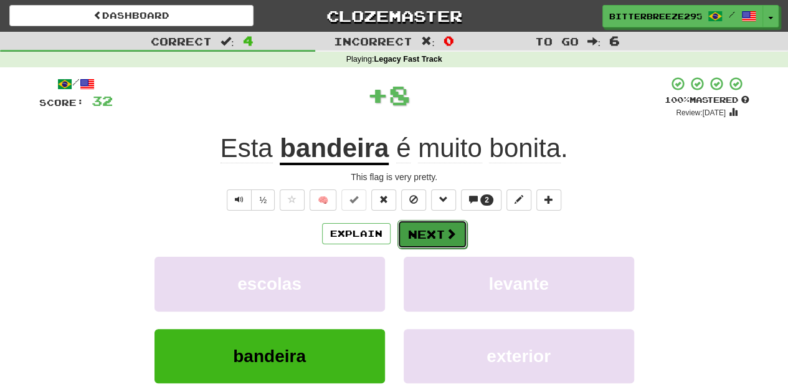
click at [412, 237] on button "Next" at bounding box center [432, 234] width 70 height 29
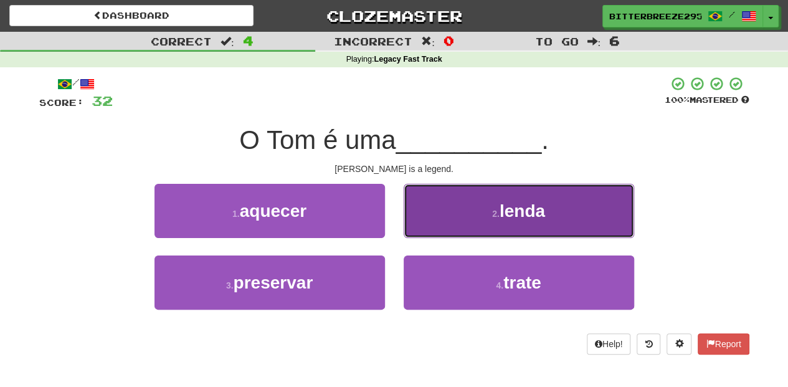
click at [445, 222] on button "2 . lenda" at bounding box center [519, 211] width 230 height 54
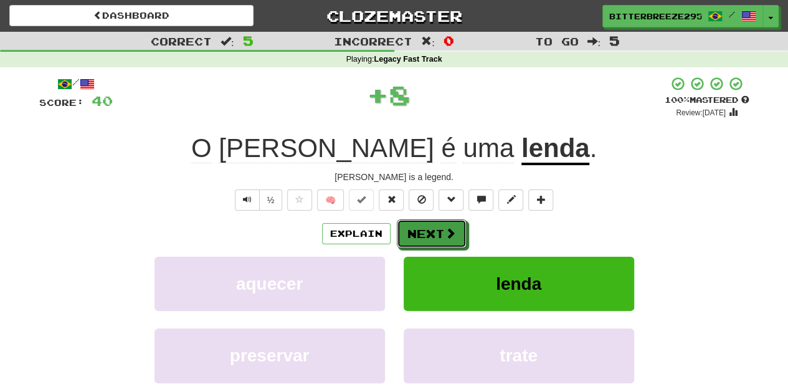
click at [435, 227] on button "Next" at bounding box center [432, 233] width 70 height 29
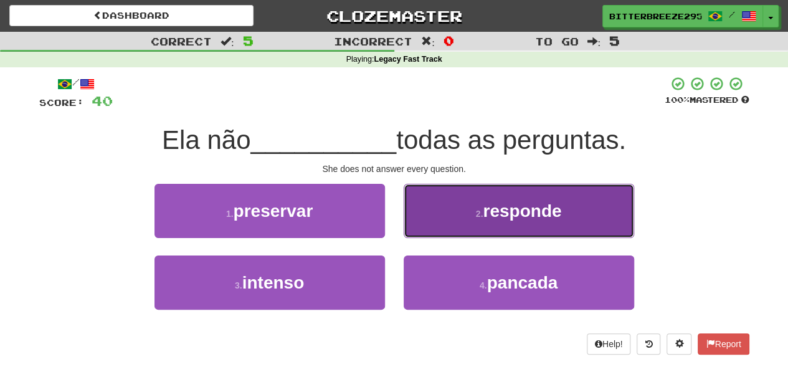
click at [445, 233] on button "2 . responde" at bounding box center [519, 211] width 230 height 54
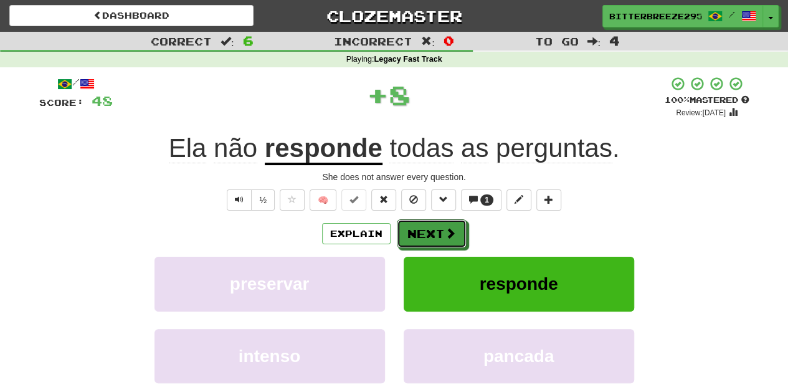
click at [445, 233] on span at bounding box center [450, 232] width 11 height 11
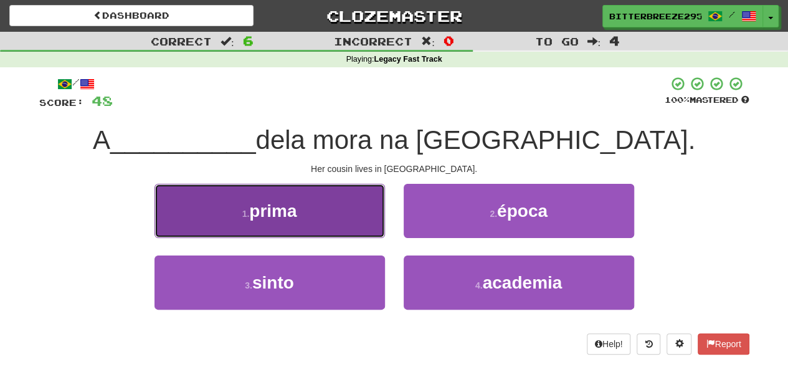
click at [356, 219] on button "1 . prima" at bounding box center [269, 211] width 230 height 54
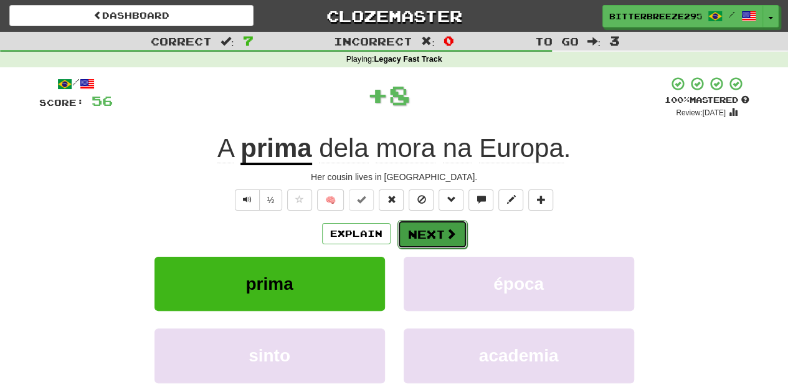
click at [429, 221] on button "Next" at bounding box center [432, 234] width 70 height 29
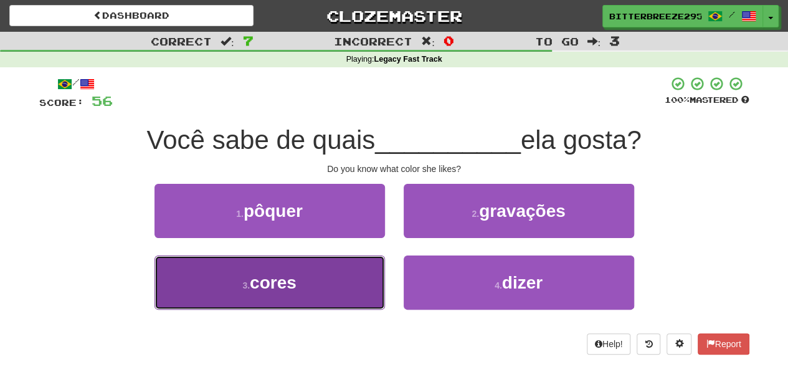
click at [352, 280] on button "3 . cores" at bounding box center [269, 282] width 230 height 54
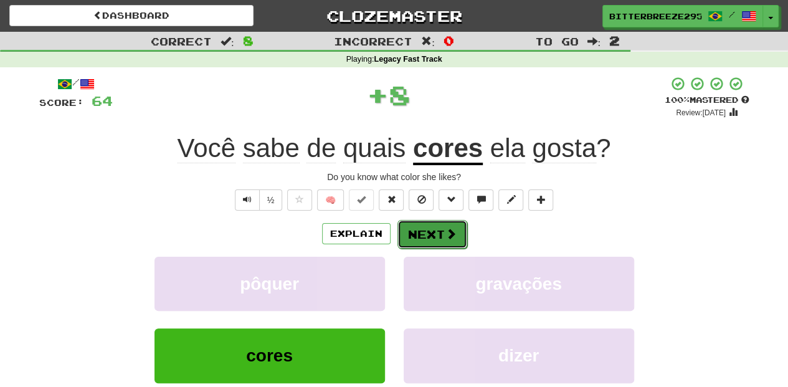
click at [417, 235] on button "Next" at bounding box center [432, 234] width 70 height 29
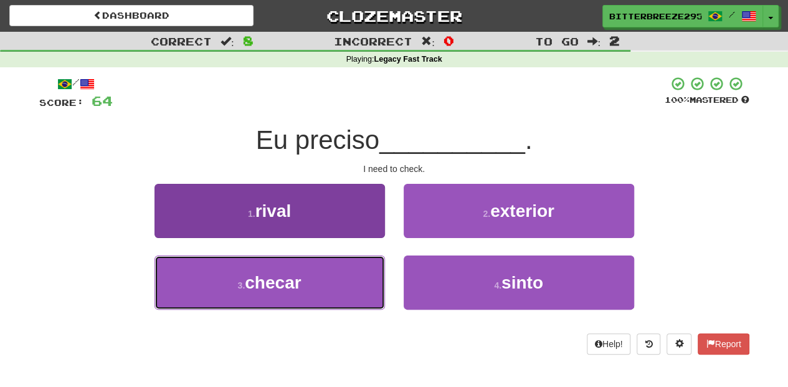
click at [349, 270] on button "3 . checar" at bounding box center [269, 282] width 230 height 54
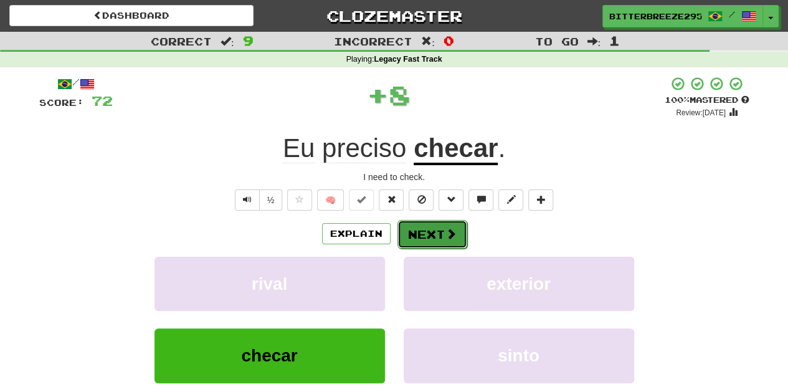
click at [430, 240] on button "Next" at bounding box center [432, 234] width 70 height 29
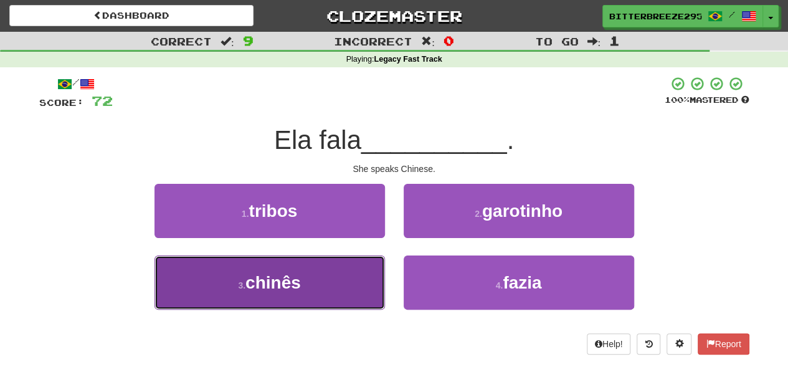
click at [356, 277] on button "3 . chinês" at bounding box center [269, 282] width 230 height 54
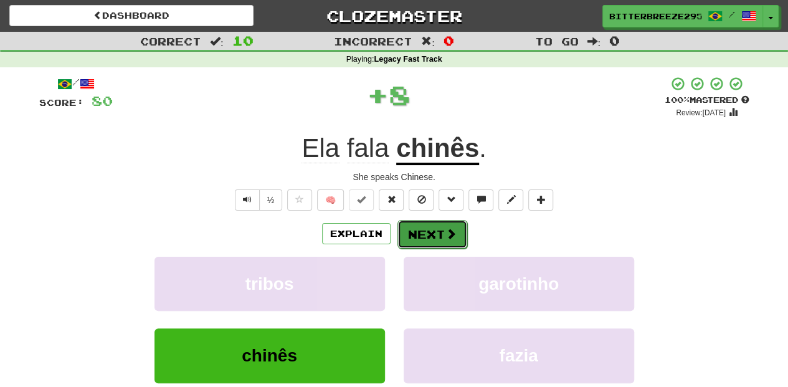
click at [420, 232] on button "Next" at bounding box center [432, 234] width 70 height 29
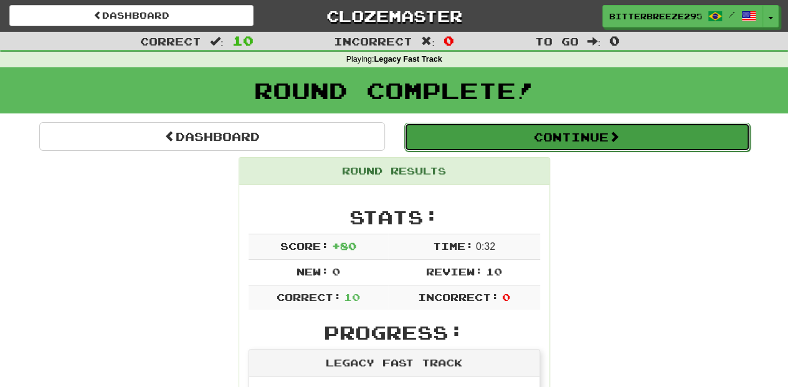
click at [458, 133] on button "Continue" at bounding box center [577, 137] width 346 height 29
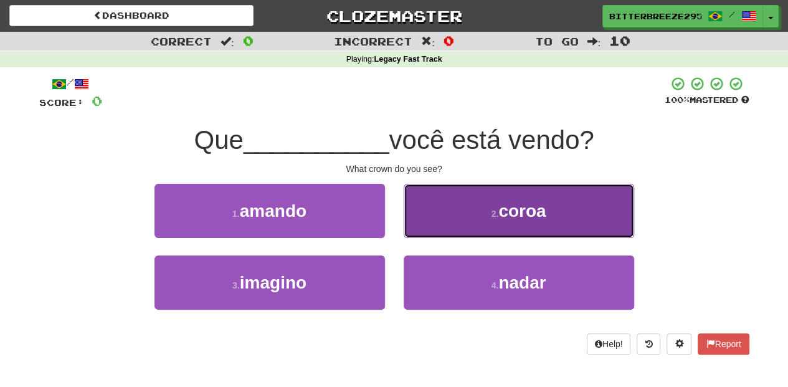
click at [424, 227] on button "2 . coroa" at bounding box center [519, 211] width 230 height 54
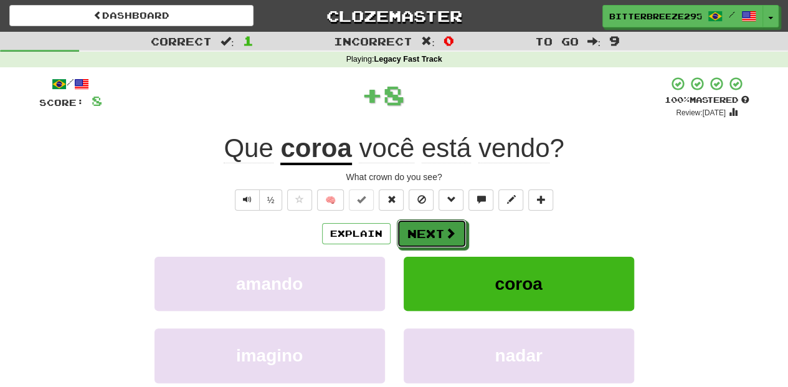
click at [424, 227] on button "Next" at bounding box center [432, 233] width 70 height 29
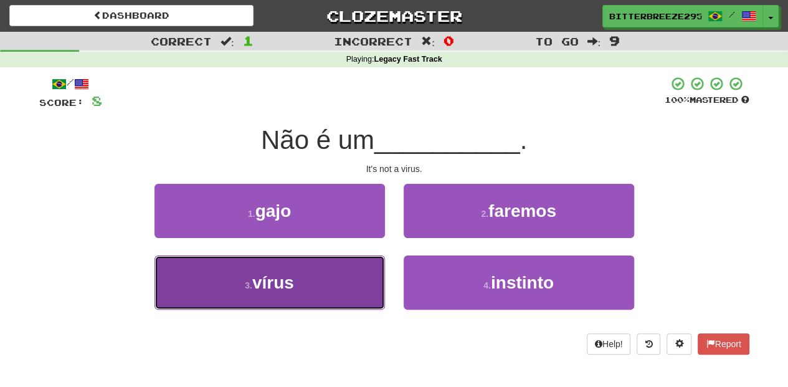
click at [351, 264] on button "3 . vírus" at bounding box center [269, 282] width 230 height 54
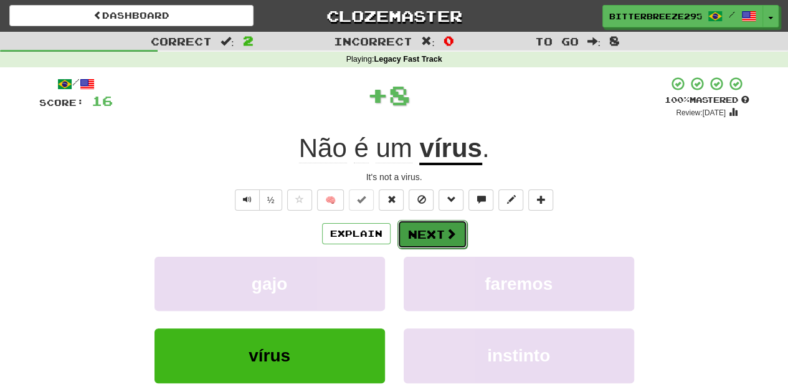
click at [422, 234] on button "Next" at bounding box center [432, 234] width 70 height 29
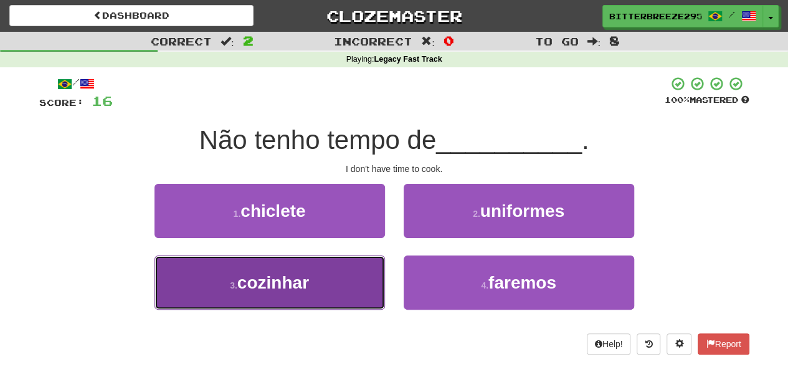
click at [349, 272] on button "3 . cozinhar" at bounding box center [269, 282] width 230 height 54
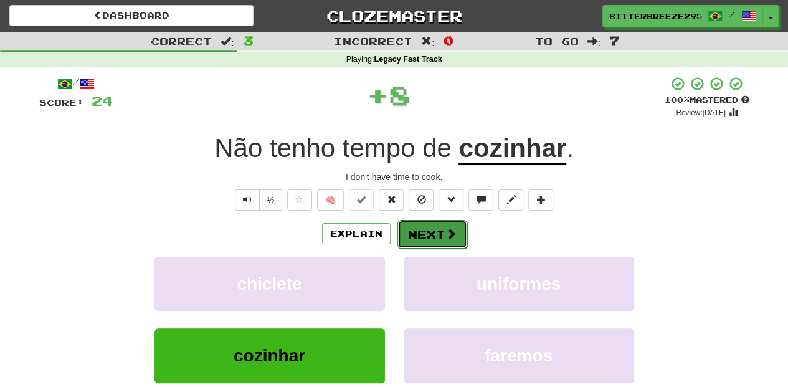
click at [410, 234] on button "Next" at bounding box center [432, 234] width 70 height 29
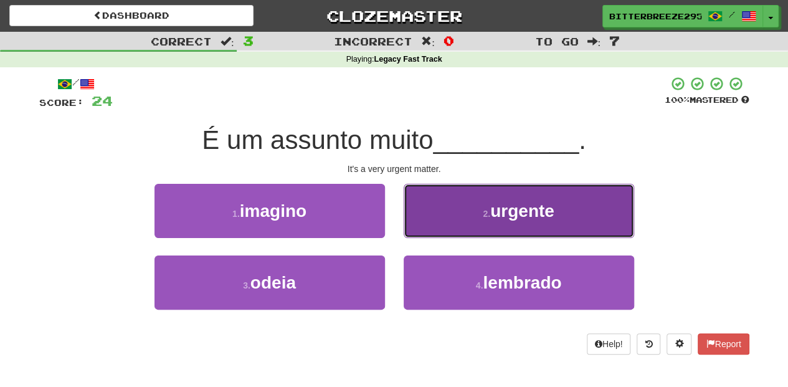
click at [442, 231] on button "2 . urgente" at bounding box center [519, 211] width 230 height 54
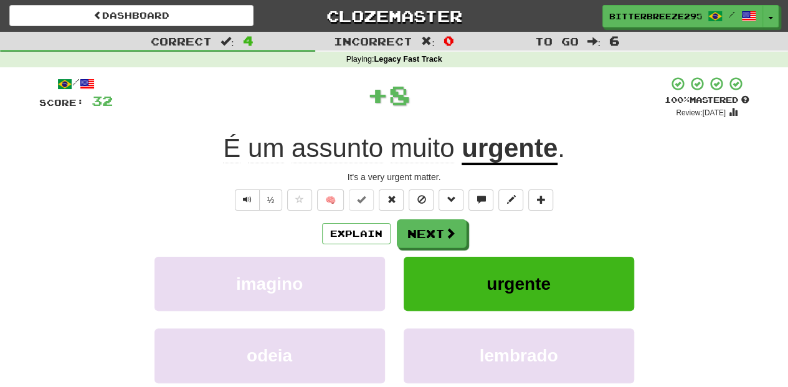
click at [442, 231] on button "Next" at bounding box center [432, 233] width 70 height 29
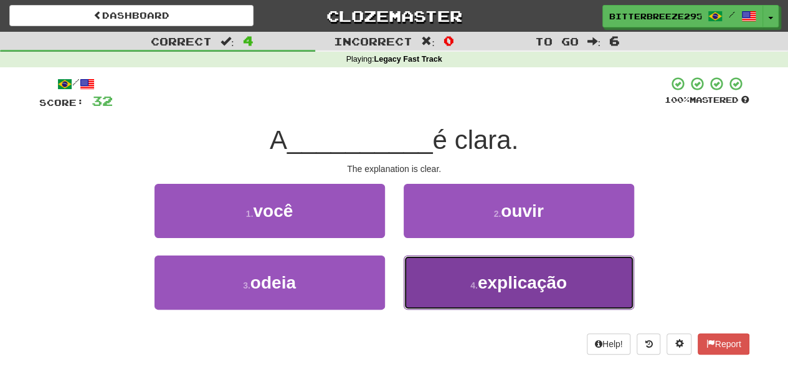
click at [460, 278] on button "4 . explicação" at bounding box center [519, 282] width 230 height 54
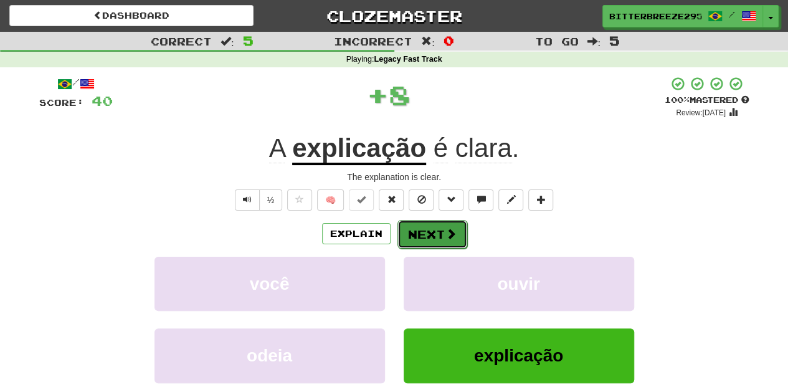
click at [433, 235] on button "Next" at bounding box center [432, 234] width 70 height 29
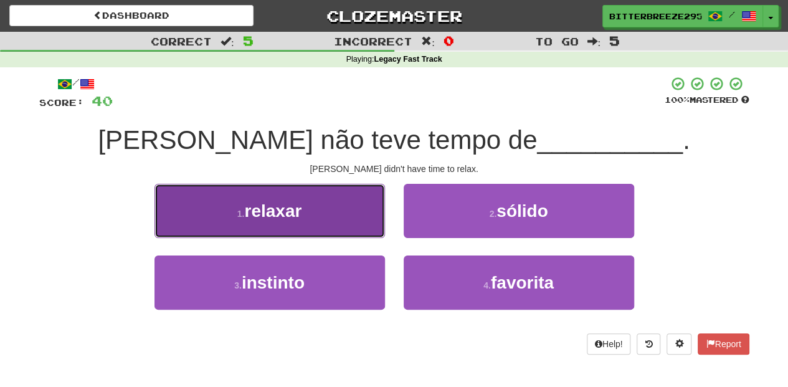
click at [377, 229] on button "1 . relaxar" at bounding box center [269, 211] width 230 height 54
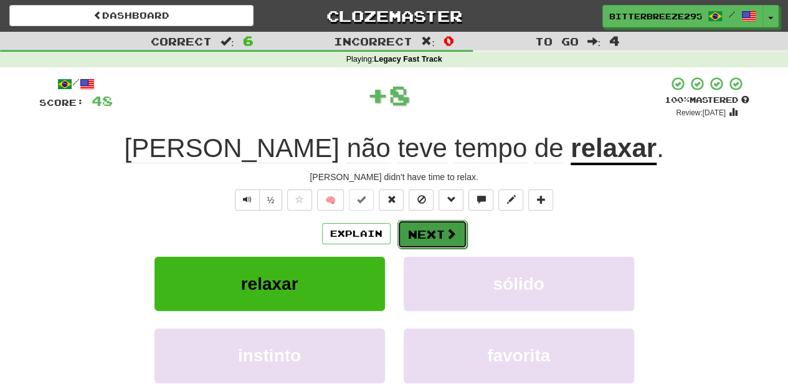
click at [431, 238] on button "Next" at bounding box center [432, 234] width 70 height 29
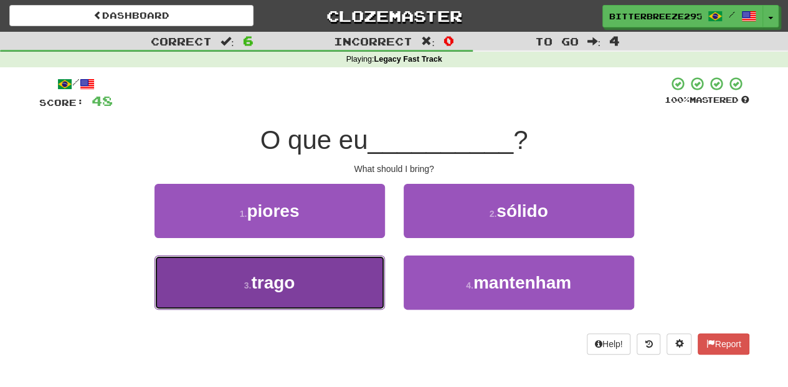
click at [344, 284] on button "3 . trago" at bounding box center [269, 282] width 230 height 54
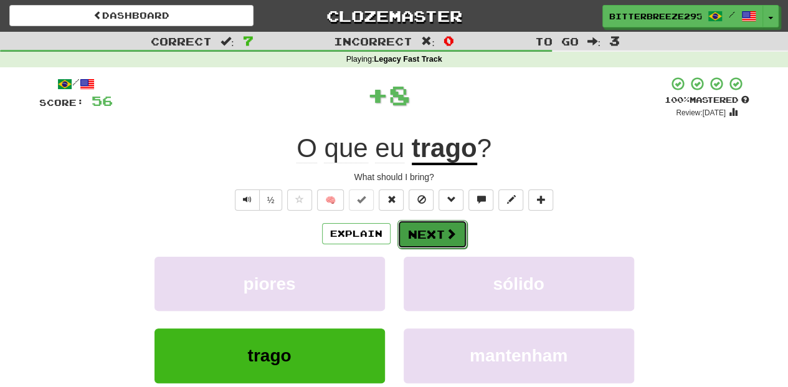
click at [425, 232] on button "Next" at bounding box center [432, 234] width 70 height 29
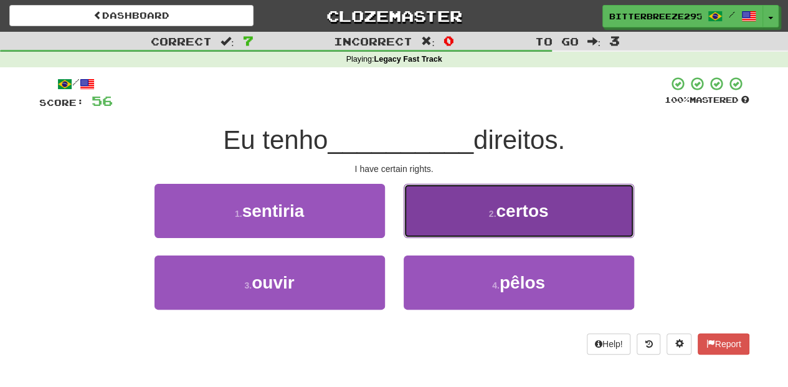
click at [437, 224] on button "2 . certos" at bounding box center [519, 211] width 230 height 54
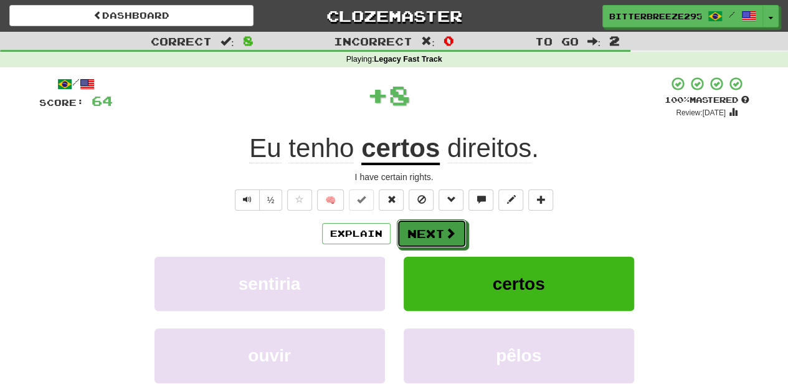
click at [437, 224] on button "Next" at bounding box center [432, 233] width 70 height 29
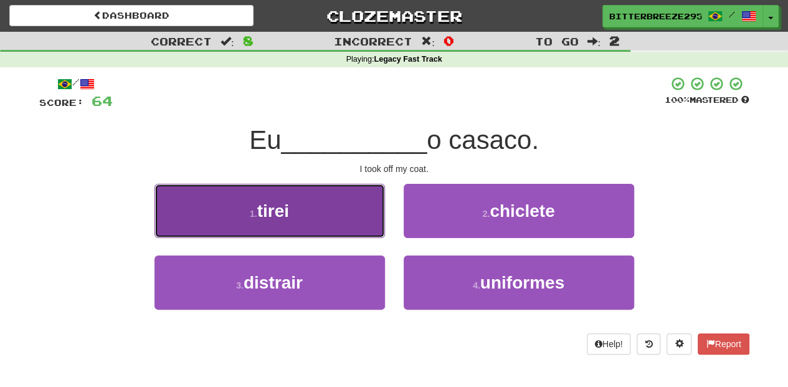
click at [338, 223] on button "1 . tirei" at bounding box center [269, 211] width 230 height 54
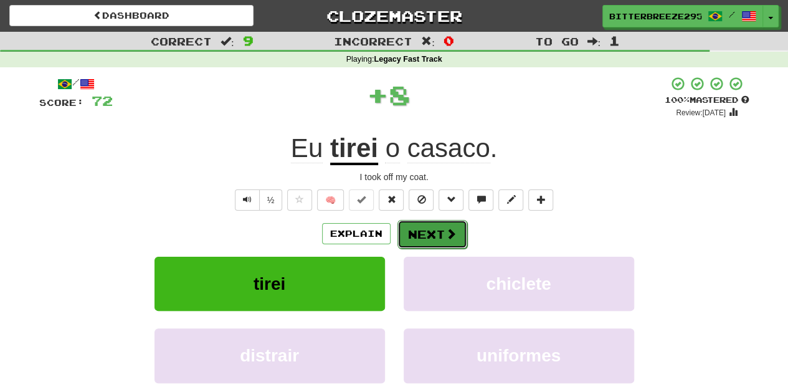
click at [419, 230] on button "Next" at bounding box center [432, 234] width 70 height 29
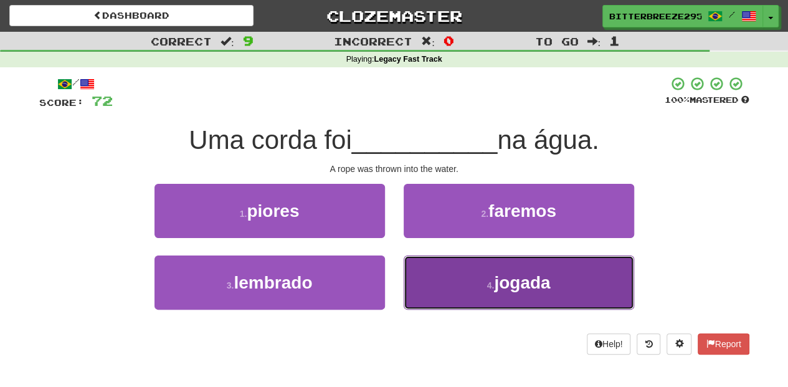
click at [455, 278] on button "4 . jogada" at bounding box center [519, 282] width 230 height 54
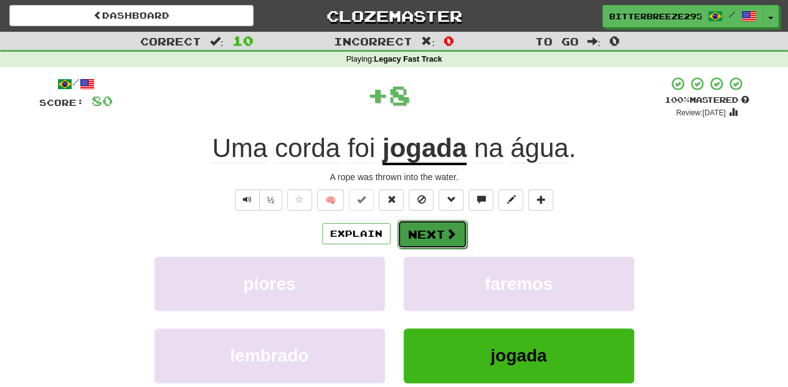
click at [434, 237] on button "Next" at bounding box center [432, 234] width 70 height 29
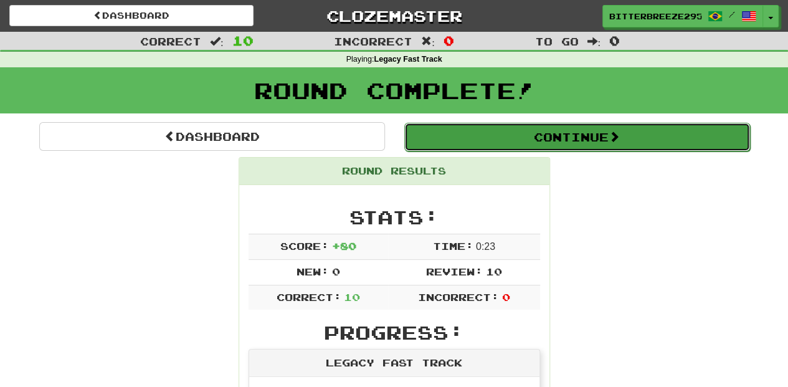
click at [501, 131] on button "Continue" at bounding box center [577, 137] width 346 height 29
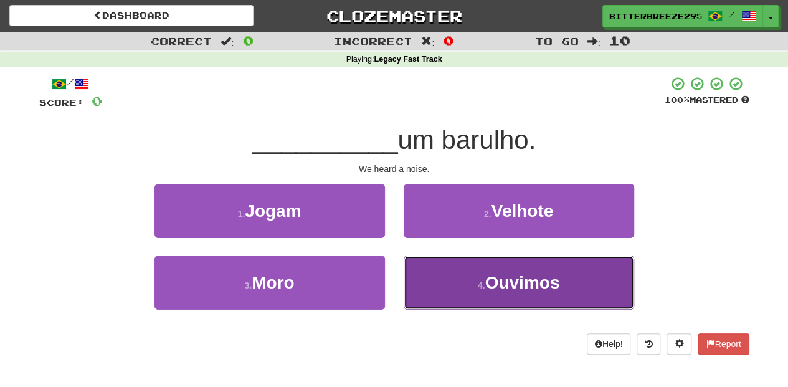
click at [407, 292] on button "4 . Ouvimos" at bounding box center [519, 282] width 230 height 54
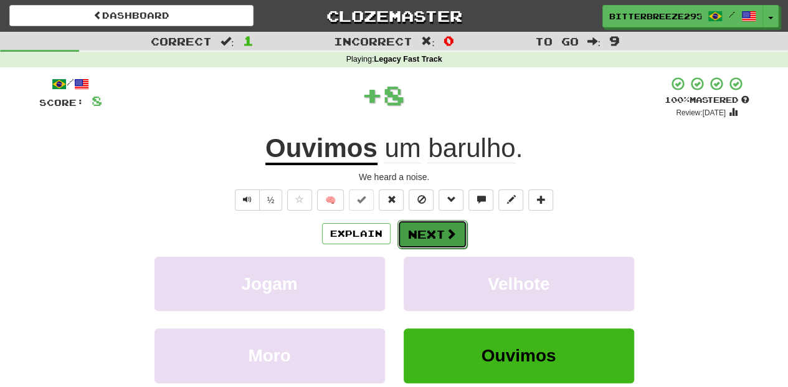
click at [435, 224] on button "Next" at bounding box center [432, 234] width 70 height 29
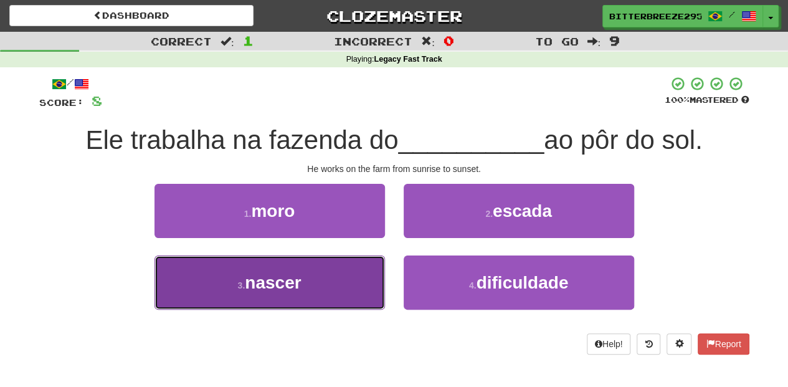
click at [323, 295] on button "3 . nascer" at bounding box center [269, 282] width 230 height 54
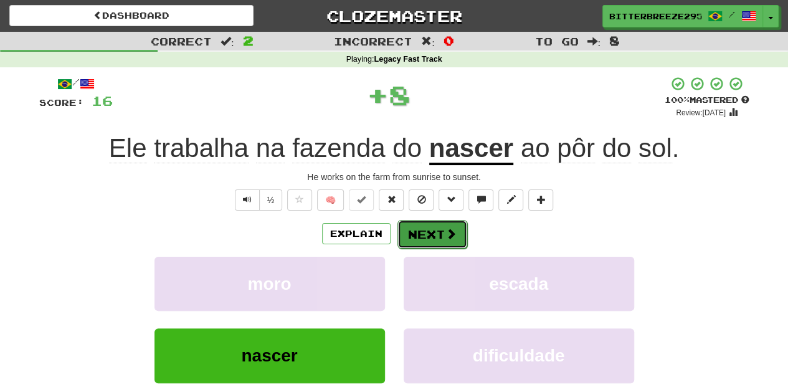
click at [422, 235] on button "Next" at bounding box center [432, 234] width 70 height 29
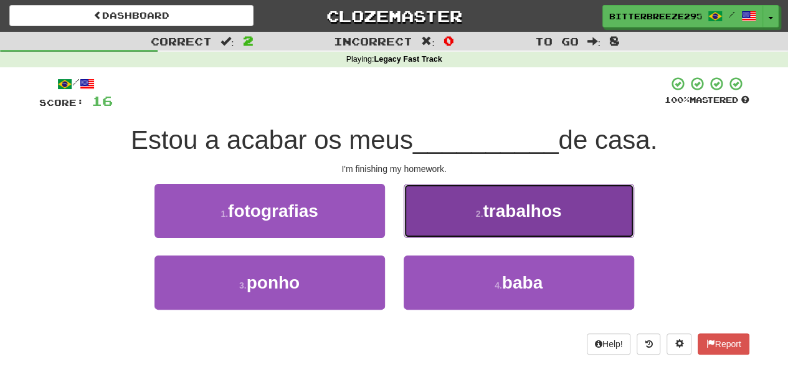
click at [424, 230] on button "2 . trabalhos" at bounding box center [519, 211] width 230 height 54
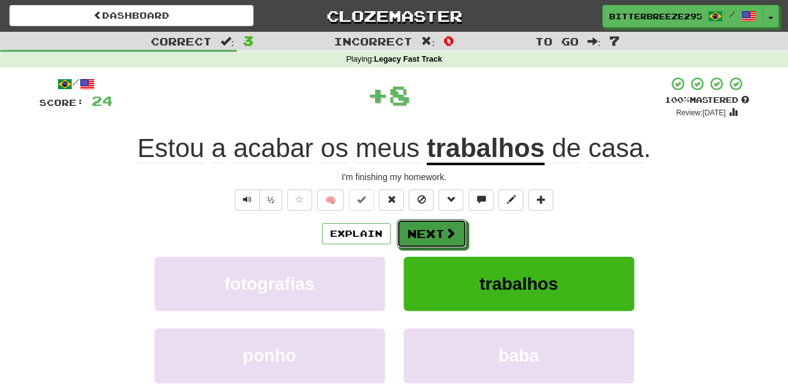
click at [424, 230] on button "Next" at bounding box center [432, 233] width 70 height 29
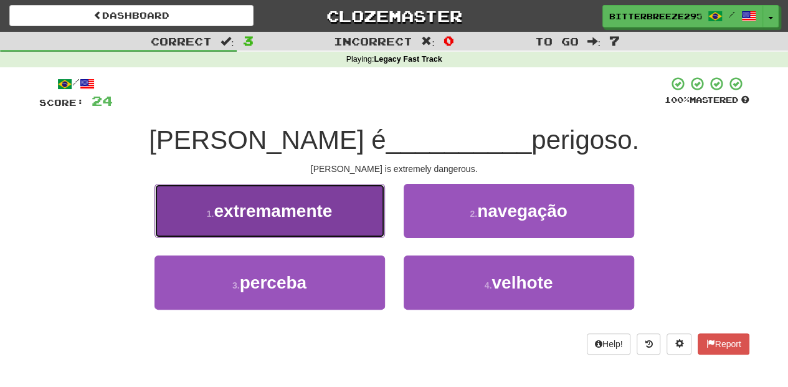
click at [359, 222] on button "1 . extremamente" at bounding box center [269, 211] width 230 height 54
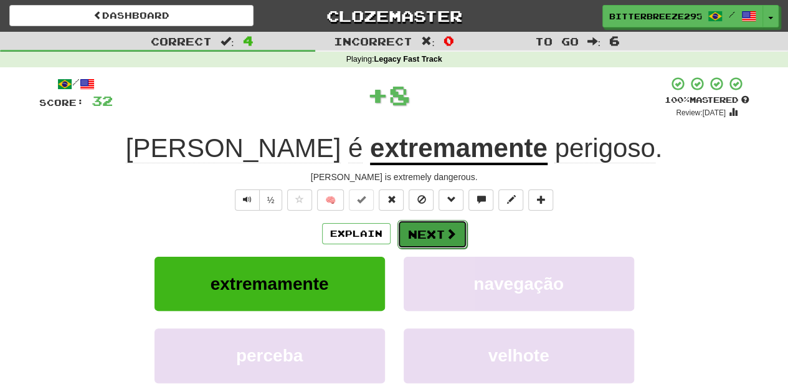
click at [411, 229] on button "Next" at bounding box center [432, 234] width 70 height 29
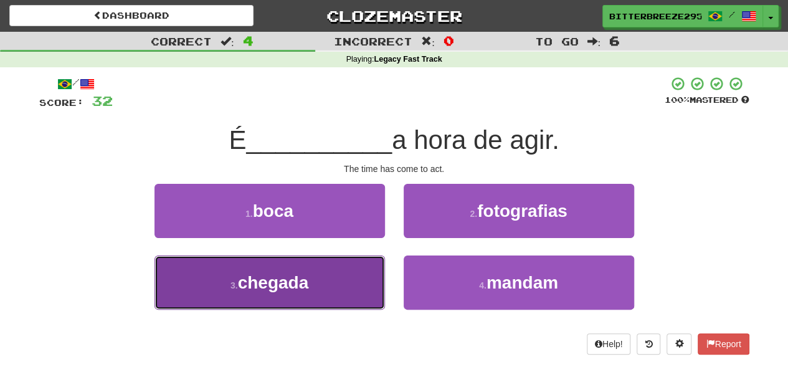
click at [359, 265] on button "3 . chegada" at bounding box center [269, 282] width 230 height 54
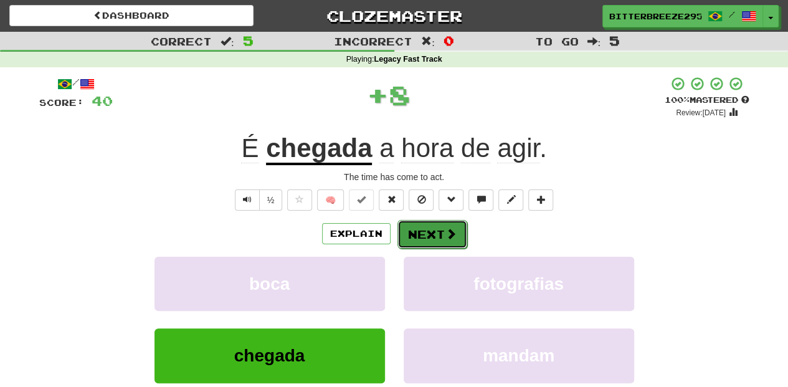
click at [407, 234] on button "Next" at bounding box center [432, 234] width 70 height 29
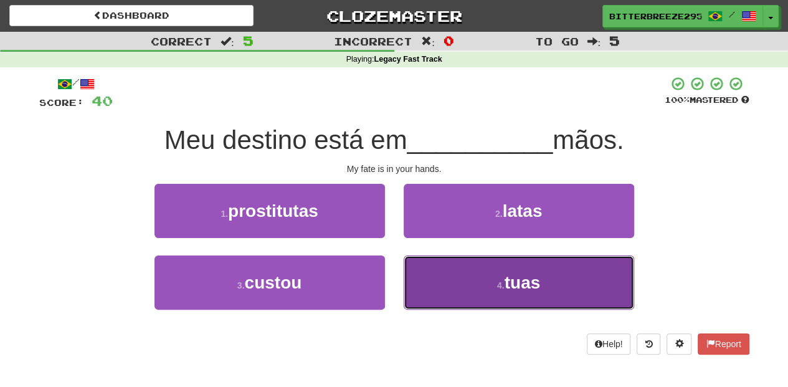
click at [431, 282] on button "4 . tuas" at bounding box center [519, 282] width 230 height 54
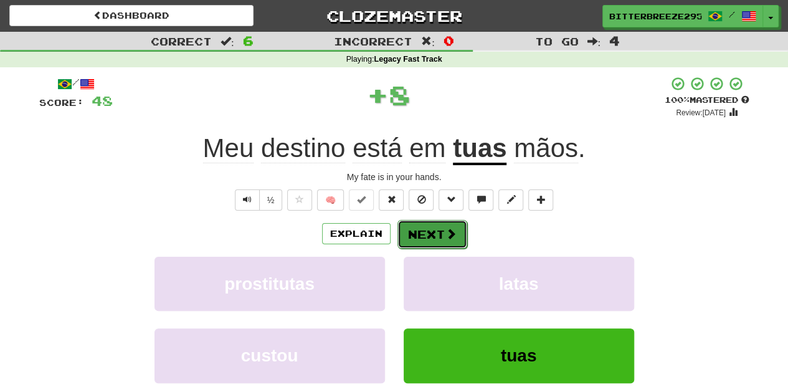
click at [421, 228] on button "Next" at bounding box center [432, 234] width 70 height 29
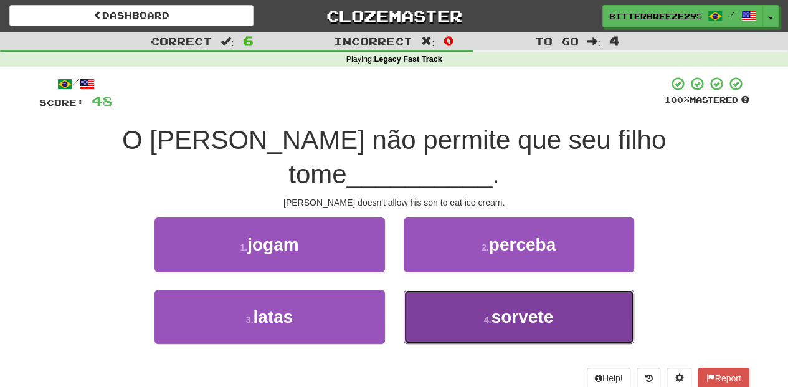
click at [432, 290] on button "4 . sorvete" at bounding box center [519, 317] width 230 height 54
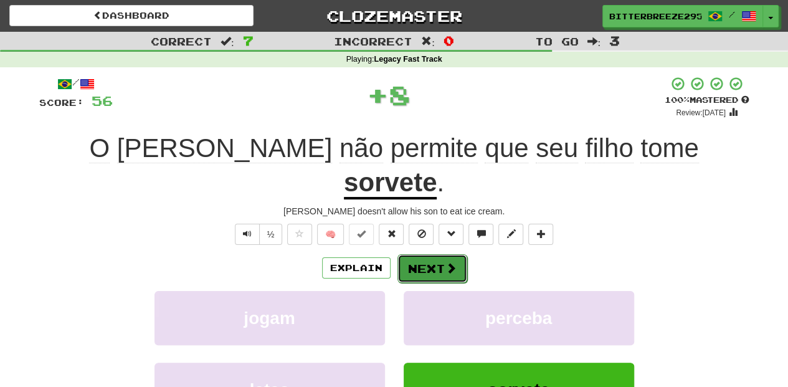
click at [421, 254] on button "Next" at bounding box center [432, 268] width 70 height 29
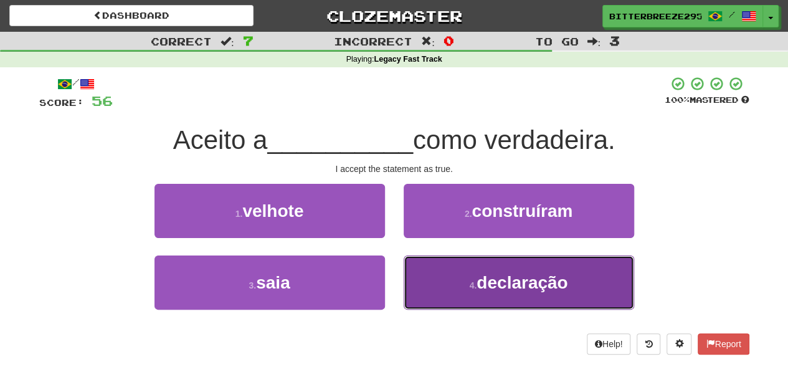
click at [441, 277] on button "4 . declaração" at bounding box center [519, 282] width 230 height 54
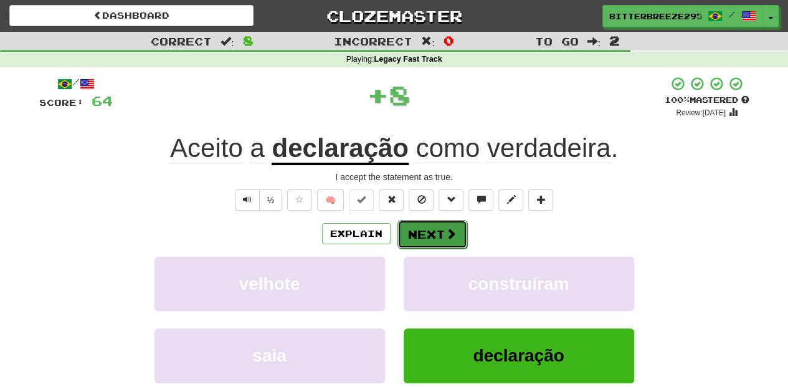
click at [427, 233] on button "Next" at bounding box center [432, 234] width 70 height 29
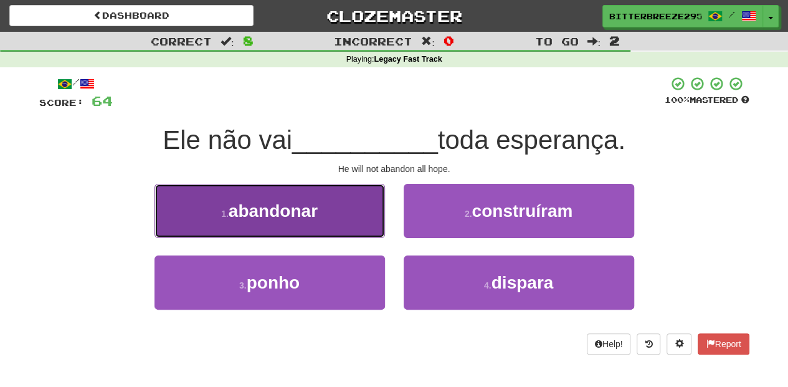
click at [347, 214] on button "1 . abandonar" at bounding box center [269, 211] width 230 height 54
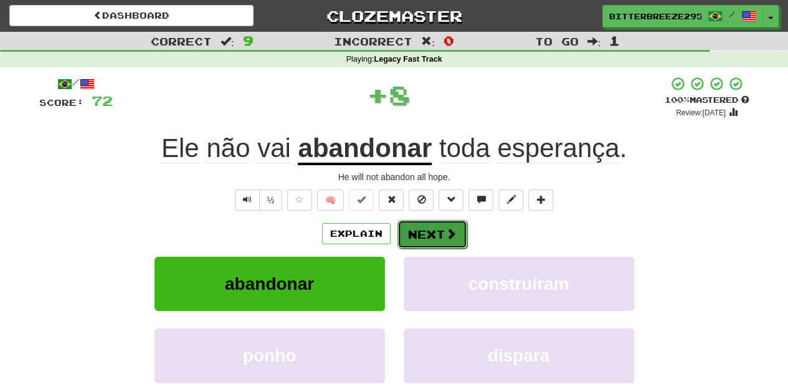
click at [422, 231] on button "Next" at bounding box center [432, 234] width 70 height 29
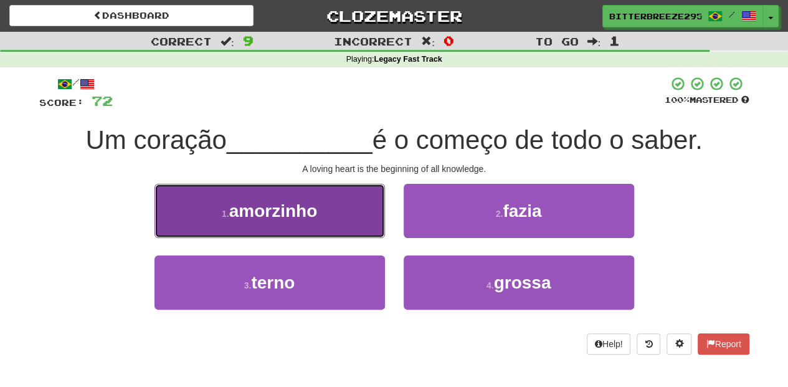
click at [342, 214] on button "1 . amorzinho" at bounding box center [269, 211] width 230 height 54
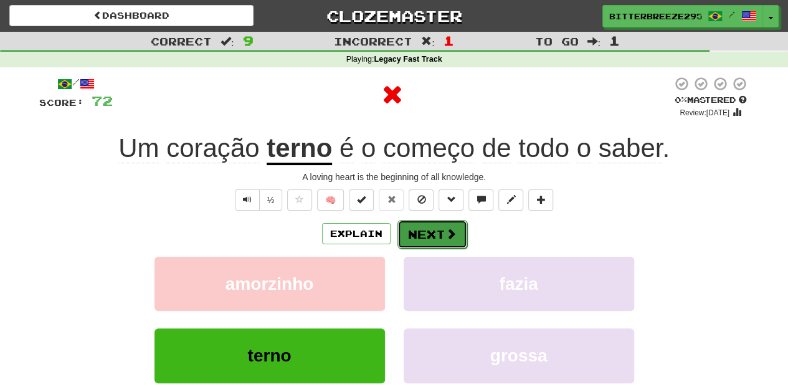
click at [406, 234] on button "Next" at bounding box center [432, 234] width 70 height 29
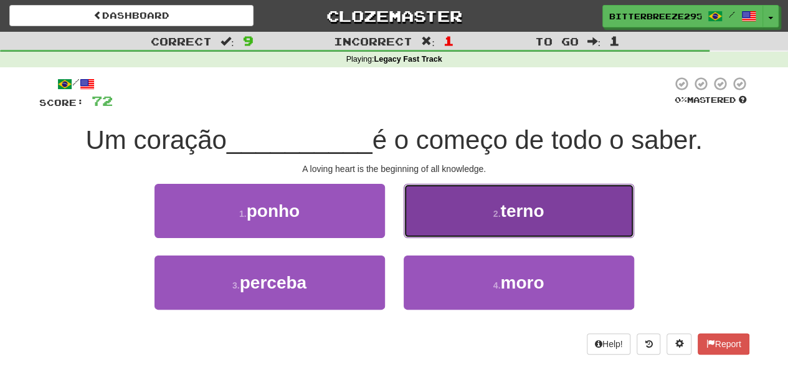
click at [463, 226] on button "2 . terno" at bounding box center [519, 211] width 230 height 54
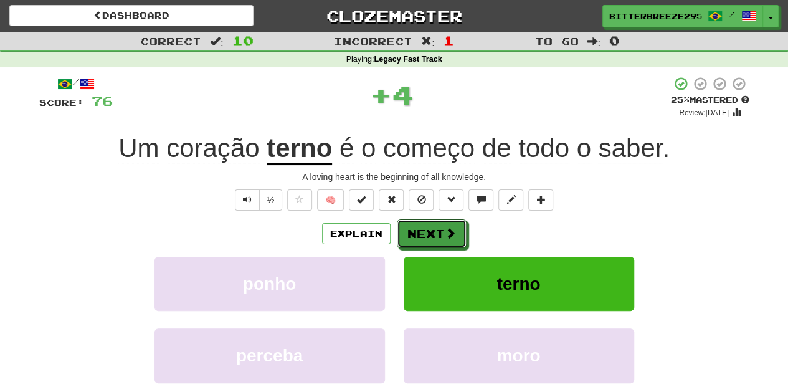
click at [432, 228] on button "Next" at bounding box center [432, 233] width 70 height 29
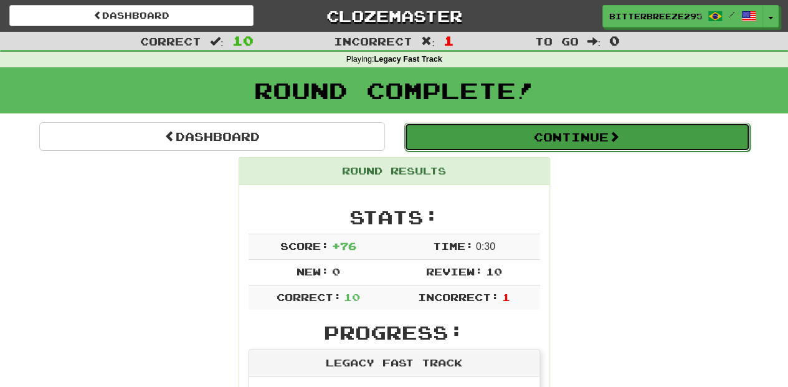
click at [473, 131] on button "Continue" at bounding box center [577, 137] width 346 height 29
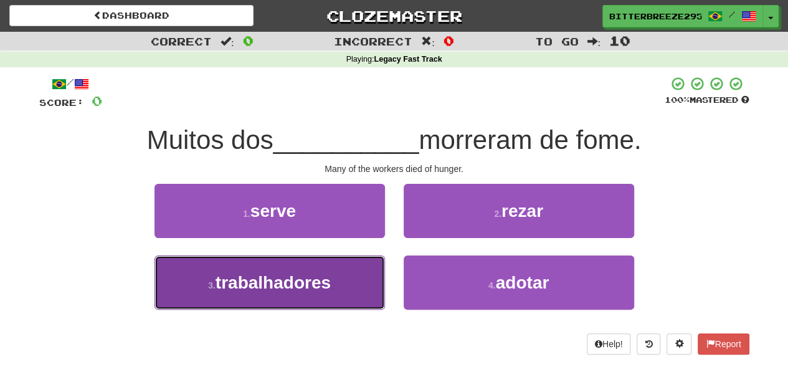
click at [336, 272] on button "3 . trabalhadores" at bounding box center [269, 282] width 230 height 54
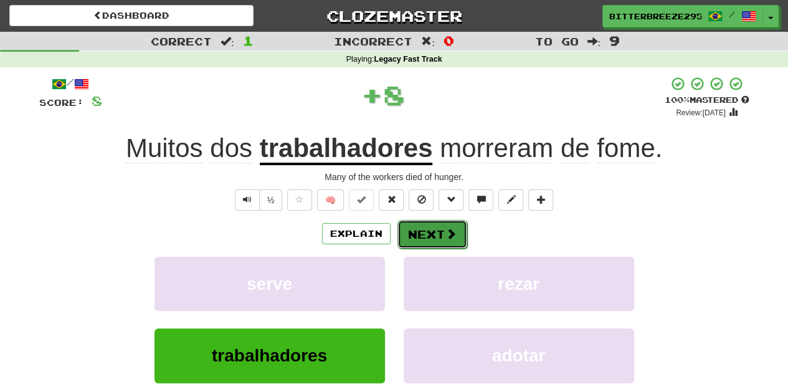
click at [421, 237] on button "Next" at bounding box center [432, 234] width 70 height 29
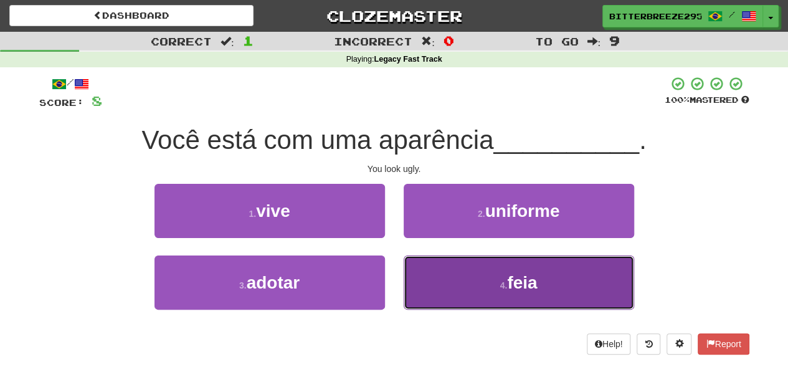
click at [446, 287] on button "4 . feia" at bounding box center [519, 282] width 230 height 54
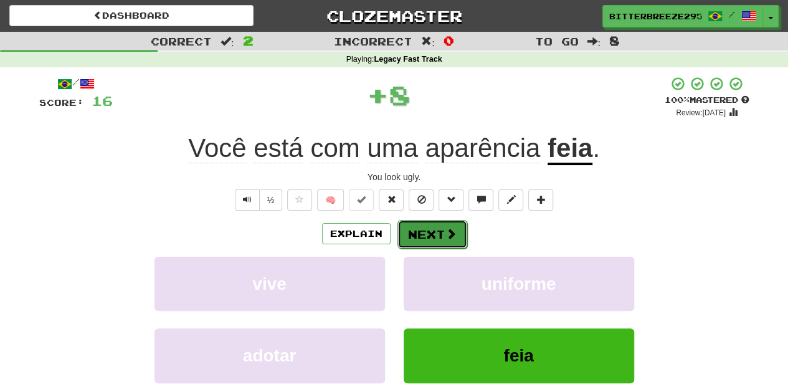
click at [426, 239] on button "Next" at bounding box center [432, 234] width 70 height 29
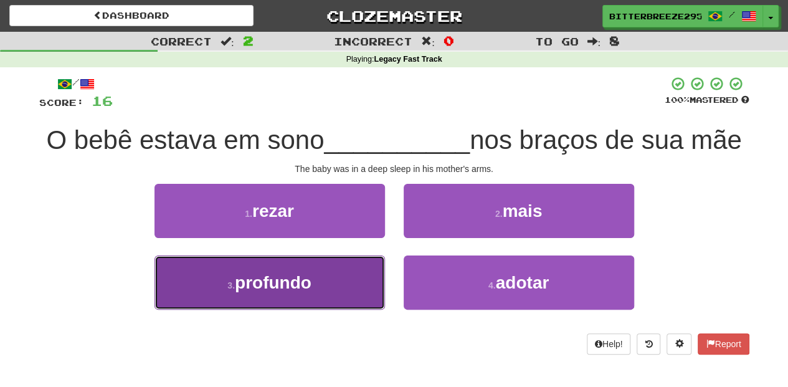
click at [336, 278] on button "3 . profundo" at bounding box center [269, 282] width 230 height 54
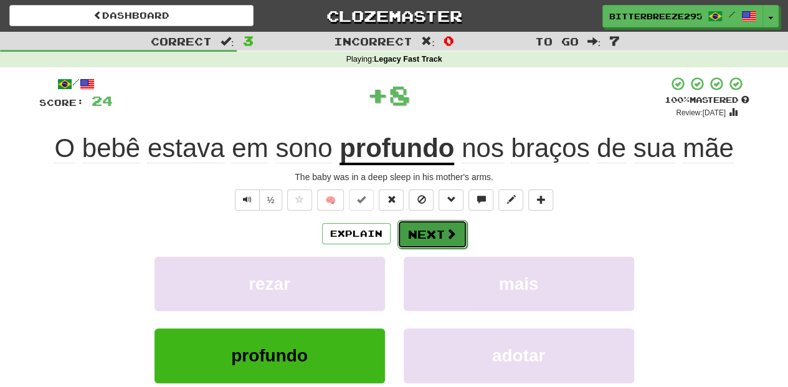
click at [424, 242] on button "Next" at bounding box center [432, 234] width 70 height 29
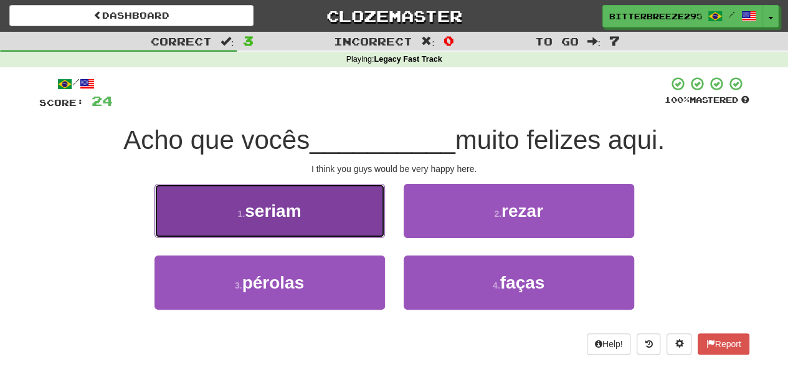
click at [340, 224] on button "1 . seriam" at bounding box center [269, 211] width 230 height 54
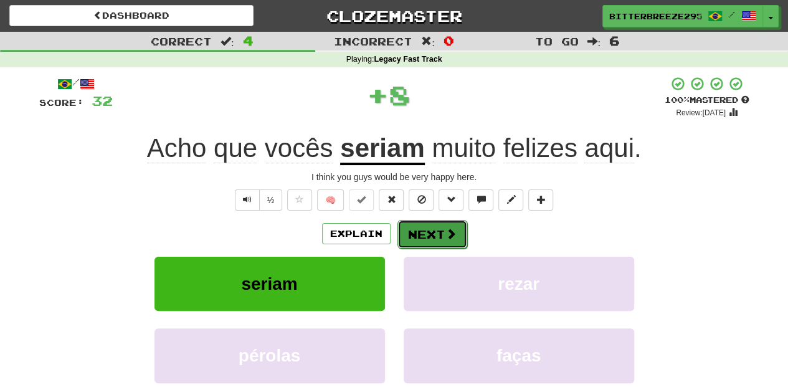
click at [445, 231] on span at bounding box center [450, 233] width 11 height 11
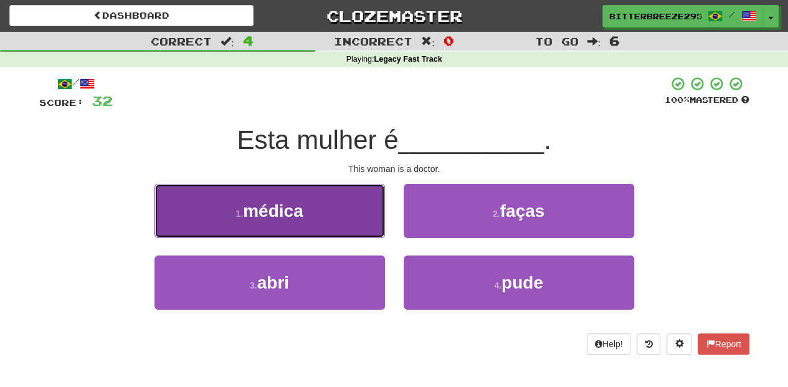
click at [350, 219] on button "1 . médica" at bounding box center [269, 211] width 230 height 54
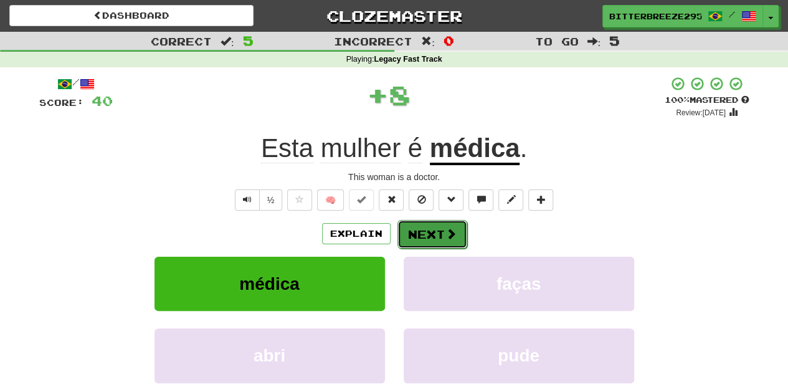
click at [432, 234] on button "Next" at bounding box center [432, 234] width 70 height 29
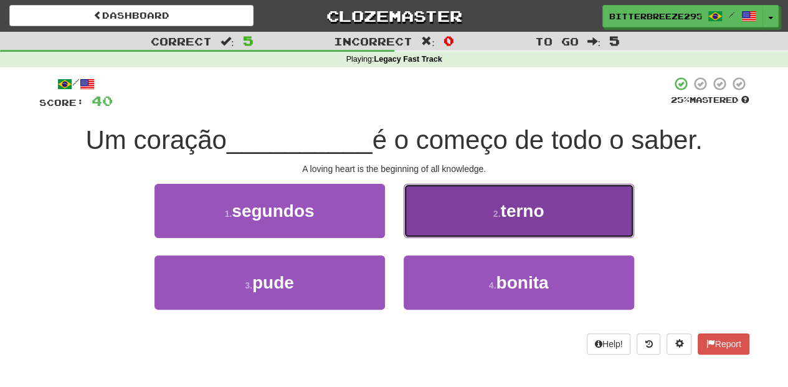
click at [439, 222] on button "2 . terno" at bounding box center [519, 211] width 230 height 54
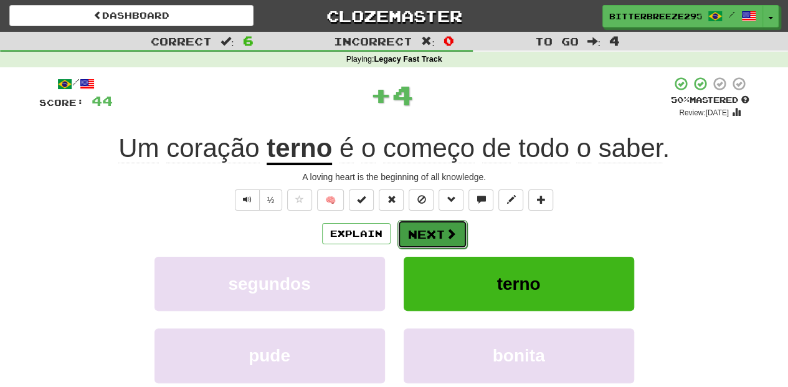
click at [439, 222] on button "Next" at bounding box center [432, 234] width 70 height 29
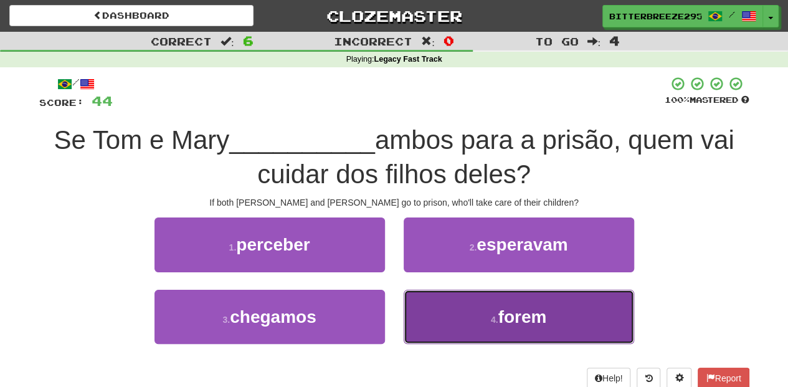
click at [441, 314] on button "4 . forem" at bounding box center [519, 317] width 230 height 54
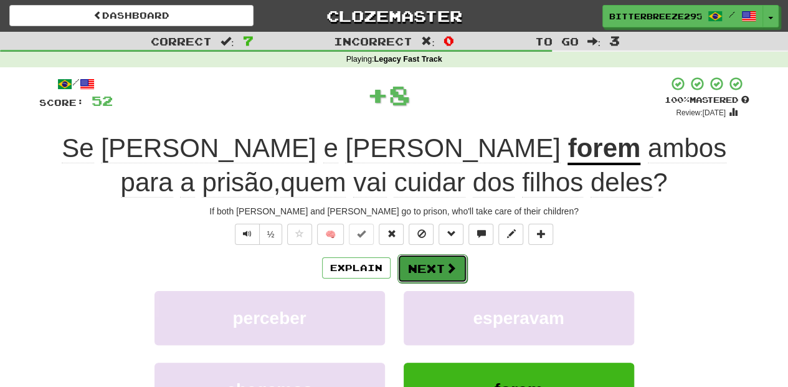
click at [430, 268] on button "Next" at bounding box center [432, 268] width 70 height 29
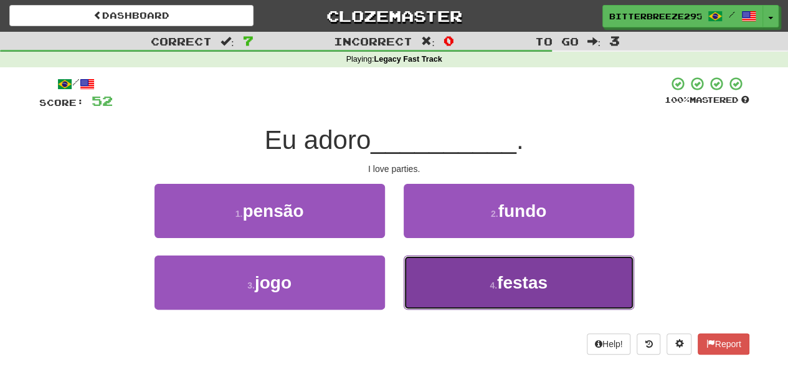
click at [446, 277] on button "4 . festas" at bounding box center [519, 282] width 230 height 54
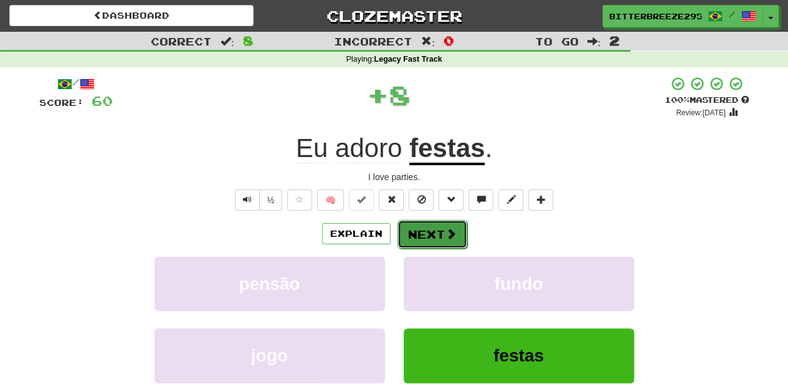
click at [436, 238] on button "Next" at bounding box center [432, 234] width 70 height 29
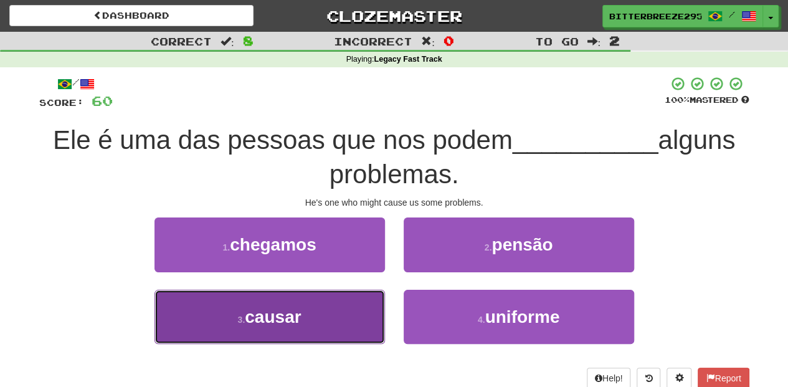
click at [334, 326] on button "3 . causar" at bounding box center [269, 317] width 230 height 54
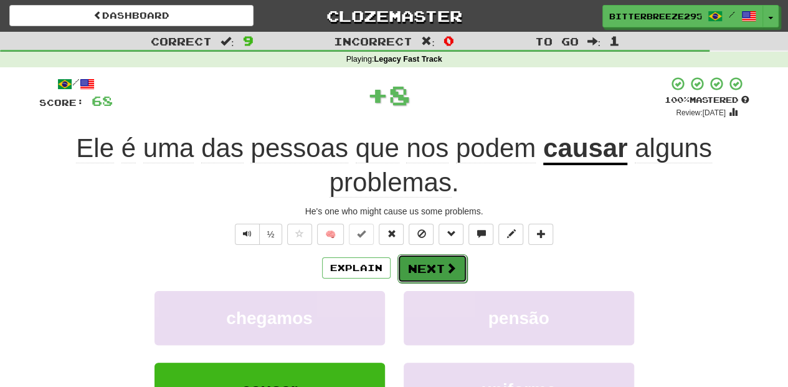
click at [419, 274] on button "Next" at bounding box center [432, 268] width 70 height 29
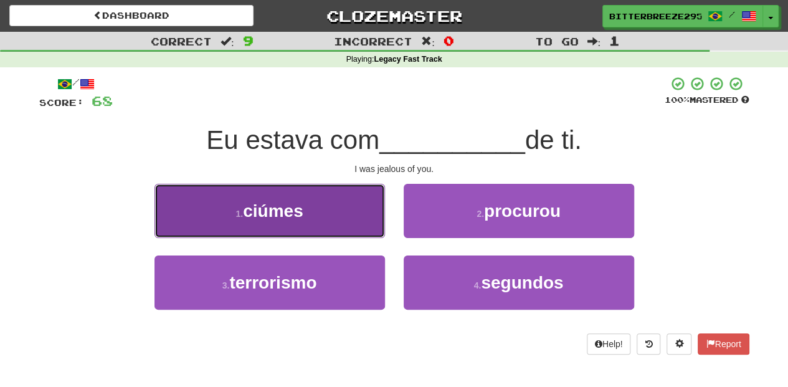
click at [339, 223] on button "1 . ciúmes" at bounding box center [269, 211] width 230 height 54
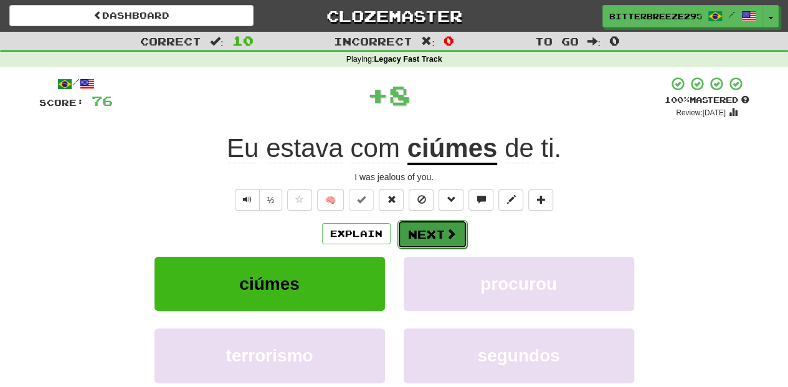
click at [417, 228] on button "Next" at bounding box center [432, 234] width 70 height 29
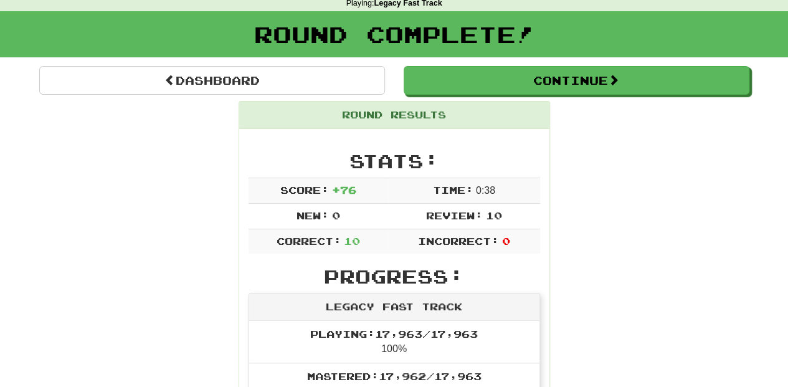
scroll to position [41, 0]
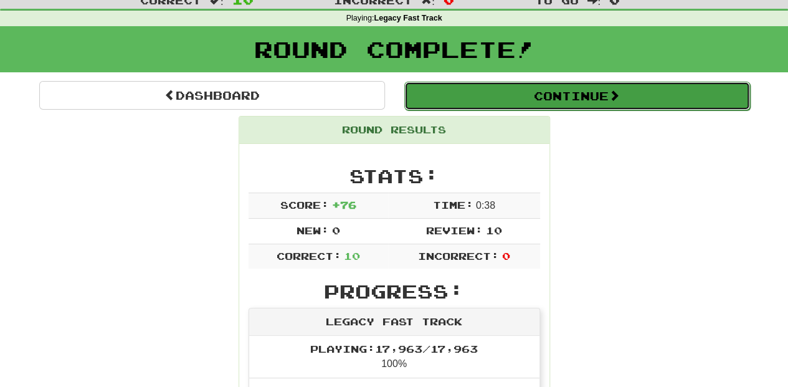
click at [460, 95] on button "Continue" at bounding box center [577, 96] width 346 height 29
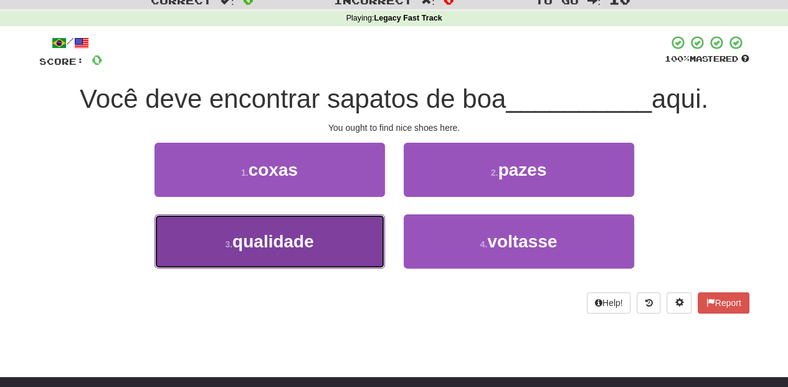
click at [325, 238] on button "3 . qualidade" at bounding box center [269, 241] width 230 height 54
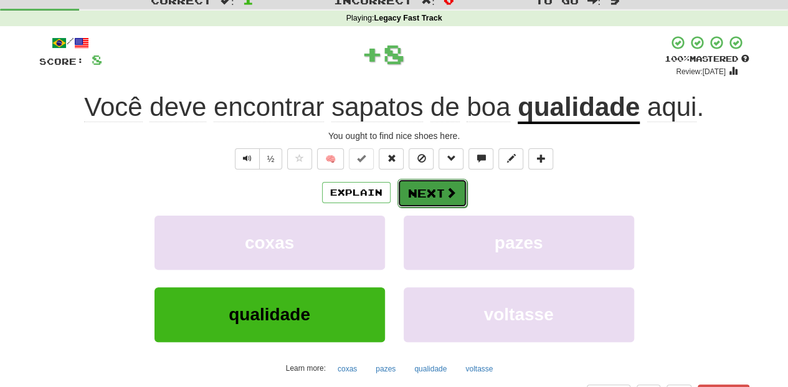
click at [430, 197] on button "Next" at bounding box center [432, 193] width 70 height 29
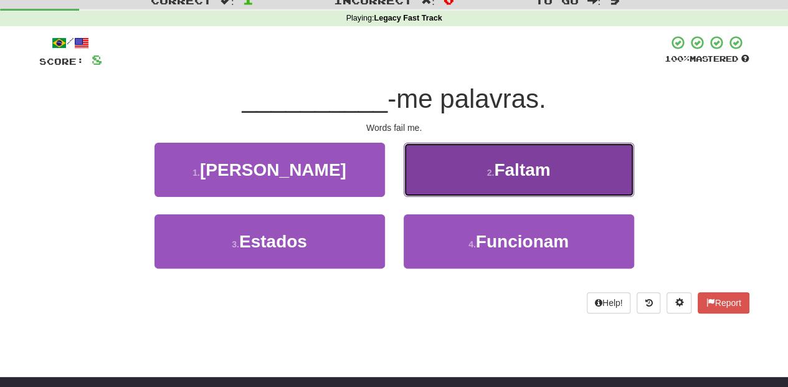
click at [453, 183] on button "2 . Faltam" at bounding box center [519, 170] width 230 height 54
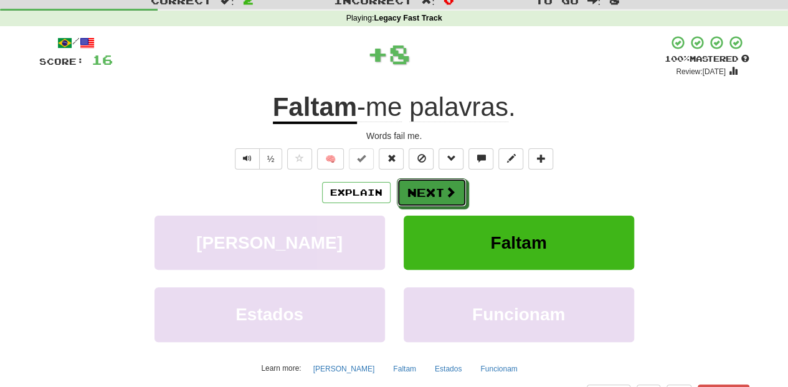
click at [453, 183] on button "Next" at bounding box center [432, 192] width 70 height 29
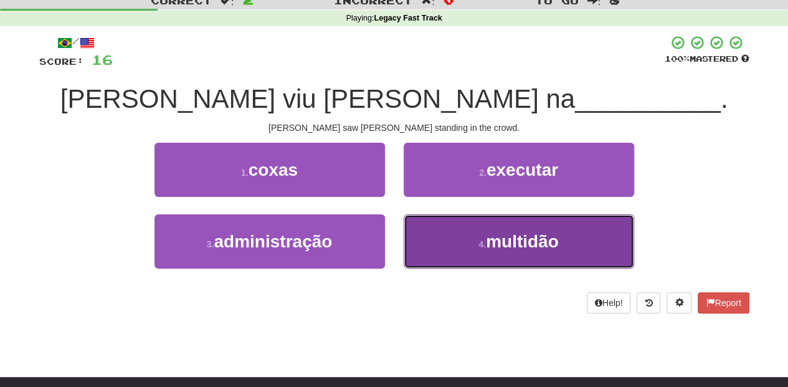
click at [458, 235] on button "4 . multidão" at bounding box center [519, 241] width 230 height 54
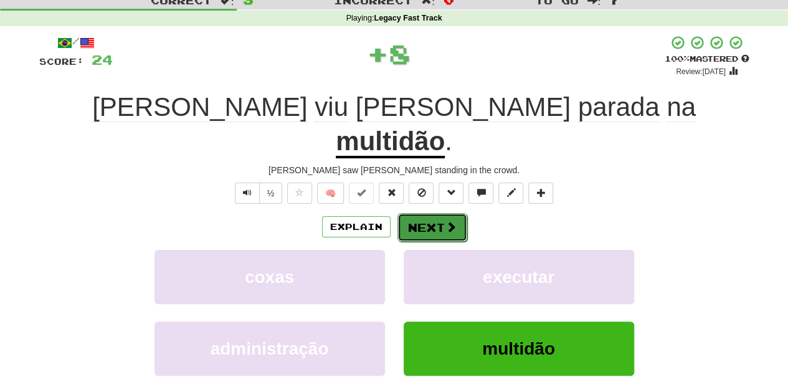
click at [434, 213] on button "Next" at bounding box center [432, 227] width 70 height 29
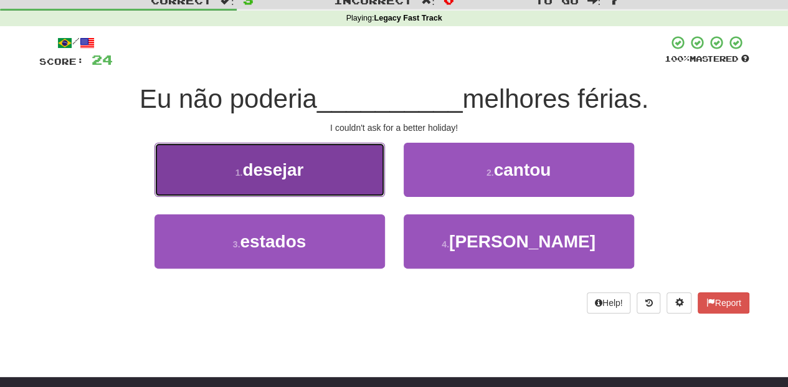
click at [354, 184] on button "1 . desejar" at bounding box center [269, 170] width 230 height 54
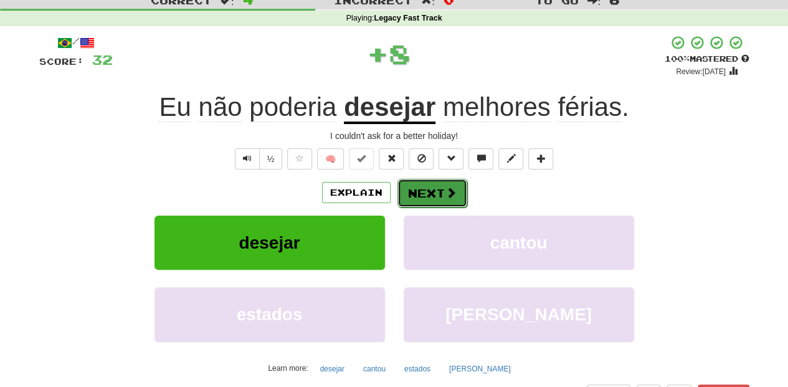
click at [440, 199] on button "Next" at bounding box center [432, 193] width 70 height 29
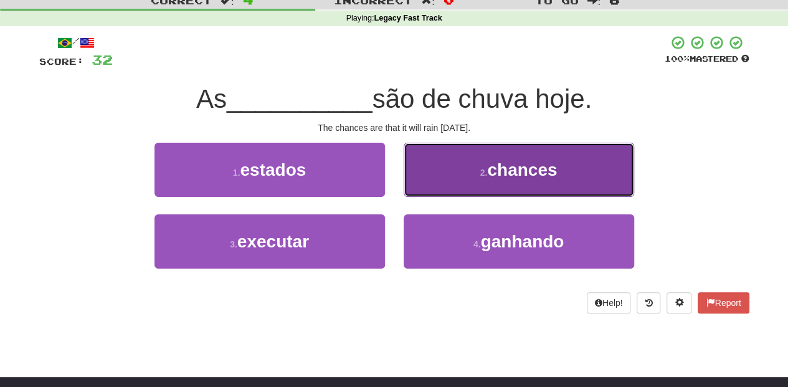
click at [453, 184] on button "2 . chances" at bounding box center [519, 170] width 230 height 54
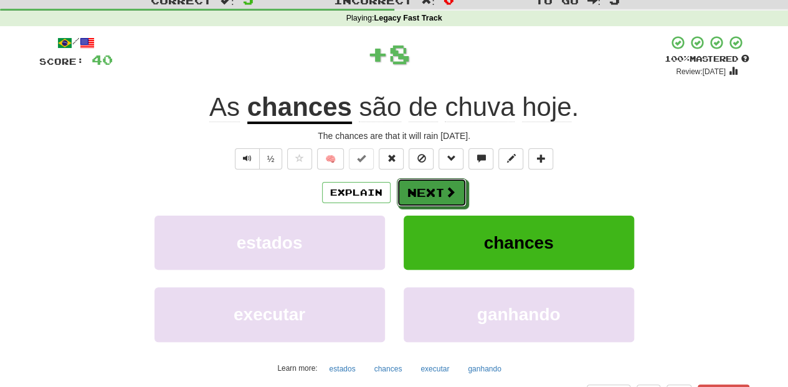
click at [453, 184] on button "Next" at bounding box center [432, 192] width 70 height 29
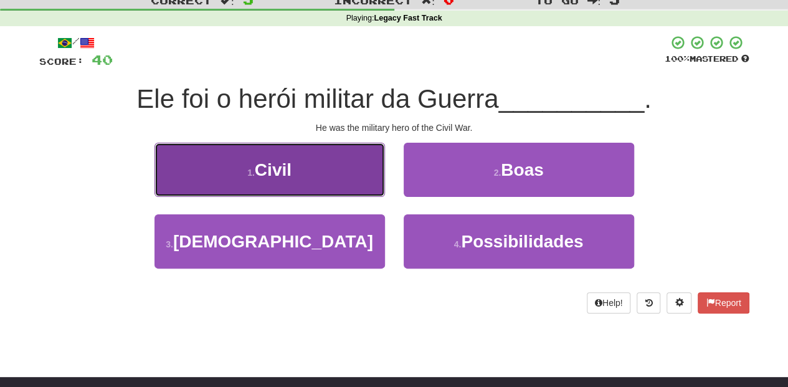
click at [356, 164] on button "1 . Civil" at bounding box center [269, 170] width 230 height 54
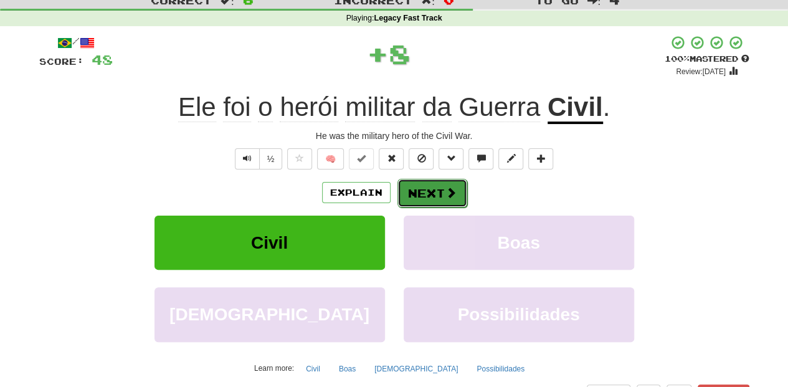
click at [399, 192] on button "Next" at bounding box center [432, 193] width 70 height 29
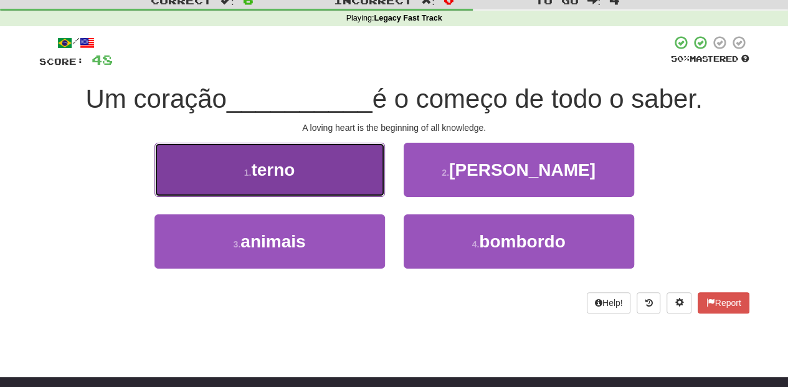
click at [361, 188] on button "1 . terno" at bounding box center [269, 170] width 230 height 54
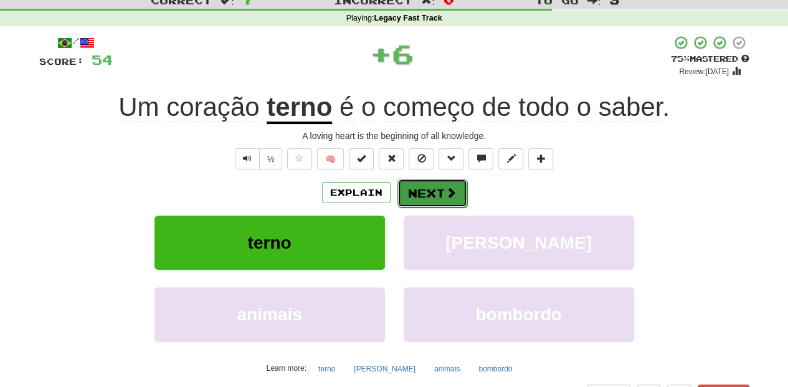
click at [431, 201] on button "Next" at bounding box center [432, 193] width 70 height 29
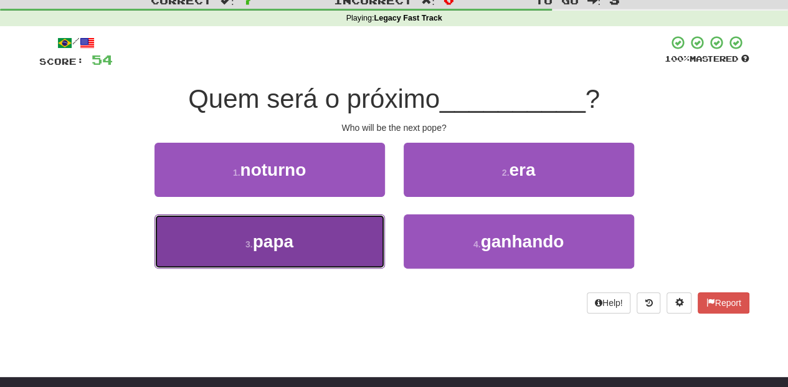
click at [349, 245] on button "3 . papa" at bounding box center [269, 241] width 230 height 54
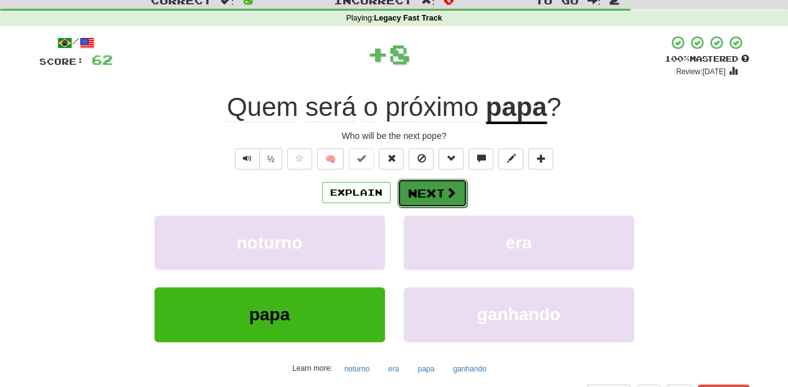
click at [407, 199] on button "Next" at bounding box center [432, 193] width 70 height 29
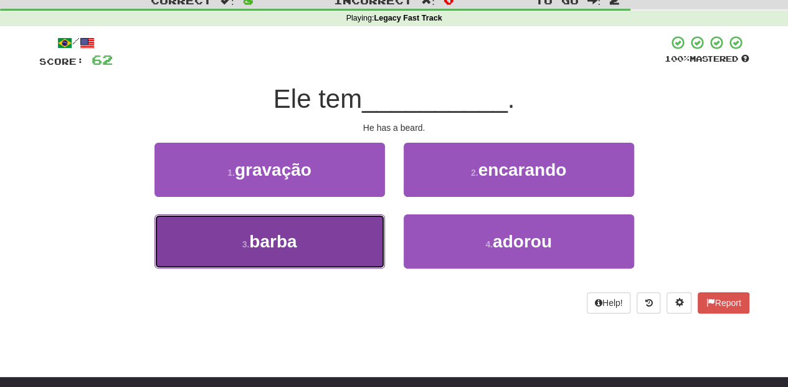
click at [353, 223] on button "3 . barba" at bounding box center [269, 241] width 230 height 54
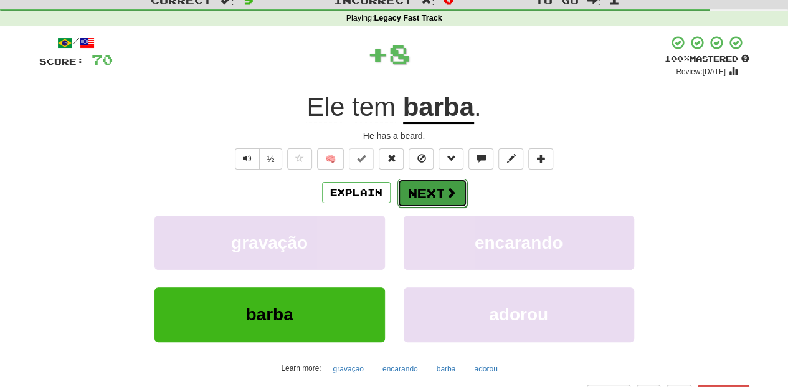
click at [407, 189] on button "Next" at bounding box center [432, 193] width 70 height 29
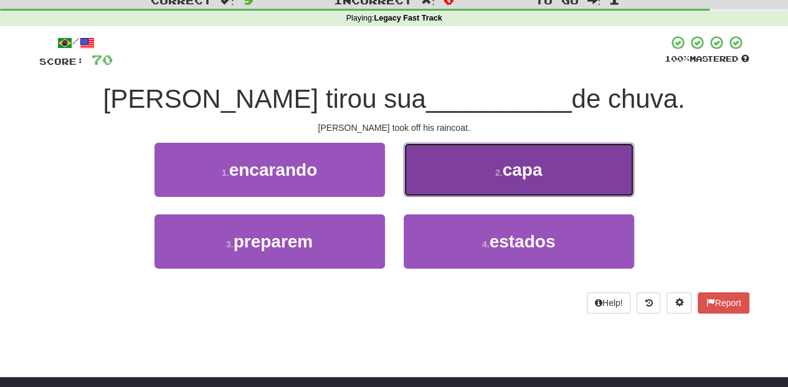
click at [427, 191] on button "2 . capa" at bounding box center [519, 170] width 230 height 54
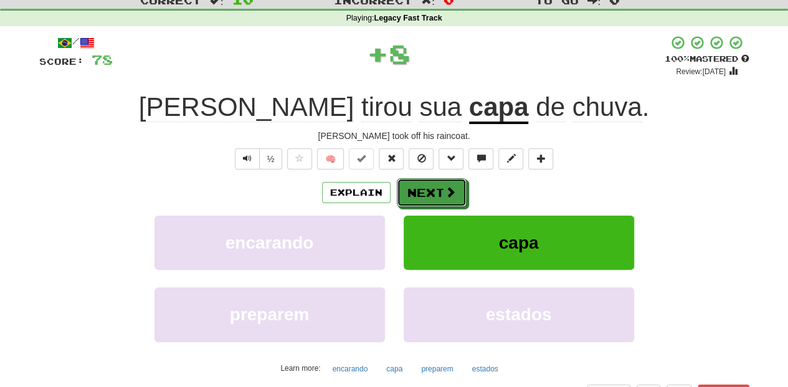
click at [427, 191] on button "Next" at bounding box center [432, 192] width 70 height 29
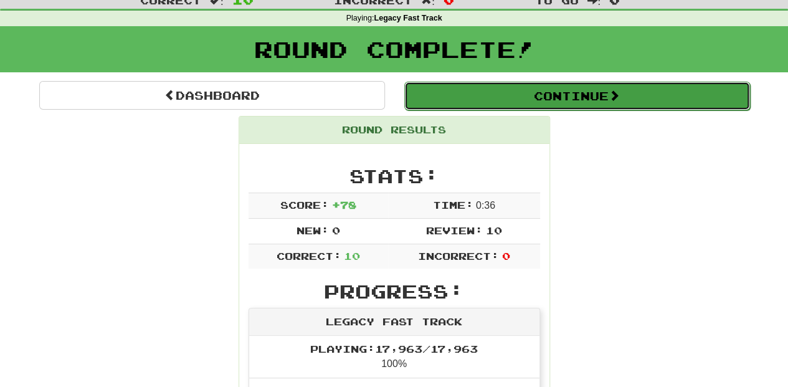
click at [463, 100] on button "Continue" at bounding box center [577, 96] width 346 height 29
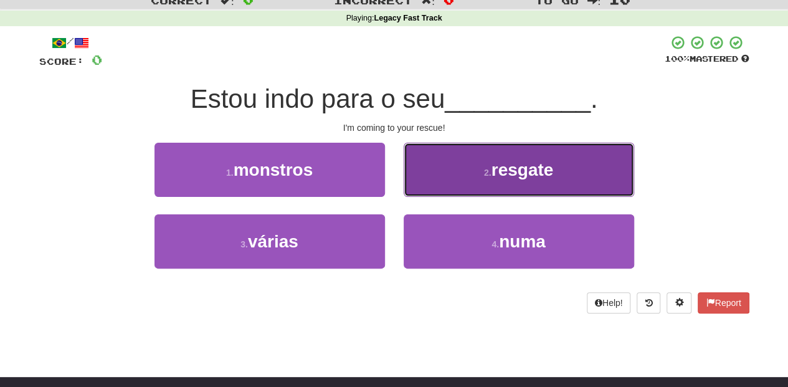
click at [441, 181] on button "2 . resgate" at bounding box center [519, 170] width 230 height 54
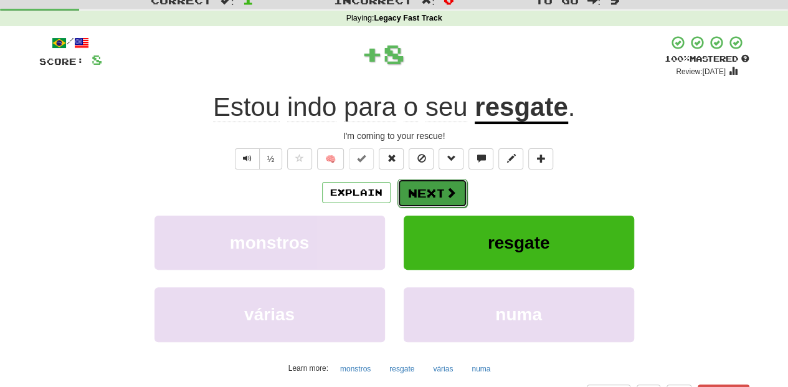
click at [406, 192] on button "Next" at bounding box center [432, 193] width 70 height 29
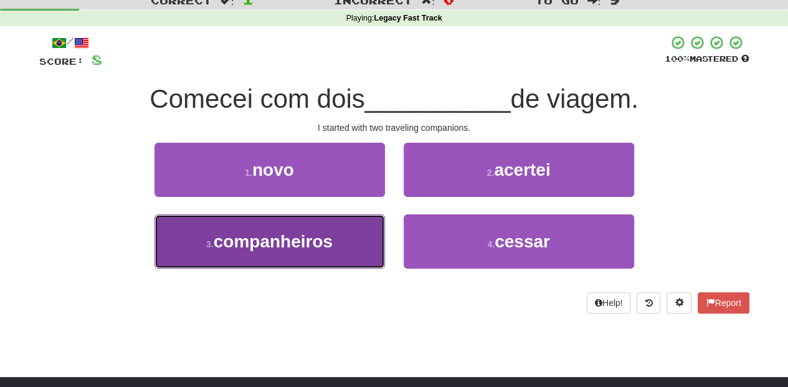
click at [372, 229] on button "3 . companheiros" at bounding box center [269, 241] width 230 height 54
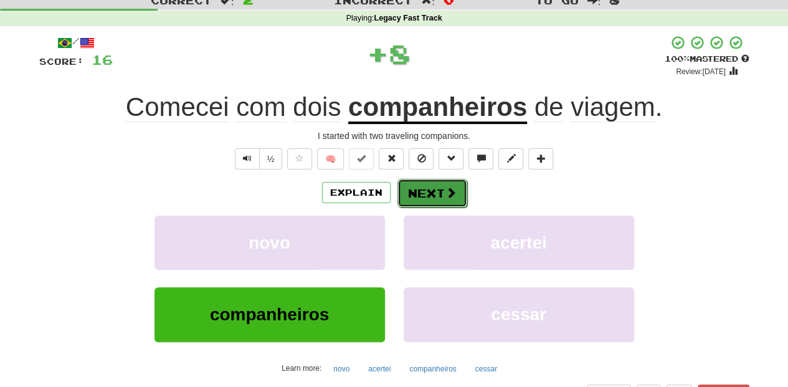
click at [426, 191] on button "Next" at bounding box center [432, 193] width 70 height 29
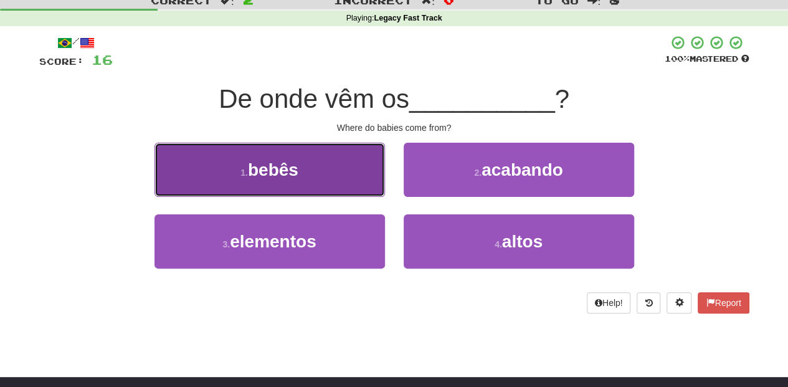
click at [341, 176] on button "1 . bebês" at bounding box center [269, 170] width 230 height 54
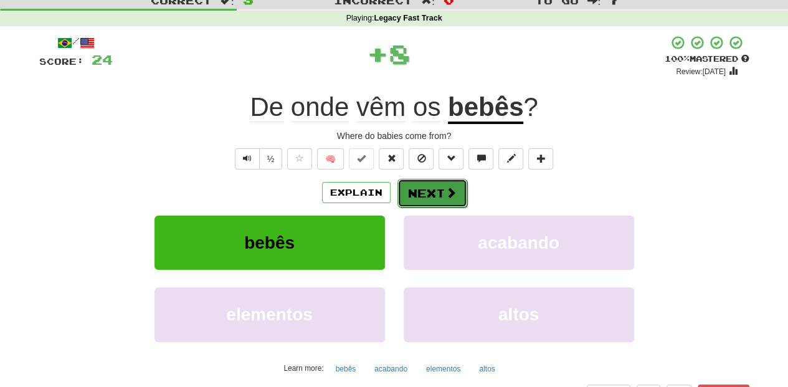
click at [429, 198] on button "Next" at bounding box center [432, 193] width 70 height 29
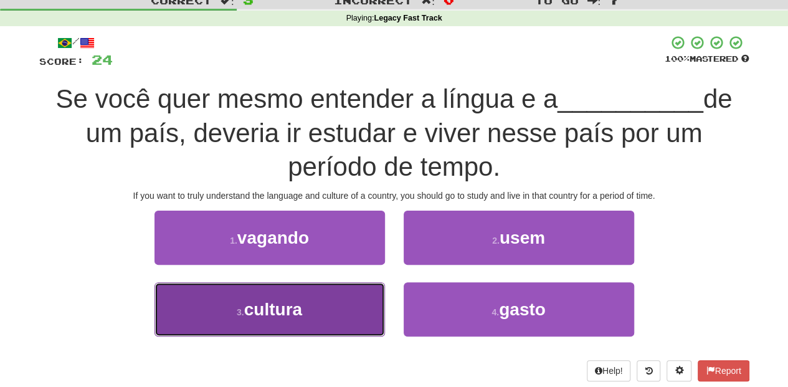
click at [330, 306] on button "3 . cultura" at bounding box center [269, 309] width 230 height 54
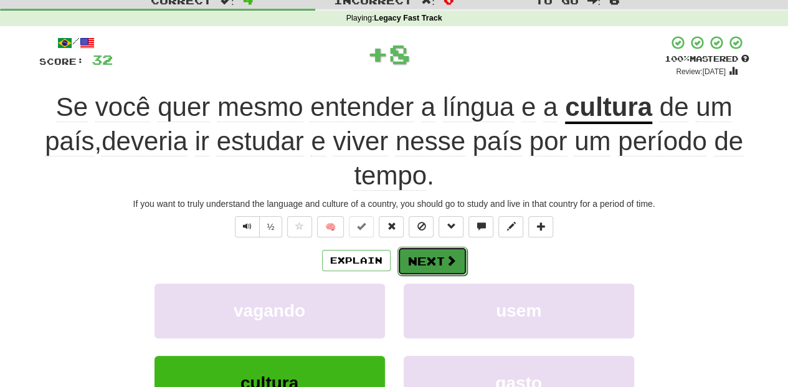
click at [439, 257] on button "Next" at bounding box center [432, 261] width 70 height 29
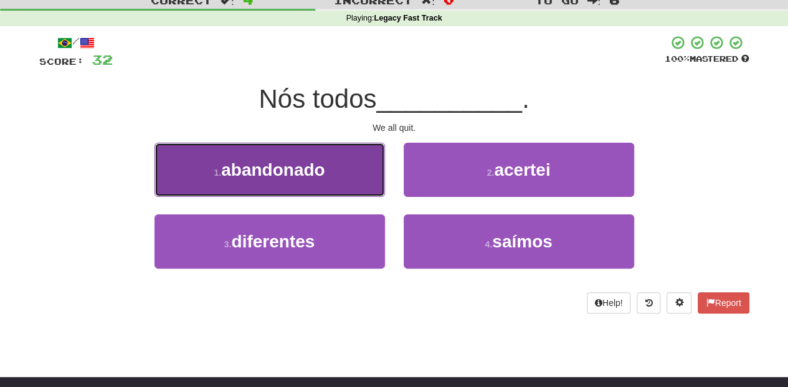
click at [342, 178] on button "1 . abandonado" at bounding box center [269, 170] width 230 height 54
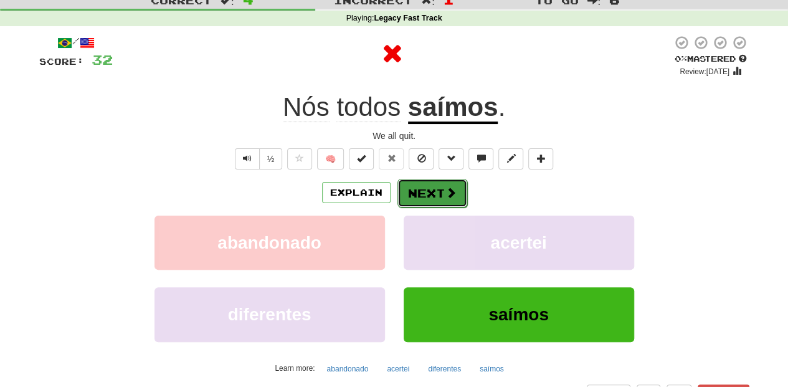
click at [417, 179] on button "Next" at bounding box center [432, 193] width 70 height 29
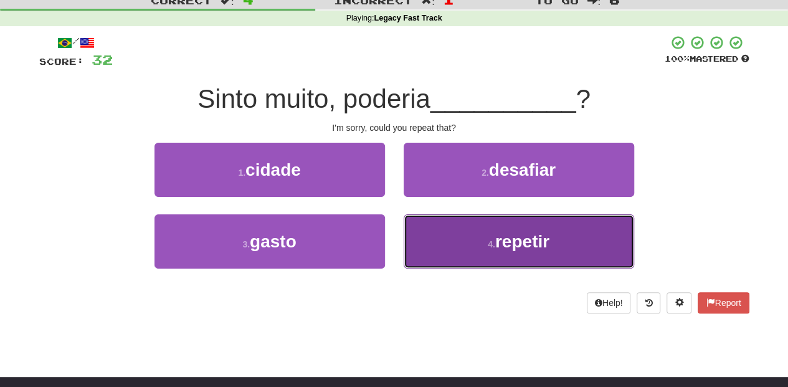
click at [434, 230] on button "4 . repetir" at bounding box center [519, 241] width 230 height 54
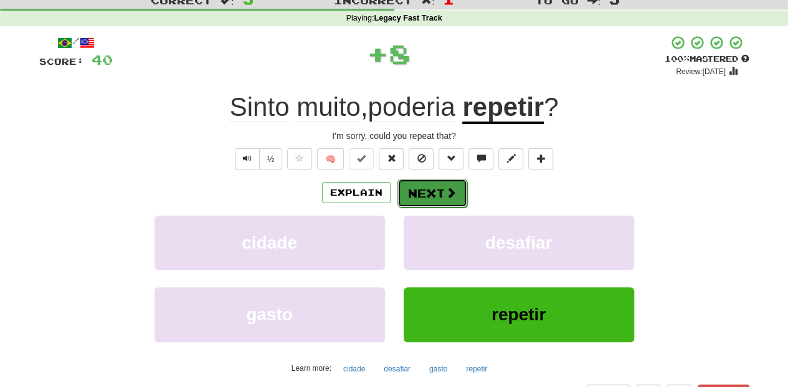
click at [431, 187] on button "Next" at bounding box center [432, 193] width 70 height 29
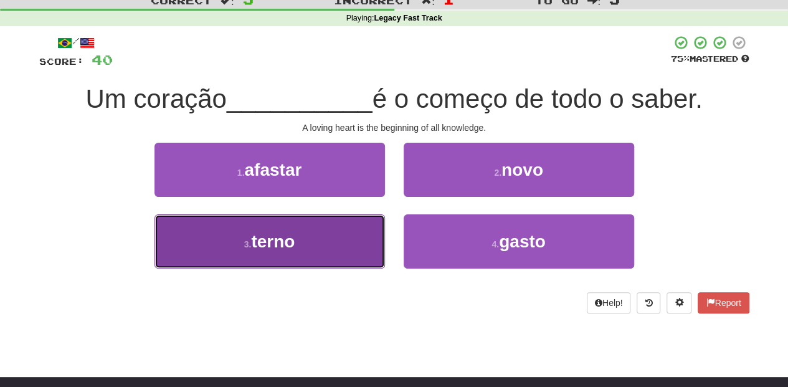
click at [364, 227] on button "3 . terno" at bounding box center [269, 241] width 230 height 54
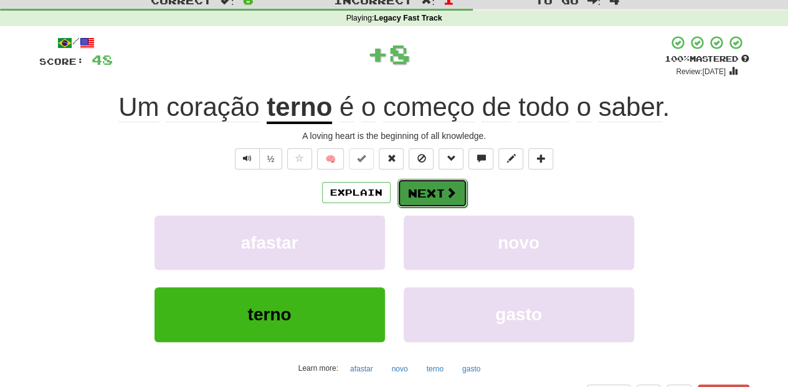
click at [418, 192] on button "Next" at bounding box center [432, 193] width 70 height 29
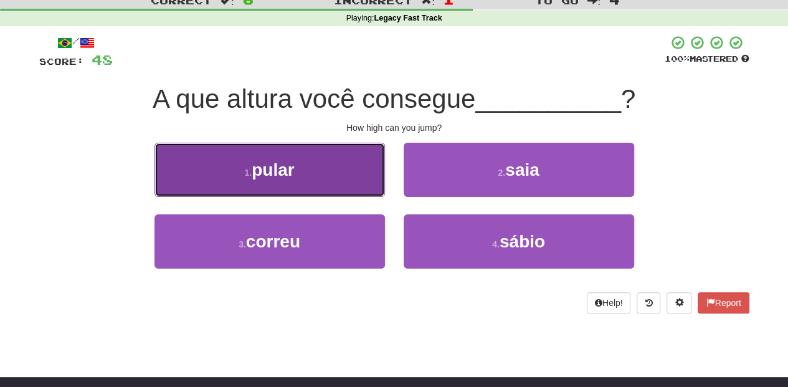
click at [332, 173] on button "1 . pular" at bounding box center [269, 170] width 230 height 54
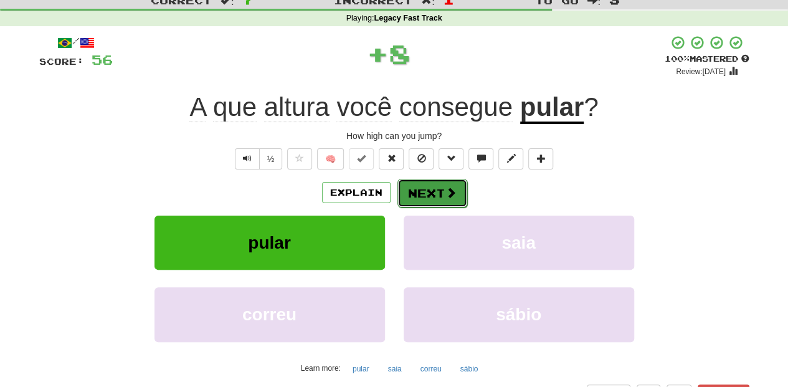
click at [419, 189] on button "Next" at bounding box center [432, 193] width 70 height 29
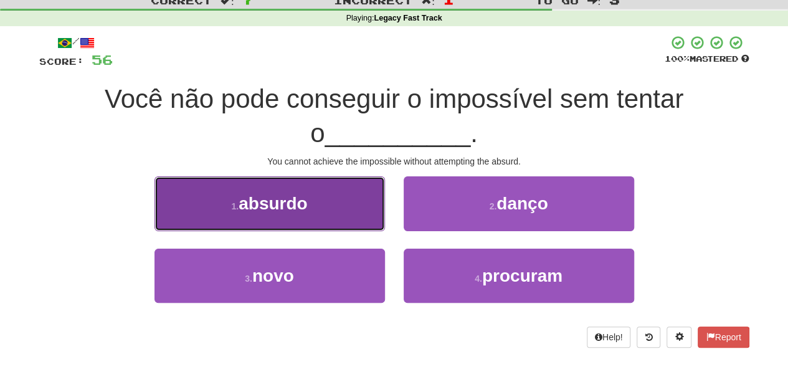
click at [371, 214] on button "1 . absurdo" at bounding box center [269, 203] width 230 height 54
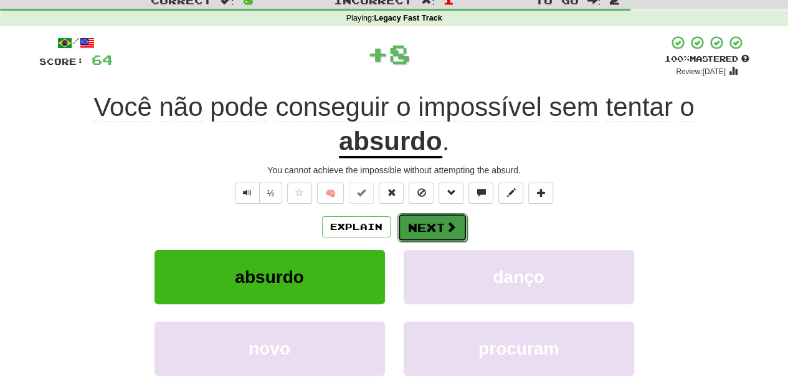
click at [397, 222] on button "Next" at bounding box center [432, 227] width 70 height 29
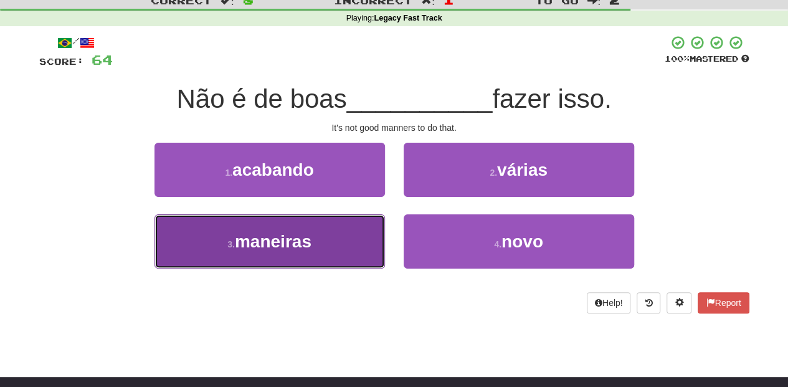
click at [343, 239] on button "3 . maneiras" at bounding box center [269, 241] width 230 height 54
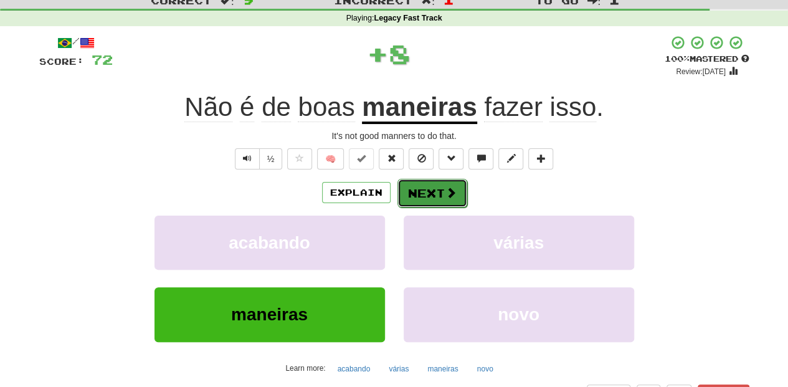
click at [416, 196] on button "Next" at bounding box center [432, 193] width 70 height 29
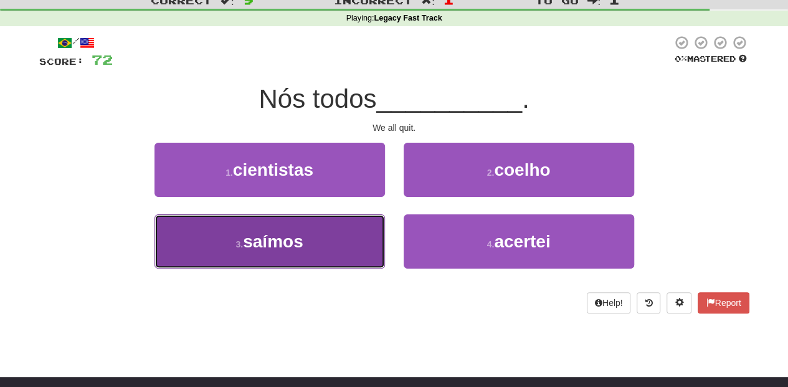
click at [331, 230] on button "3 . saímos" at bounding box center [269, 241] width 230 height 54
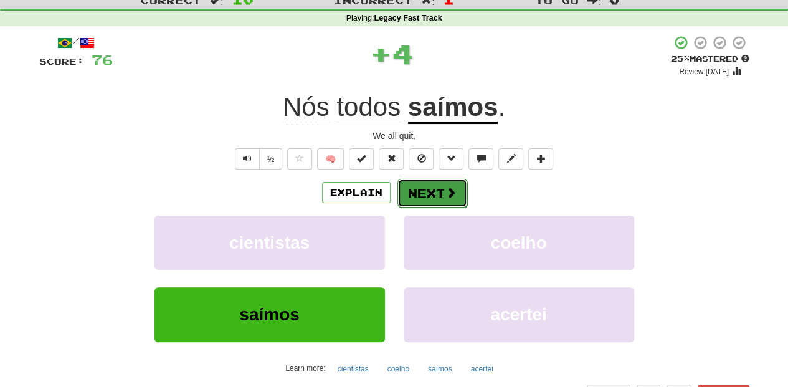
click at [415, 194] on button "Next" at bounding box center [432, 193] width 70 height 29
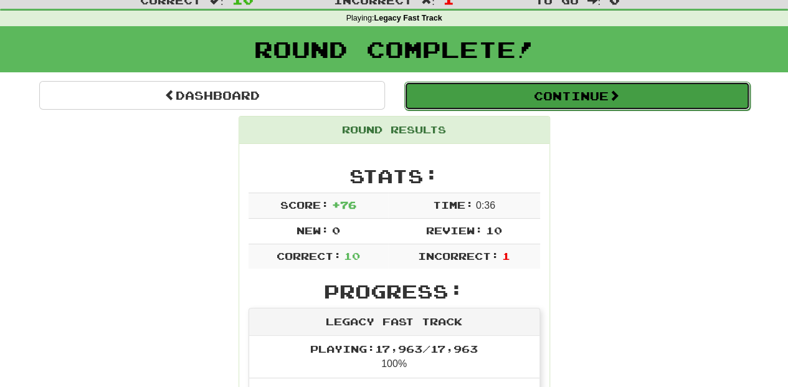
click at [500, 93] on button "Continue" at bounding box center [577, 96] width 346 height 29
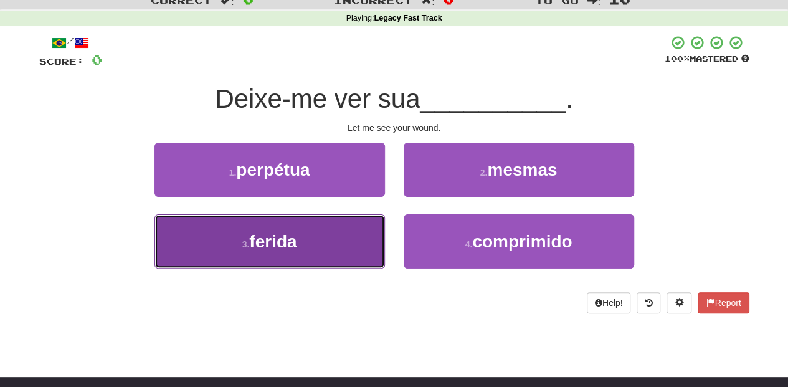
click at [355, 230] on button "3 . ferida" at bounding box center [269, 241] width 230 height 54
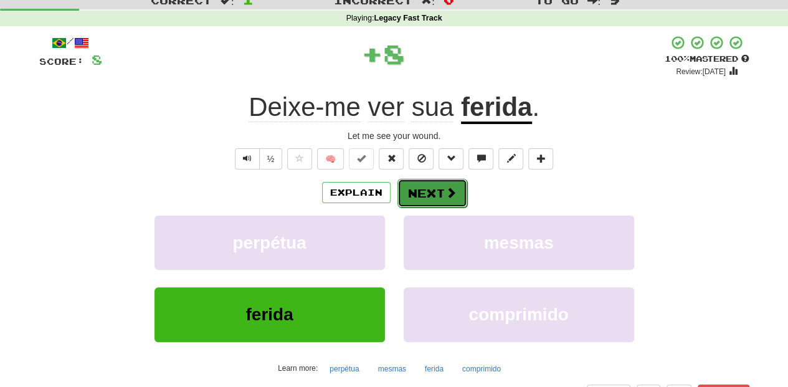
click at [430, 191] on button "Next" at bounding box center [432, 193] width 70 height 29
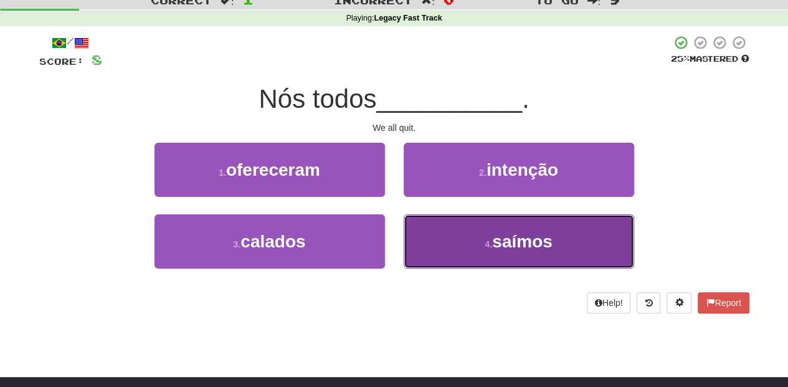
click at [455, 239] on button "4 . saímos" at bounding box center [519, 241] width 230 height 54
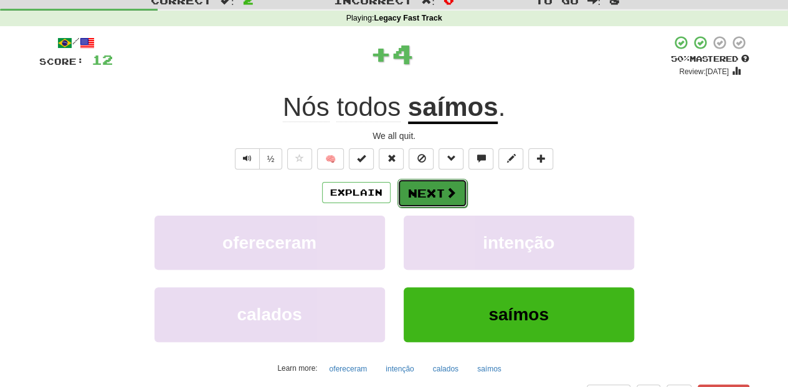
click at [420, 195] on button "Next" at bounding box center [432, 193] width 70 height 29
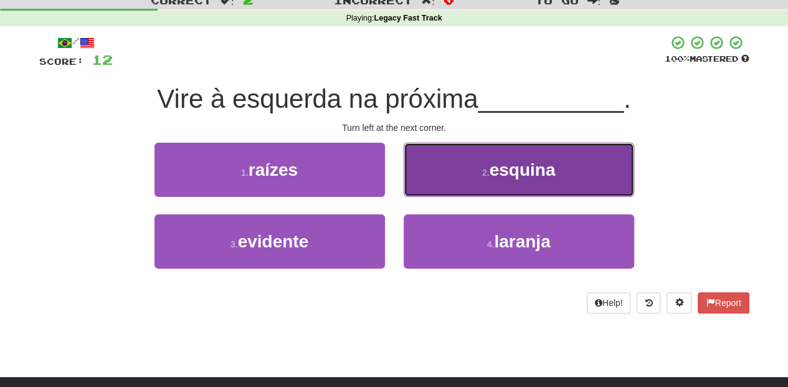
click at [424, 189] on button "2 . esquina" at bounding box center [519, 170] width 230 height 54
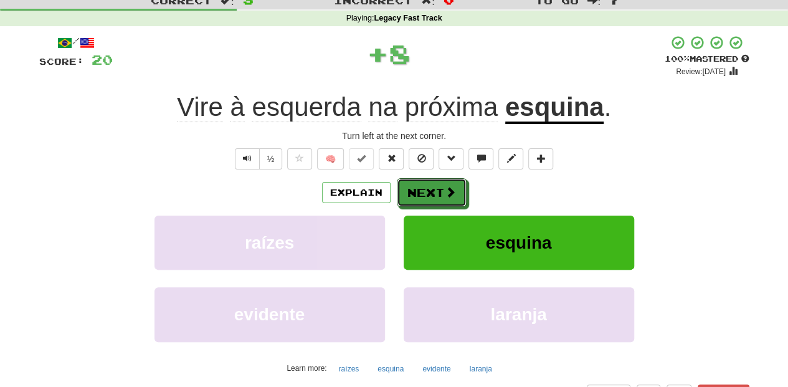
click at [424, 189] on button "Next" at bounding box center [432, 192] width 70 height 29
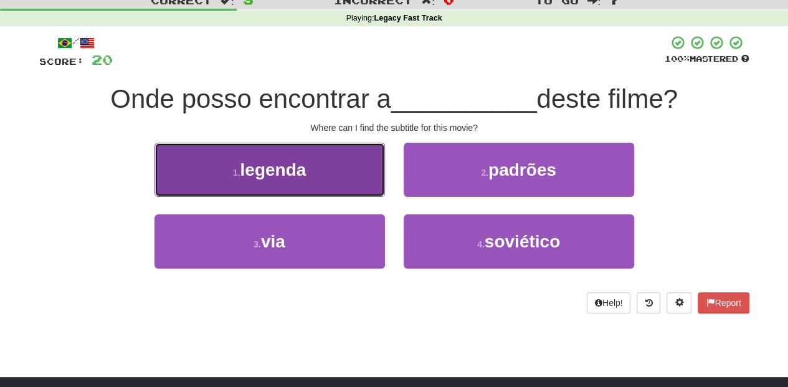
click at [354, 174] on button "1 . legenda" at bounding box center [269, 170] width 230 height 54
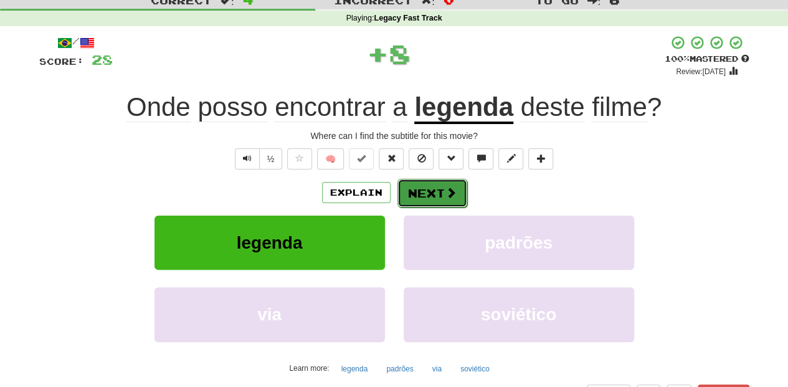
click at [423, 192] on button "Next" at bounding box center [432, 193] width 70 height 29
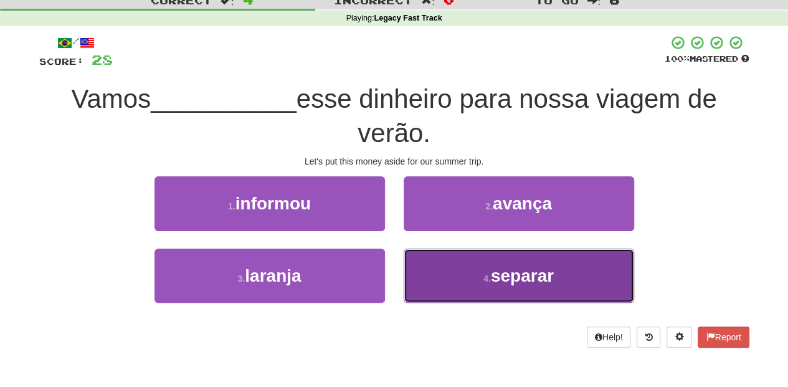
click at [448, 278] on button "4 . separar" at bounding box center [519, 276] width 230 height 54
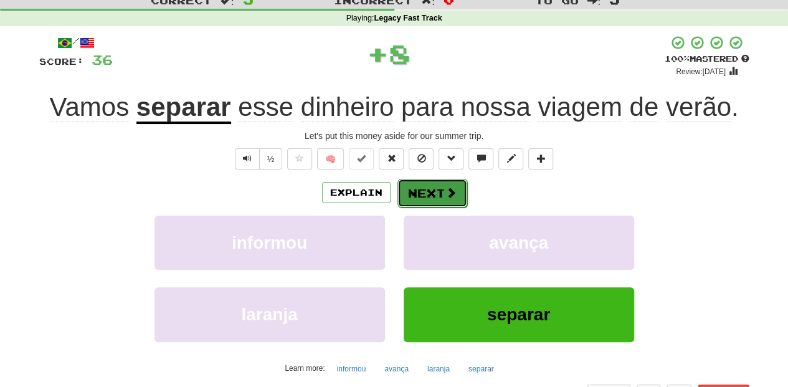
click at [432, 188] on button "Next" at bounding box center [432, 193] width 70 height 29
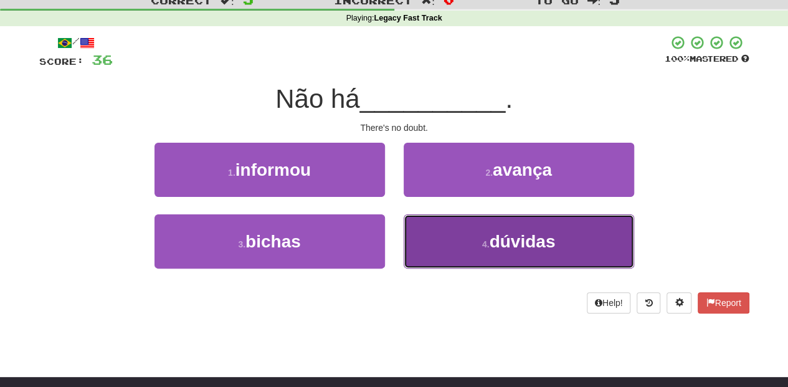
click at [441, 225] on button "4 . dúvidas" at bounding box center [519, 241] width 230 height 54
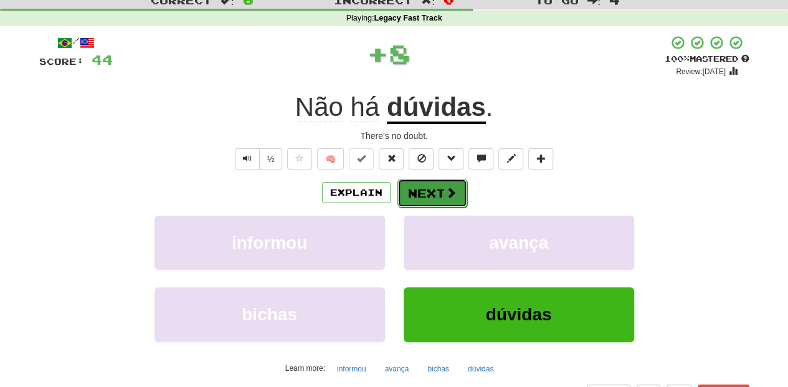
click at [435, 191] on button "Next" at bounding box center [432, 193] width 70 height 29
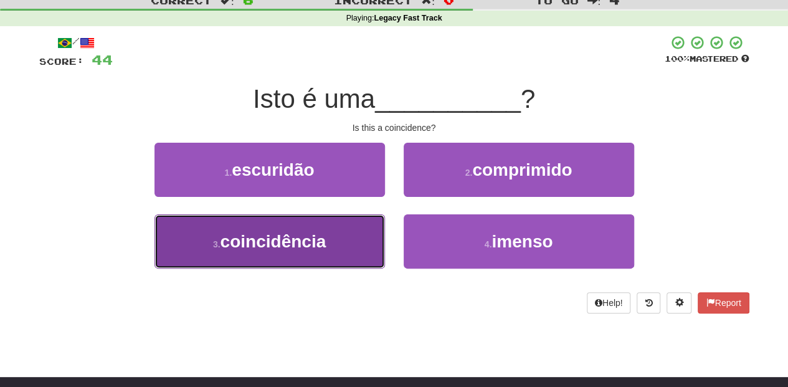
click at [359, 219] on button "3 . coincidência" at bounding box center [269, 241] width 230 height 54
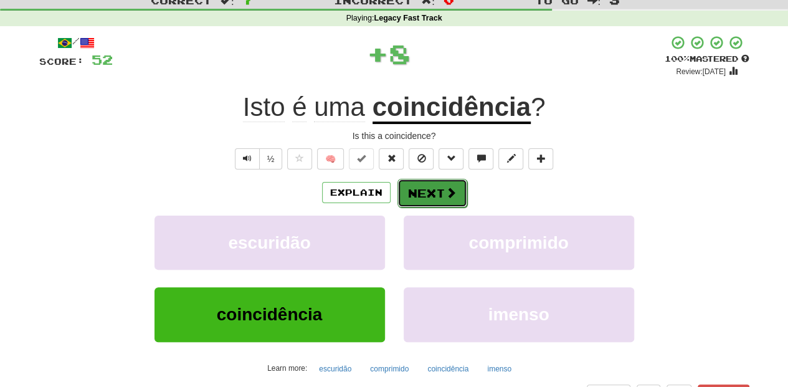
click at [429, 192] on button "Next" at bounding box center [432, 193] width 70 height 29
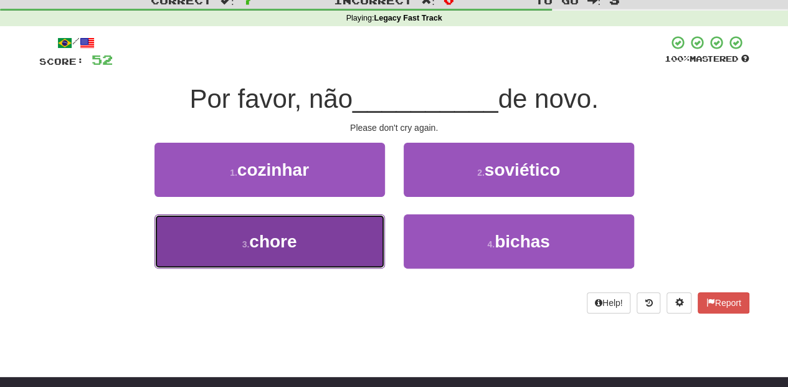
click at [365, 236] on button "3 . chore" at bounding box center [269, 241] width 230 height 54
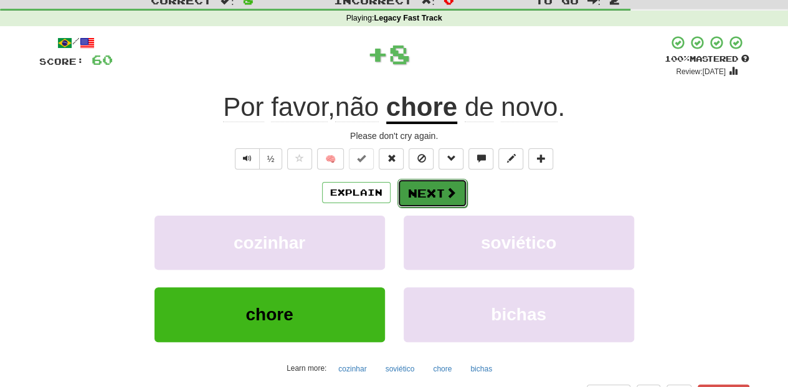
click at [445, 187] on span at bounding box center [450, 192] width 11 height 11
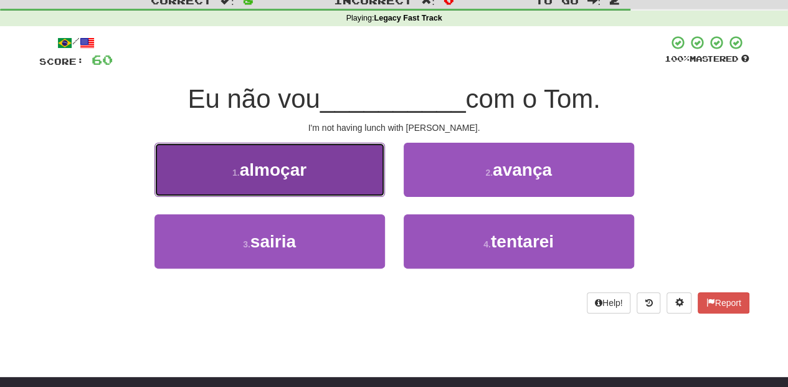
click at [364, 175] on button "1 . almoçar" at bounding box center [269, 170] width 230 height 54
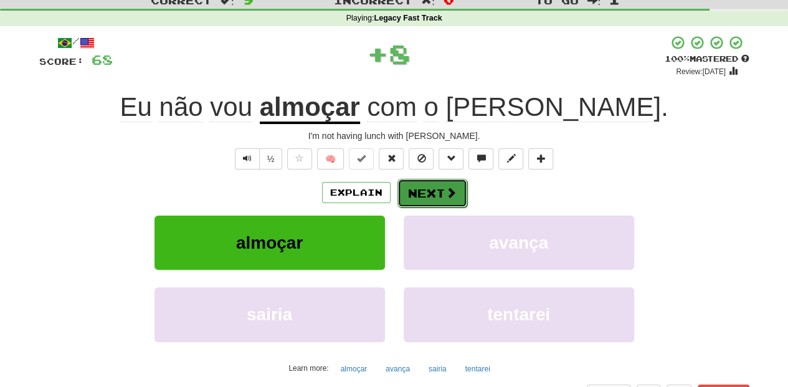
click at [425, 196] on button "Next" at bounding box center [432, 193] width 70 height 29
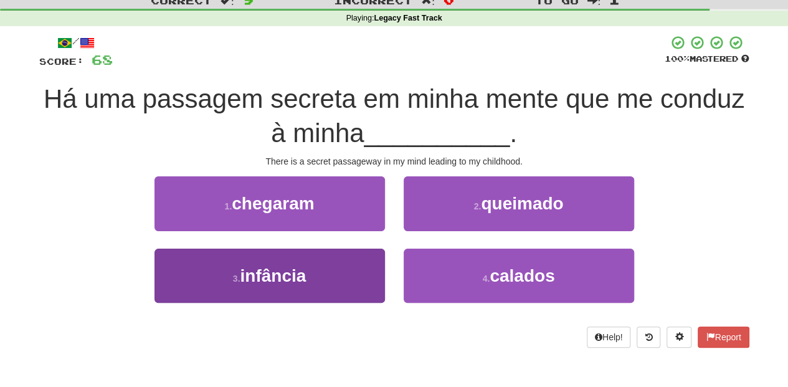
drag, startPoint x: 366, startPoint y: 245, endPoint x: 348, endPoint y: 248, distance: 17.7
click at [363, 245] on div "1 . chegaram" at bounding box center [269, 212] width 249 height 72
click at [344, 257] on button "3 . infância" at bounding box center [269, 276] width 230 height 54
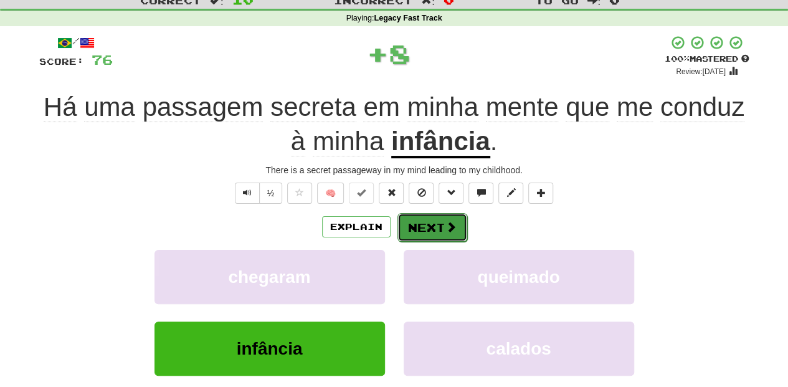
click at [431, 218] on button "Next" at bounding box center [432, 227] width 70 height 29
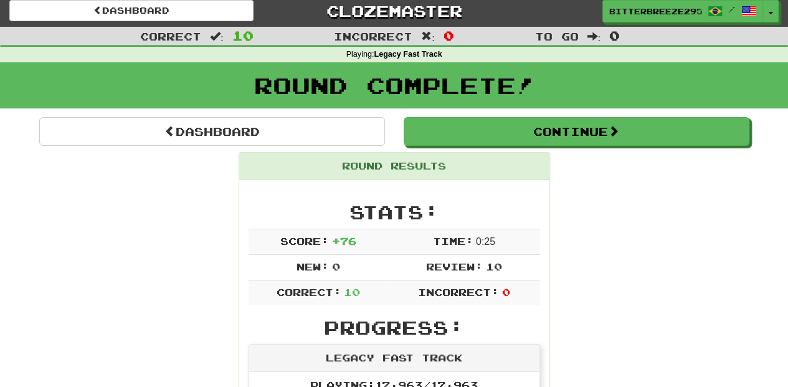
scroll to position [0, 0]
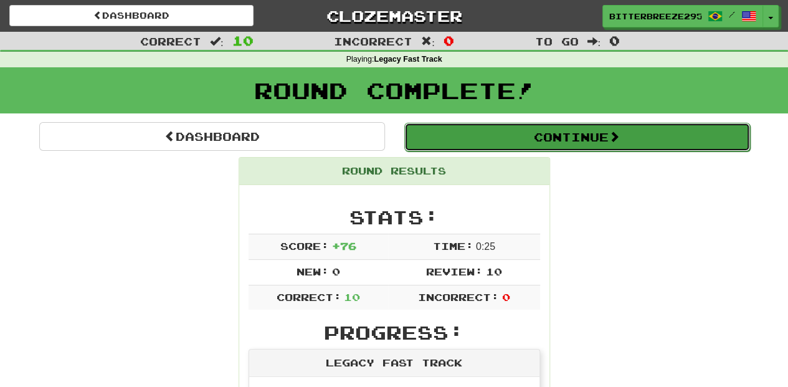
click at [483, 139] on button "Continue" at bounding box center [577, 137] width 346 height 29
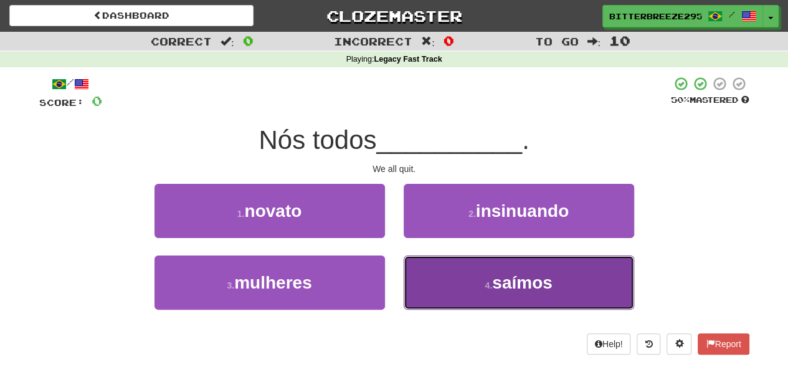
click at [449, 280] on button "4 . saímos" at bounding box center [519, 282] width 230 height 54
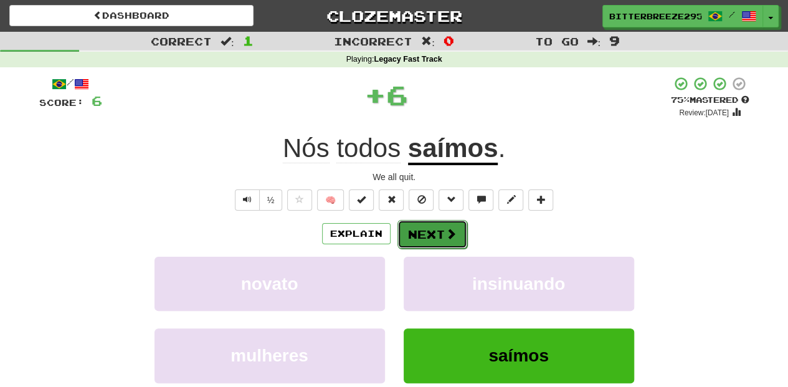
click at [415, 232] on button "Next" at bounding box center [432, 234] width 70 height 29
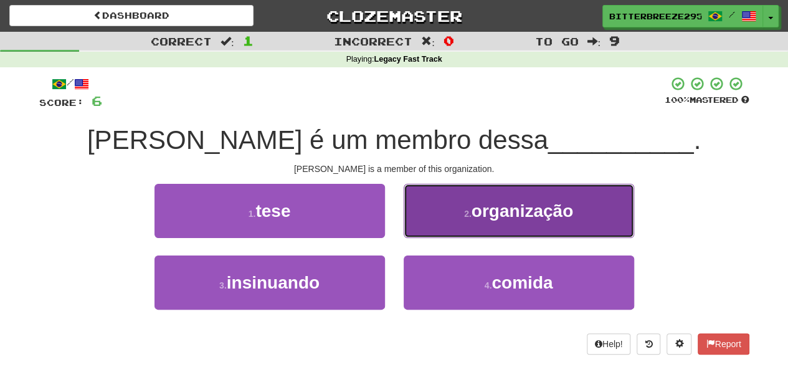
click at [432, 229] on button "2 . organização" at bounding box center [519, 211] width 230 height 54
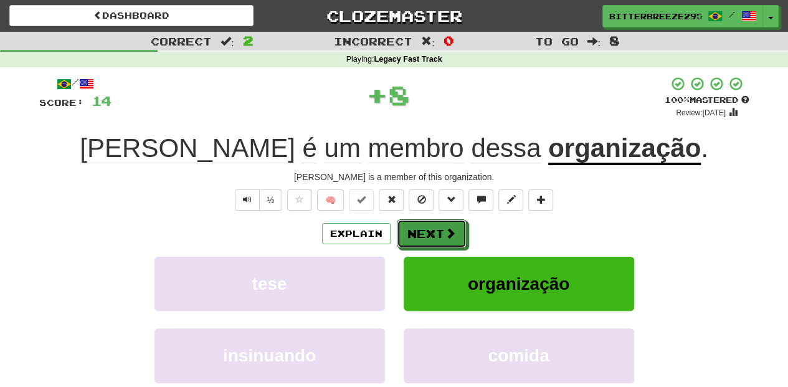
click at [432, 229] on button "Next" at bounding box center [432, 233] width 70 height 29
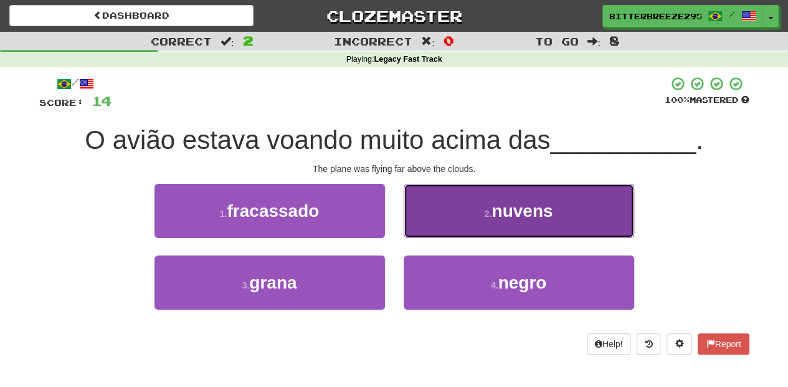
click at [432, 221] on button "2 . nuvens" at bounding box center [519, 211] width 230 height 54
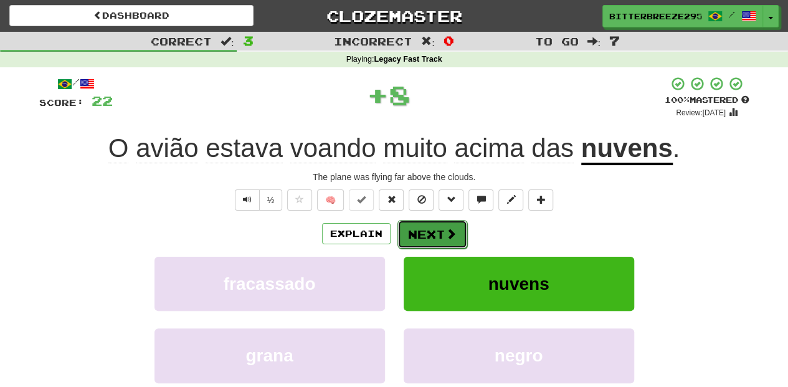
click at [430, 224] on button "Next" at bounding box center [432, 234] width 70 height 29
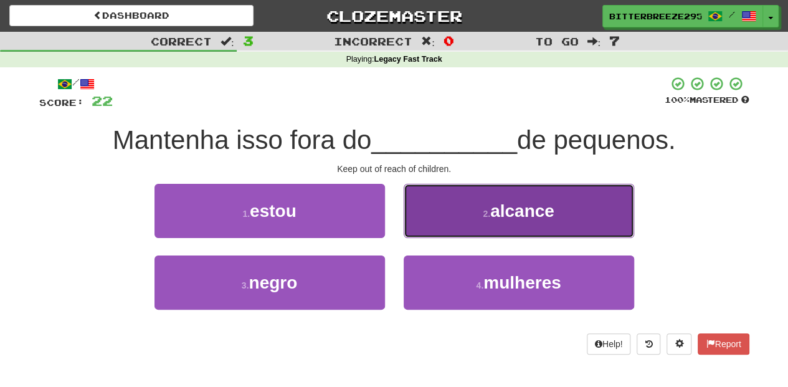
click at [431, 227] on button "2 . alcance" at bounding box center [519, 211] width 230 height 54
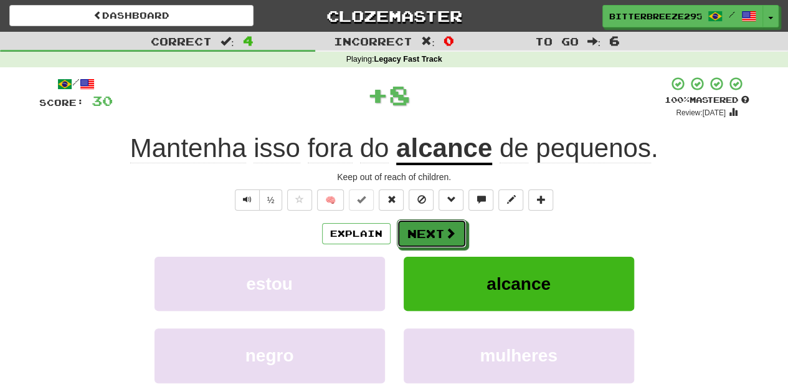
click at [431, 227] on button "Next" at bounding box center [432, 233] width 70 height 29
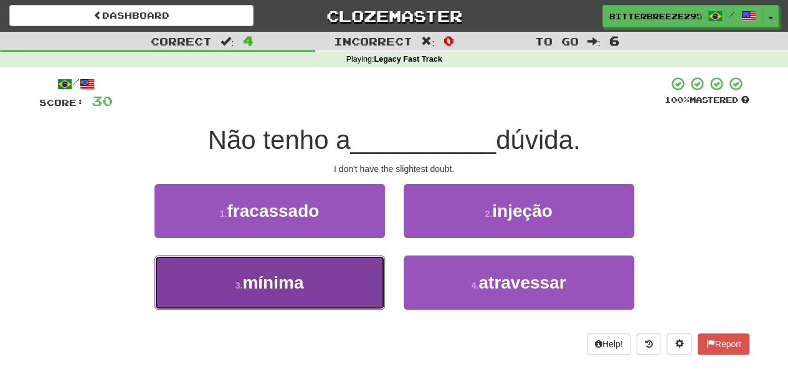
click at [341, 268] on button "3 . mínima" at bounding box center [269, 282] width 230 height 54
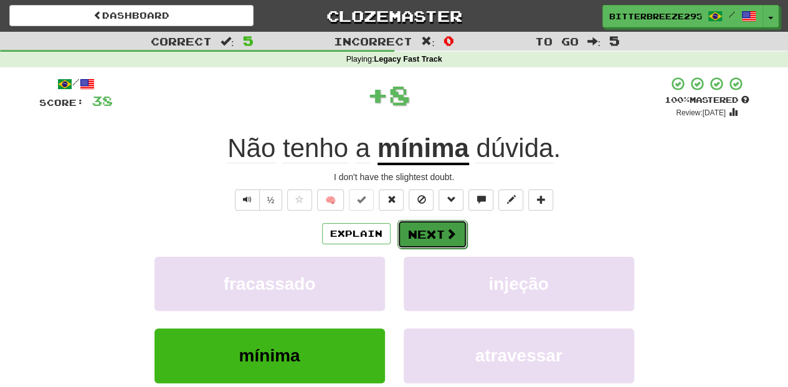
click at [426, 237] on button "Next" at bounding box center [432, 234] width 70 height 29
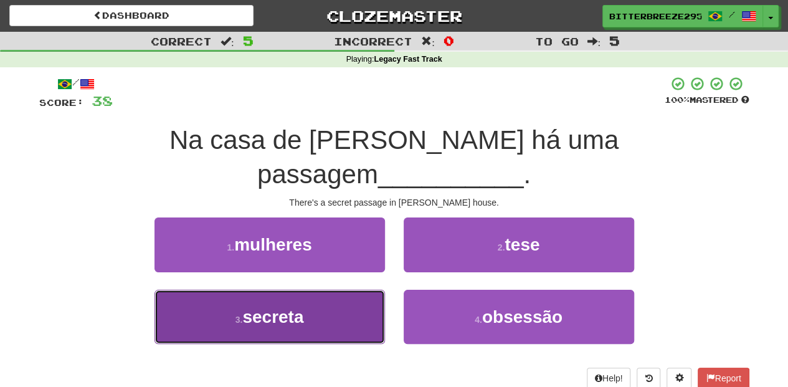
click at [319, 290] on button "3 . secreta" at bounding box center [269, 317] width 230 height 54
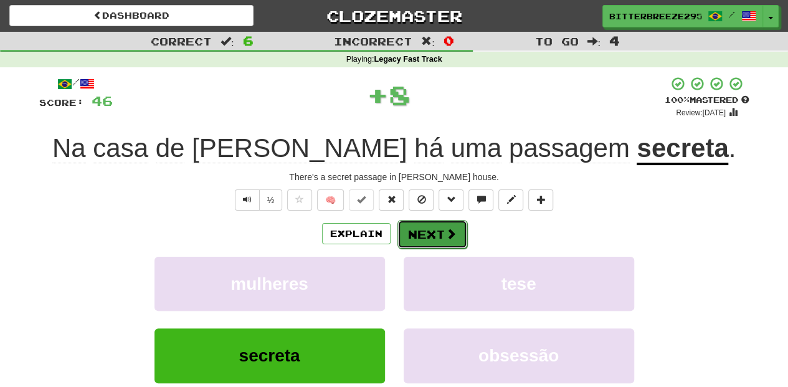
click at [431, 237] on button "Next" at bounding box center [432, 234] width 70 height 29
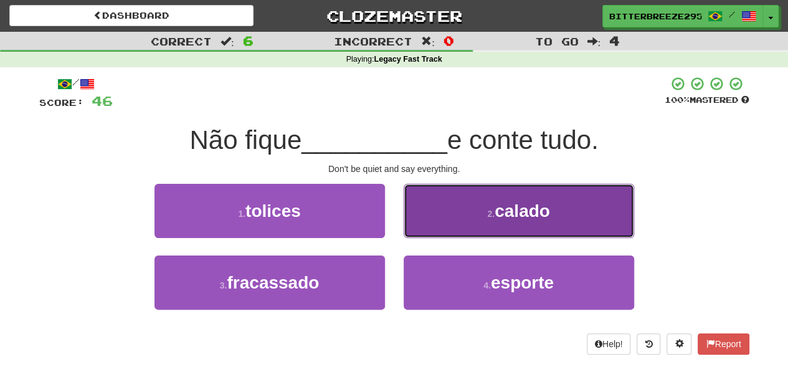
click at [469, 224] on button "2 . calado" at bounding box center [519, 211] width 230 height 54
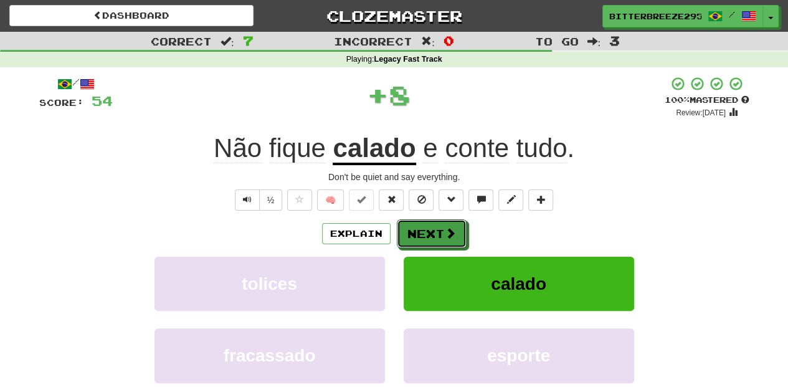
click at [439, 224] on button "Next" at bounding box center [432, 233] width 70 height 29
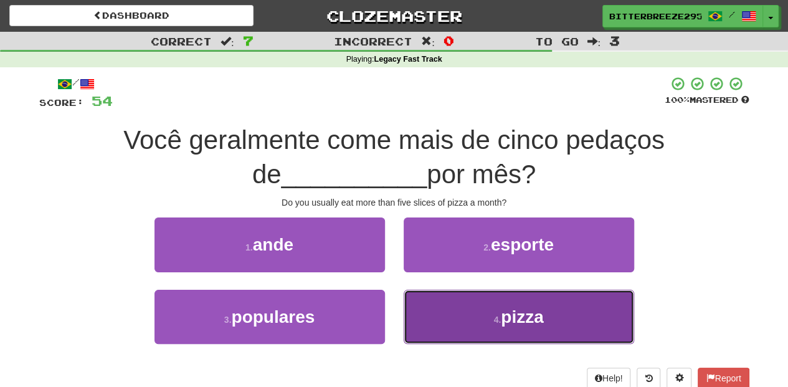
click at [437, 315] on button "4 . pizza" at bounding box center [519, 317] width 230 height 54
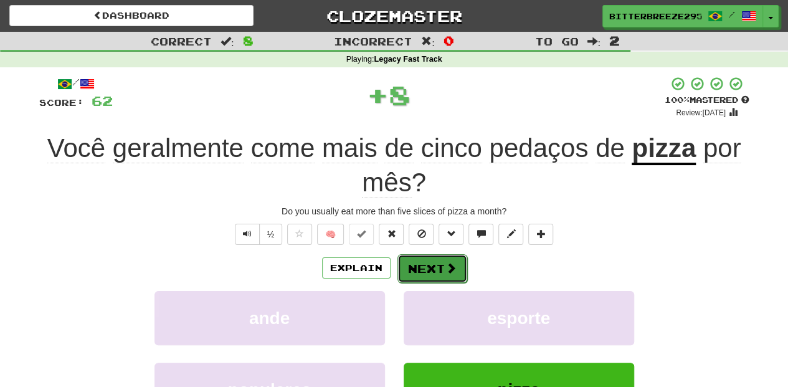
click at [429, 275] on button "Next" at bounding box center [432, 268] width 70 height 29
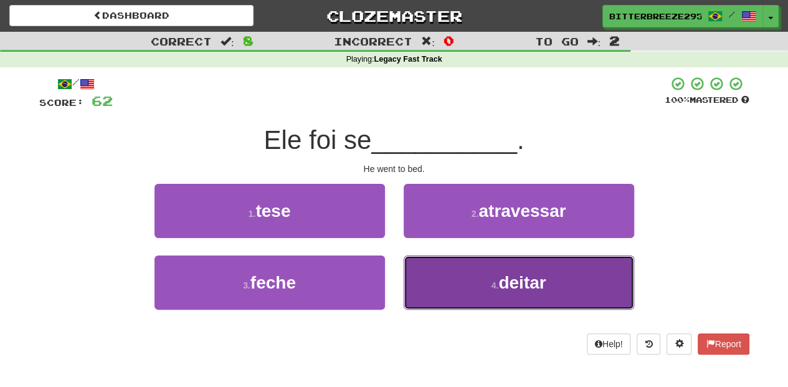
click at [467, 284] on button "4 . deitar" at bounding box center [519, 282] width 230 height 54
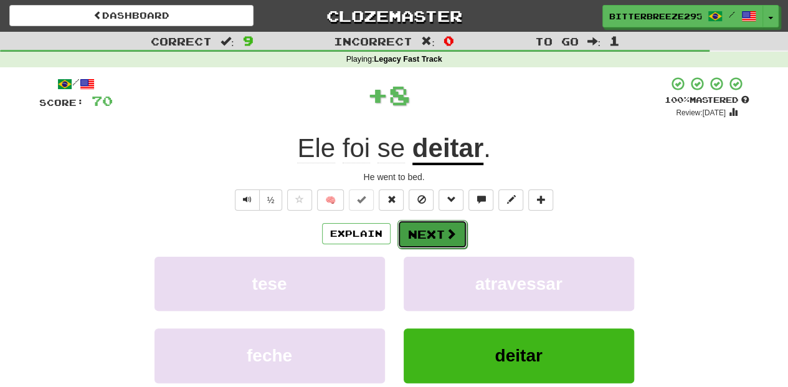
click at [439, 227] on button "Next" at bounding box center [432, 234] width 70 height 29
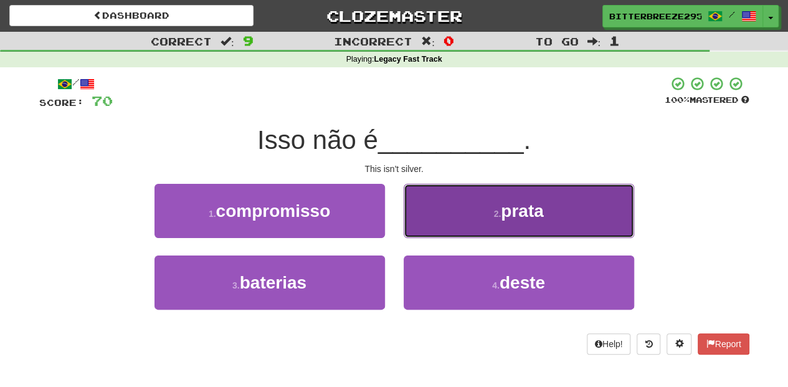
click at [450, 225] on button "2 . prata" at bounding box center [519, 211] width 230 height 54
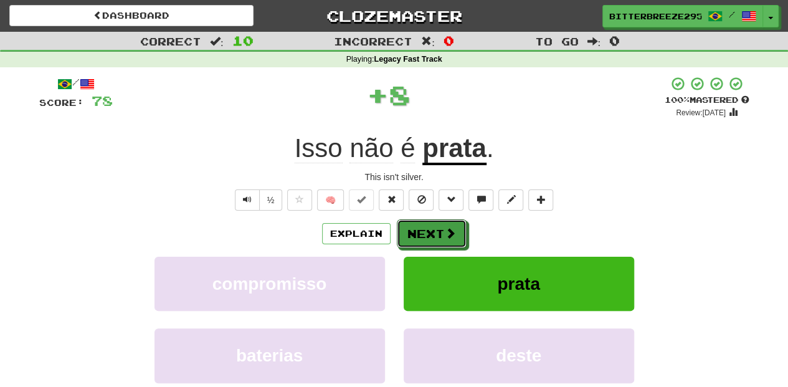
click at [450, 225] on button "Next" at bounding box center [432, 233] width 70 height 29
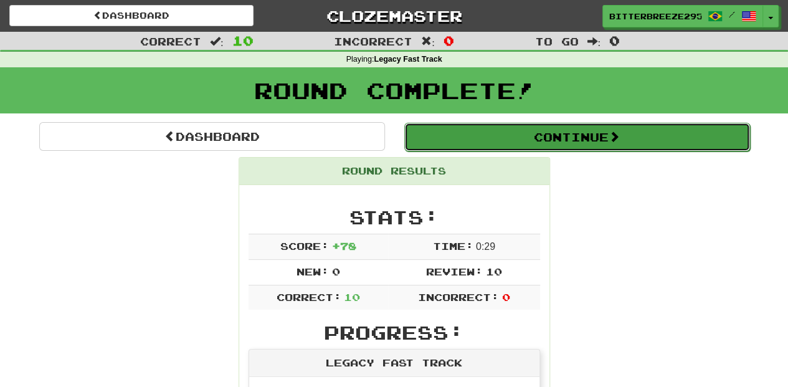
click at [521, 140] on button "Continue" at bounding box center [577, 137] width 346 height 29
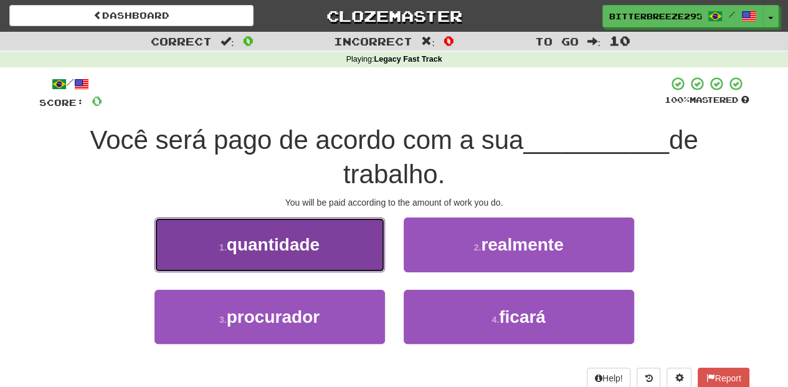
click at [358, 239] on button "1 . quantidade" at bounding box center [269, 244] width 230 height 54
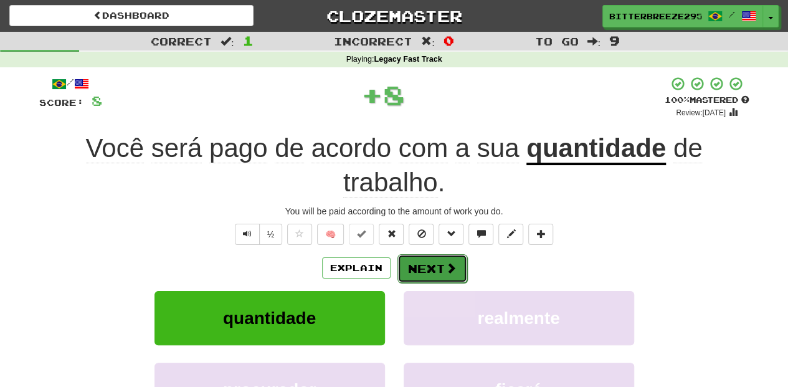
click at [410, 256] on button "Next" at bounding box center [432, 268] width 70 height 29
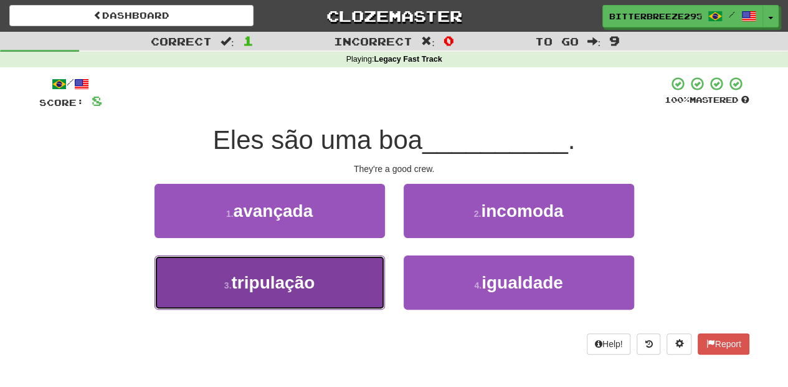
click at [333, 292] on button "3 . tripulação" at bounding box center [269, 282] width 230 height 54
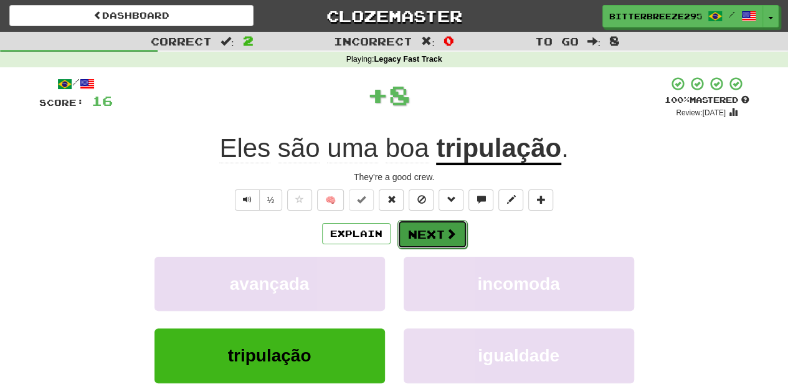
click at [431, 229] on button "Next" at bounding box center [432, 234] width 70 height 29
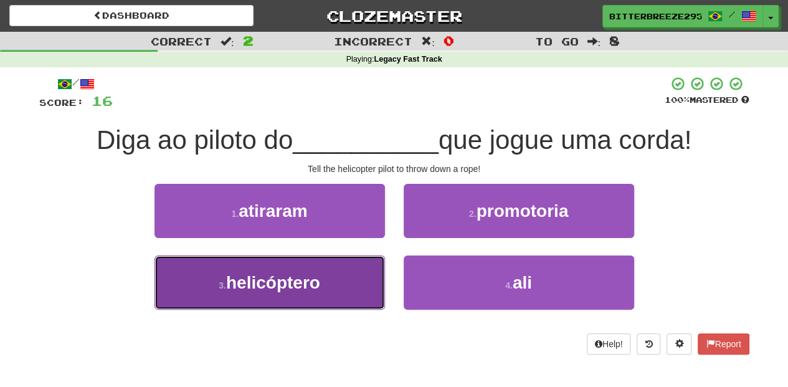
click at [363, 284] on button "3 . helicóptero" at bounding box center [269, 282] width 230 height 54
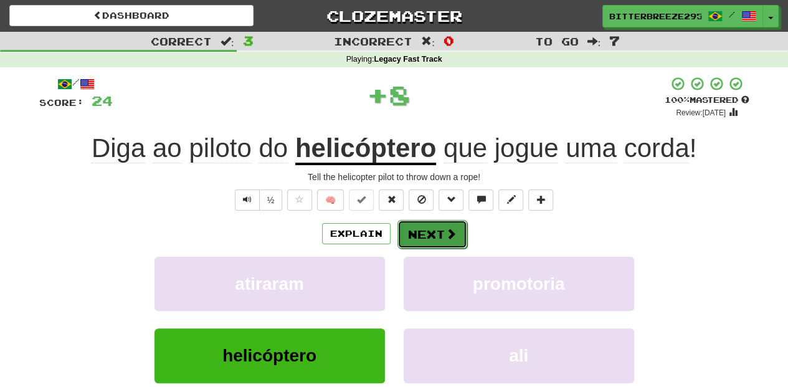
click at [422, 239] on button "Next" at bounding box center [432, 234] width 70 height 29
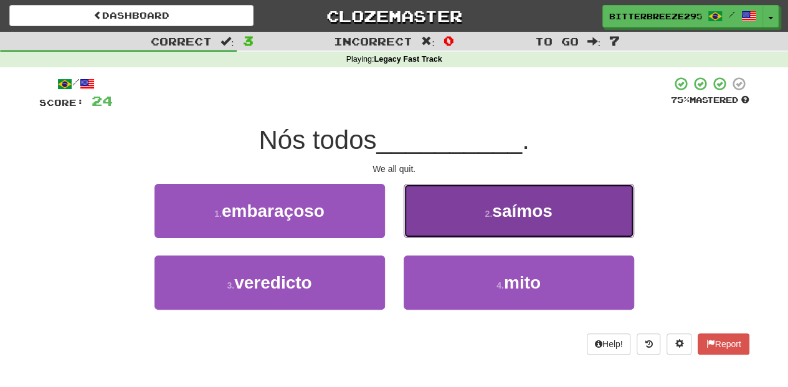
click at [434, 225] on button "2 . saímos" at bounding box center [519, 211] width 230 height 54
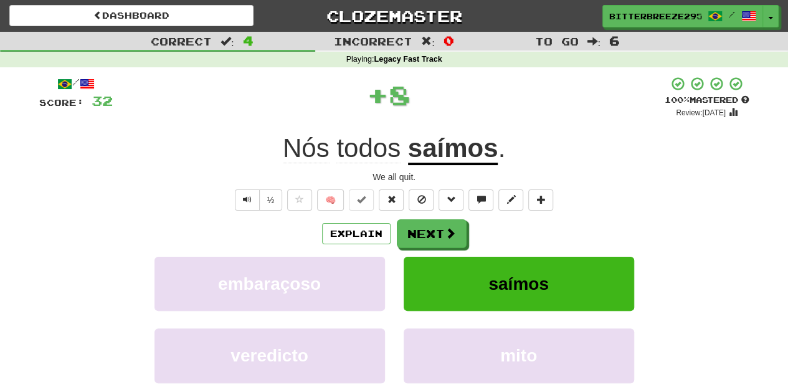
click at [434, 225] on button "Next" at bounding box center [432, 233] width 70 height 29
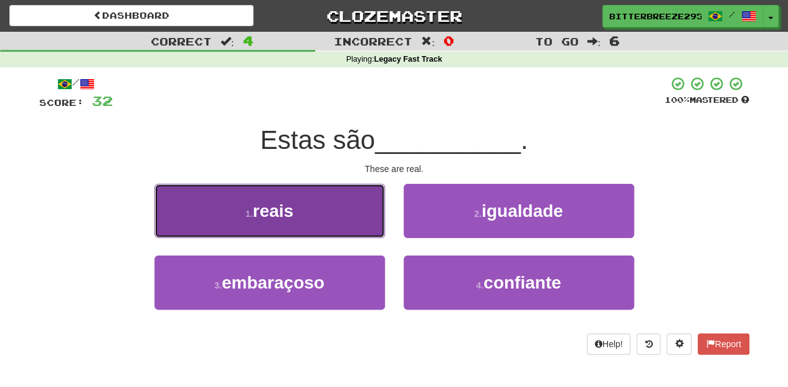
click at [340, 222] on button "1 . reais" at bounding box center [269, 211] width 230 height 54
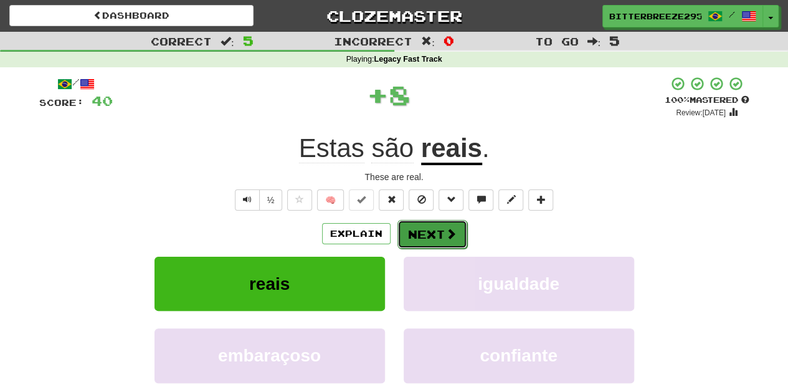
click at [406, 227] on button "Next" at bounding box center [432, 234] width 70 height 29
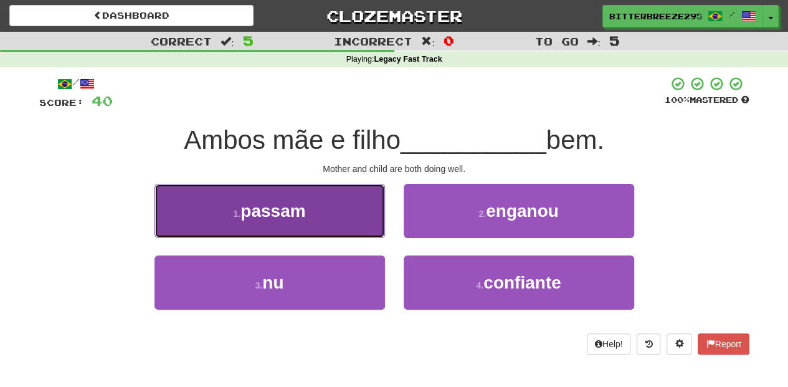
click at [371, 225] on button "1 . passam" at bounding box center [269, 211] width 230 height 54
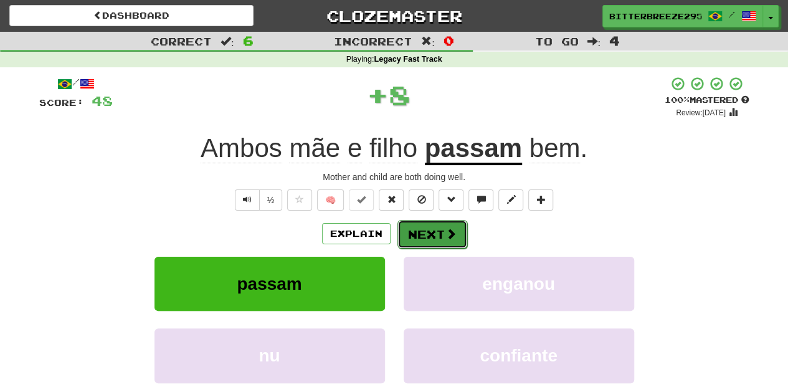
click at [412, 235] on button "Next" at bounding box center [432, 234] width 70 height 29
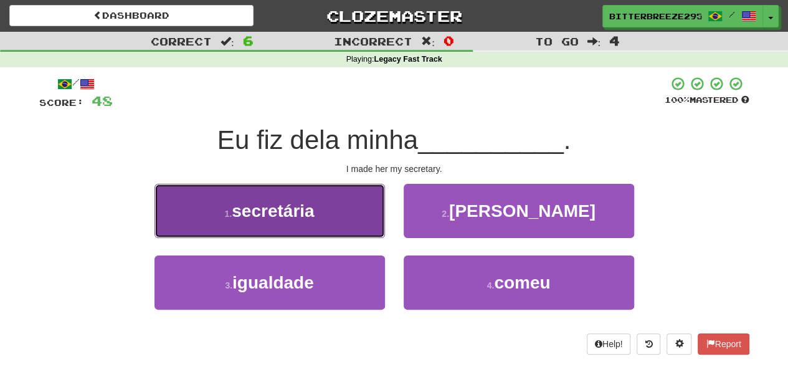
click at [334, 219] on button "1 . secretária" at bounding box center [269, 211] width 230 height 54
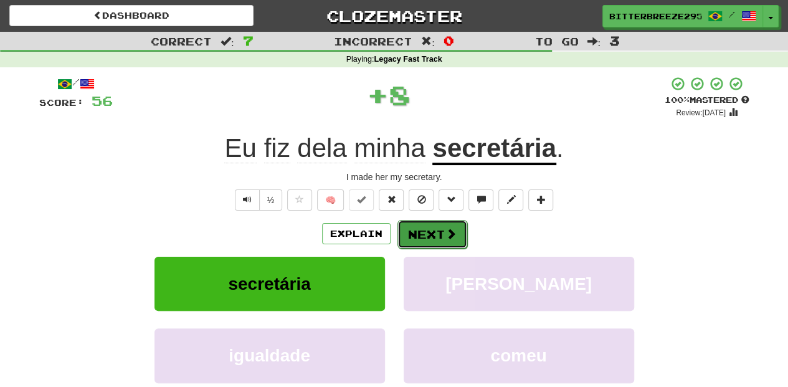
click at [422, 234] on button "Next" at bounding box center [432, 234] width 70 height 29
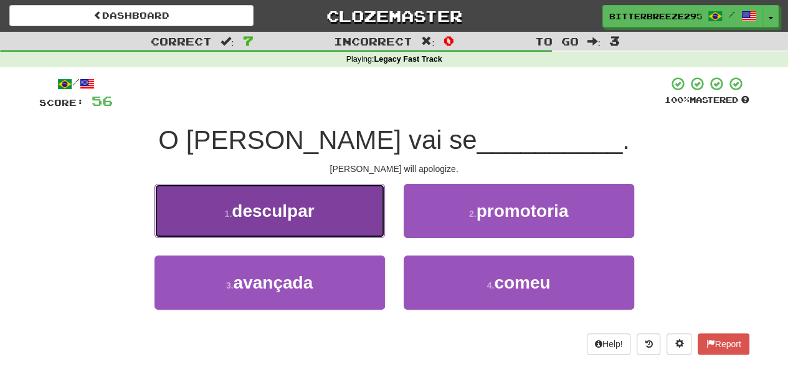
click at [344, 212] on button "1 . desculpar" at bounding box center [269, 211] width 230 height 54
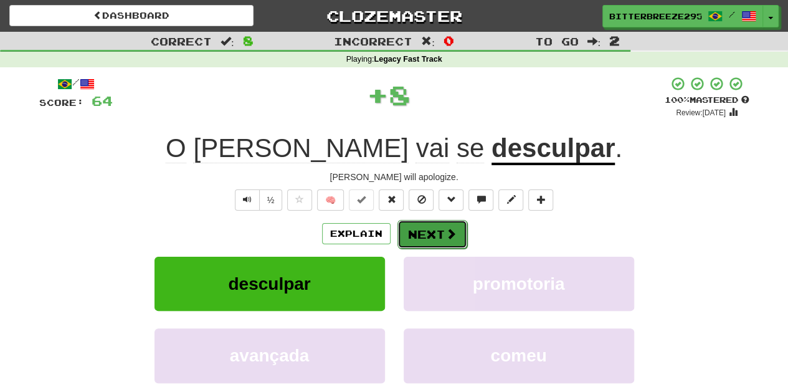
click at [414, 236] on button "Next" at bounding box center [432, 234] width 70 height 29
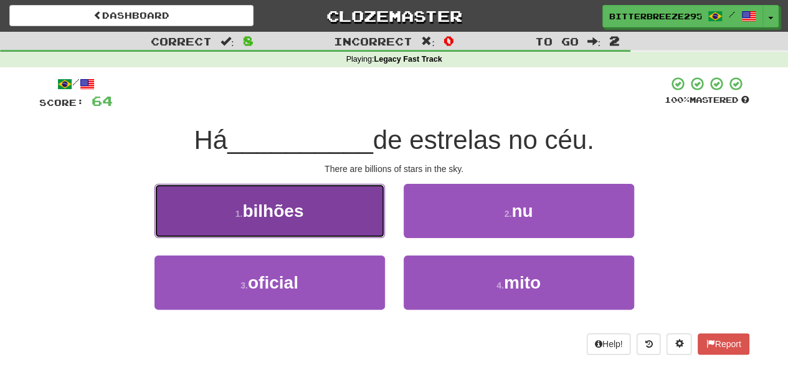
click at [340, 225] on button "1 . bilhões" at bounding box center [269, 211] width 230 height 54
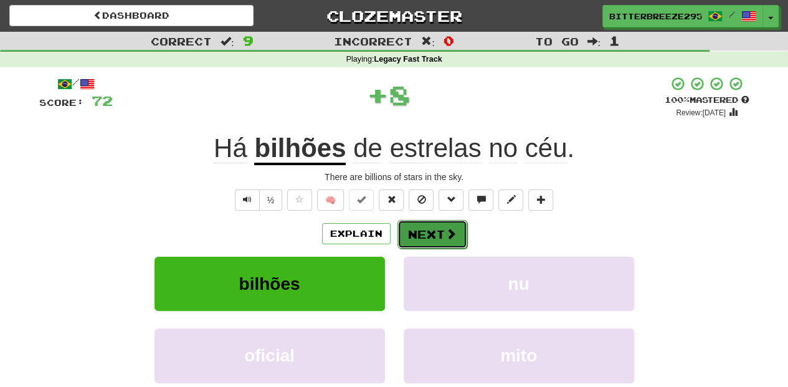
click at [419, 235] on button "Next" at bounding box center [432, 234] width 70 height 29
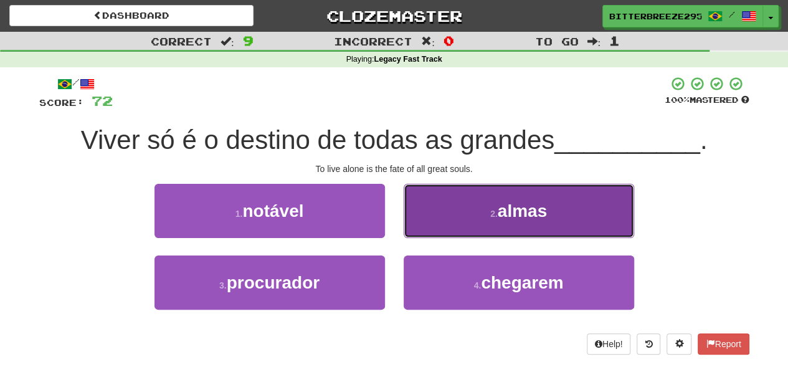
click at [440, 229] on button "2 . almas" at bounding box center [519, 211] width 230 height 54
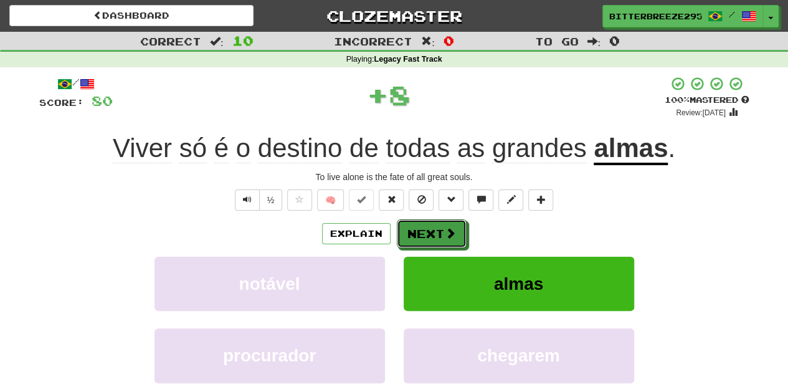
click at [440, 229] on button "Next" at bounding box center [432, 233] width 70 height 29
